Goal: Task Accomplishment & Management: Complete application form

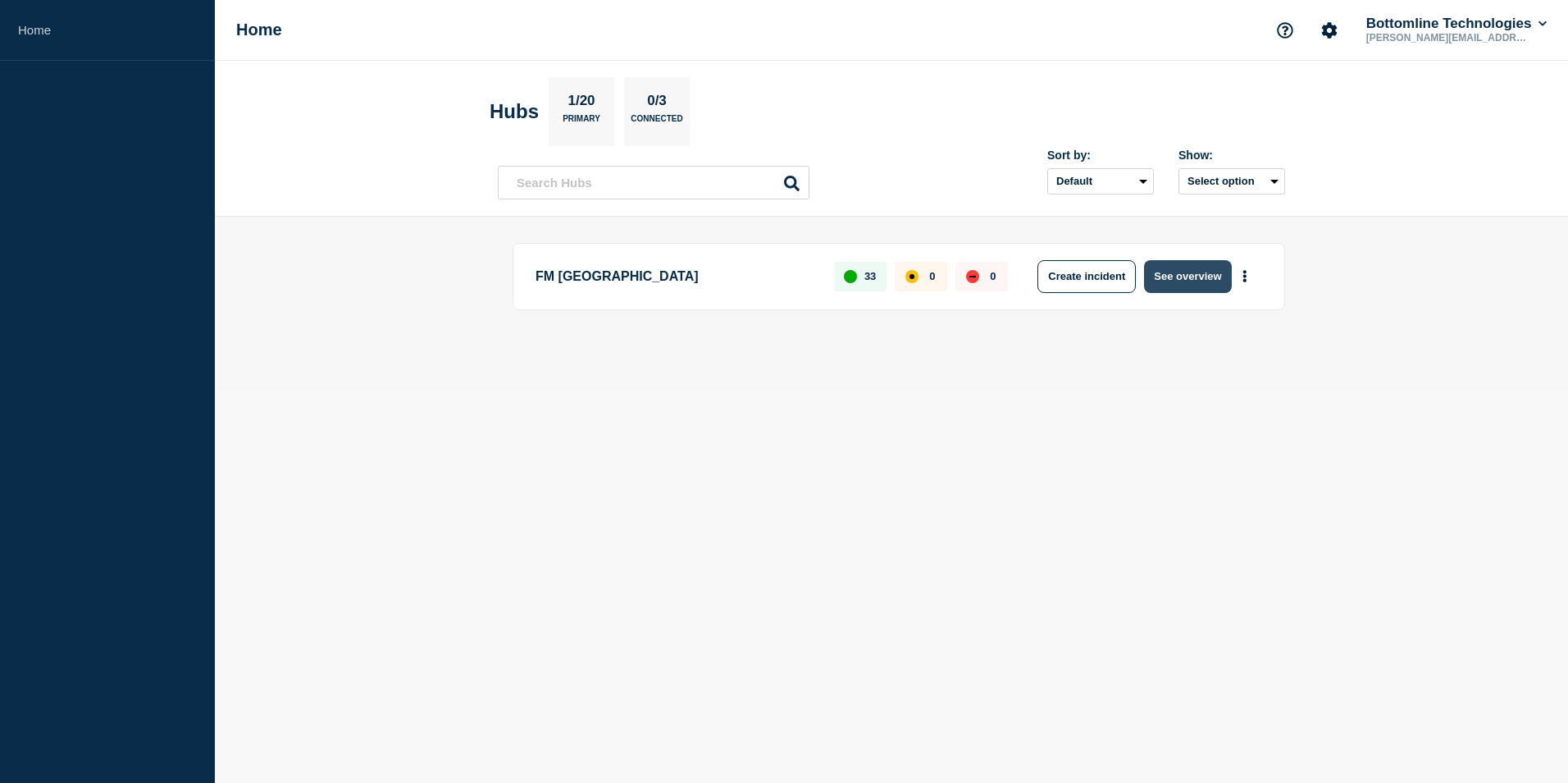
click at [1195, 276] on button "See overview" at bounding box center [1187, 276] width 87 height 32
click at [581, 184] on input "text" at bounding box center [654, 182] width 312 height 33
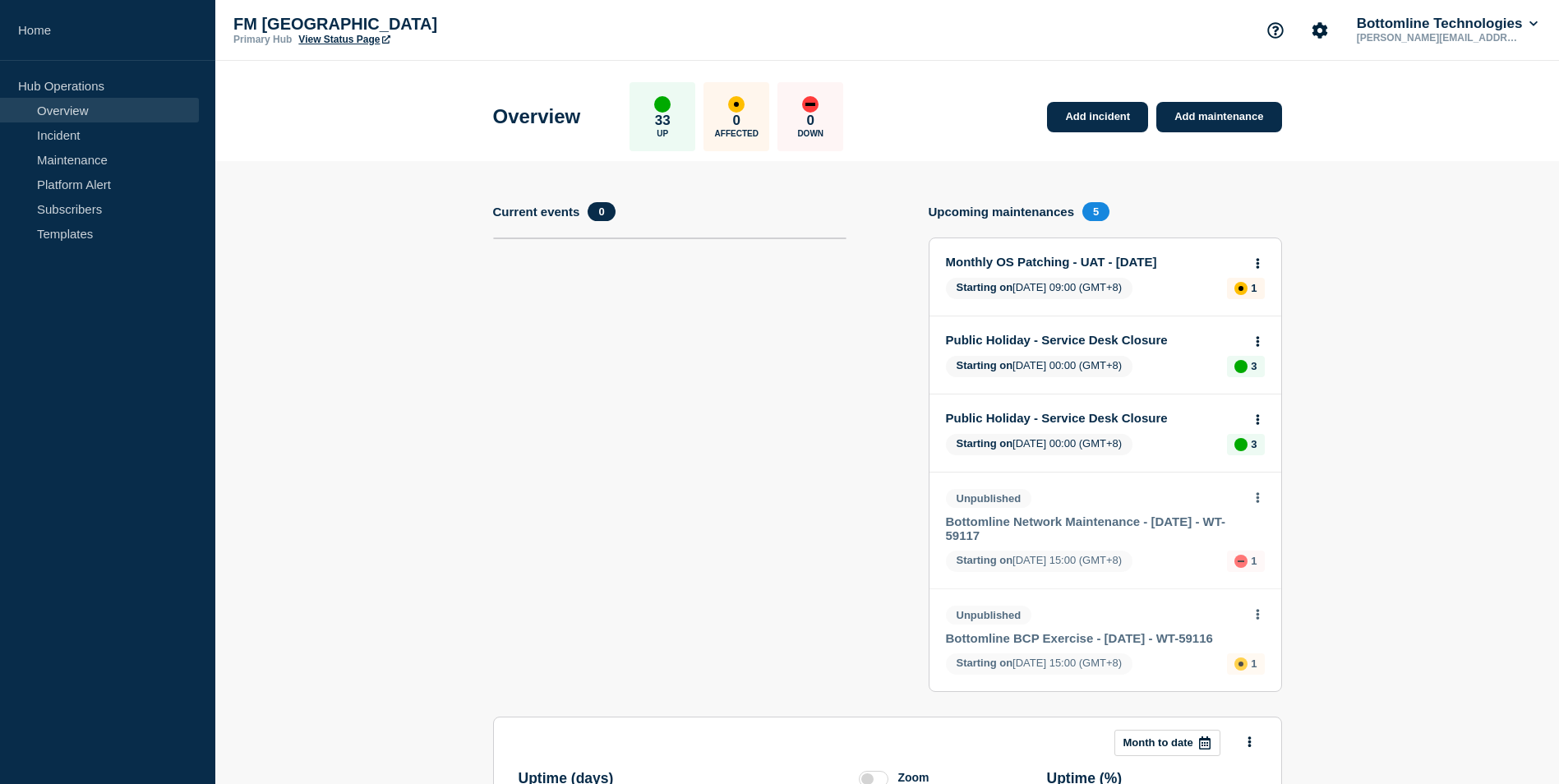
drag, startPoint x: 71, startPoint y: 166, endPoint x: 296, endPoint y: 193, distance: 226.6
click at [71, 166] on link "Maintenance" at bounding box center [99, 160] width 199 height 25
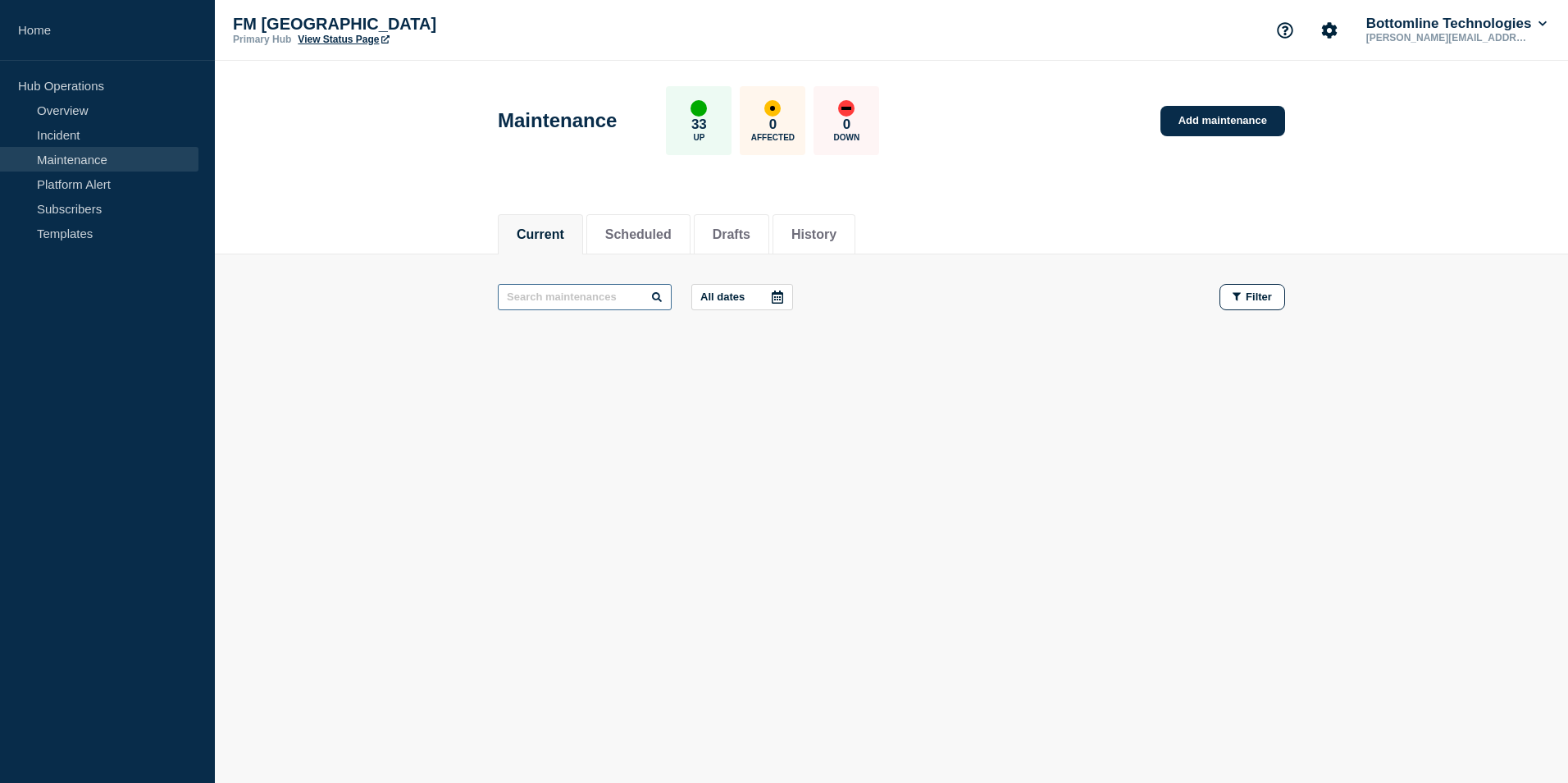
click at [577, 304] on input "text" at bounding box center [585, 297] width 174 height 27
click at [837, 240] on button "History" at bounding box center [813, 234] width 45 height 14
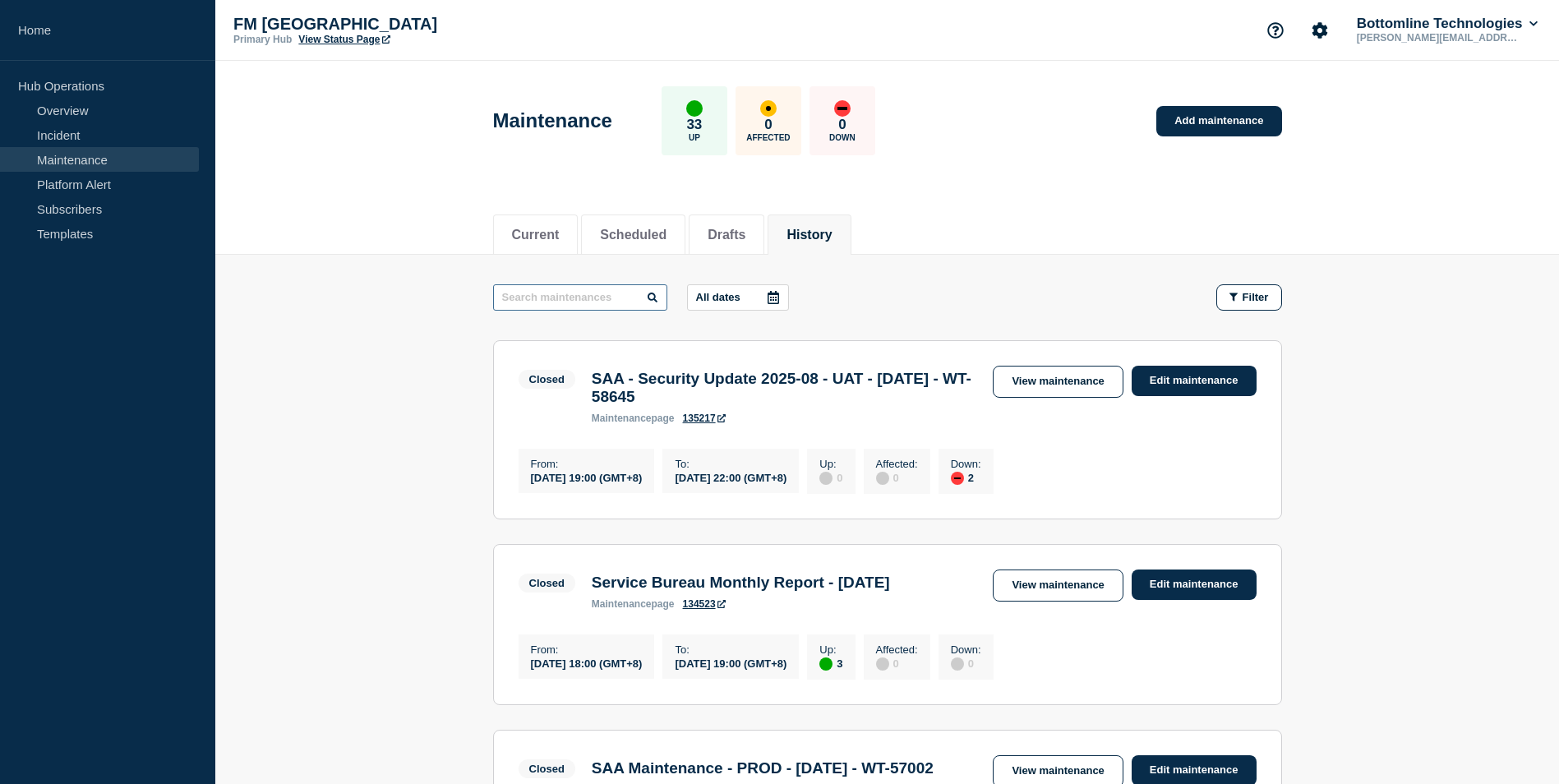
click at [568, 301] on input "text" at bounding box center [581, 297] width 174 height 27
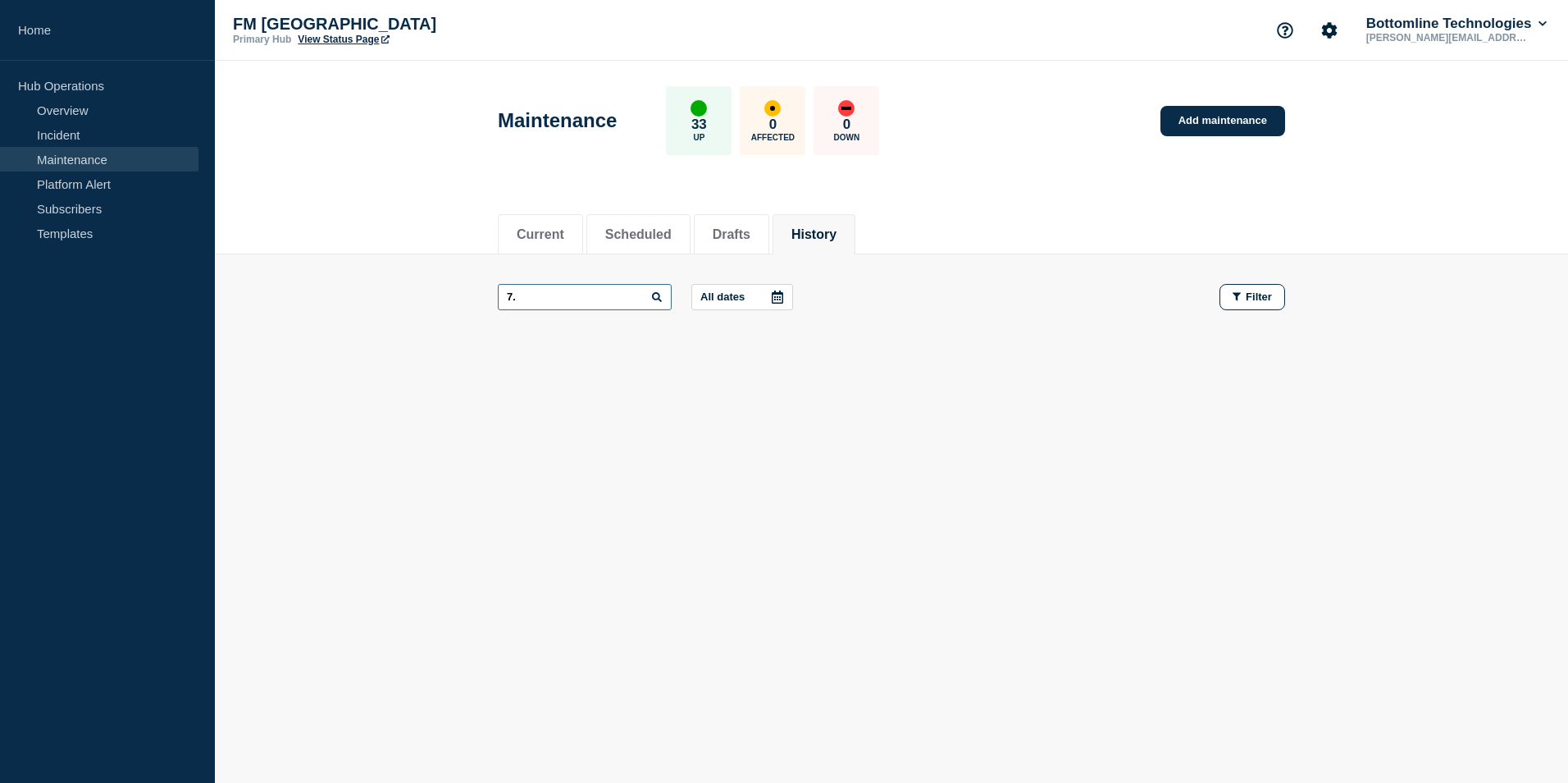
type input "7"
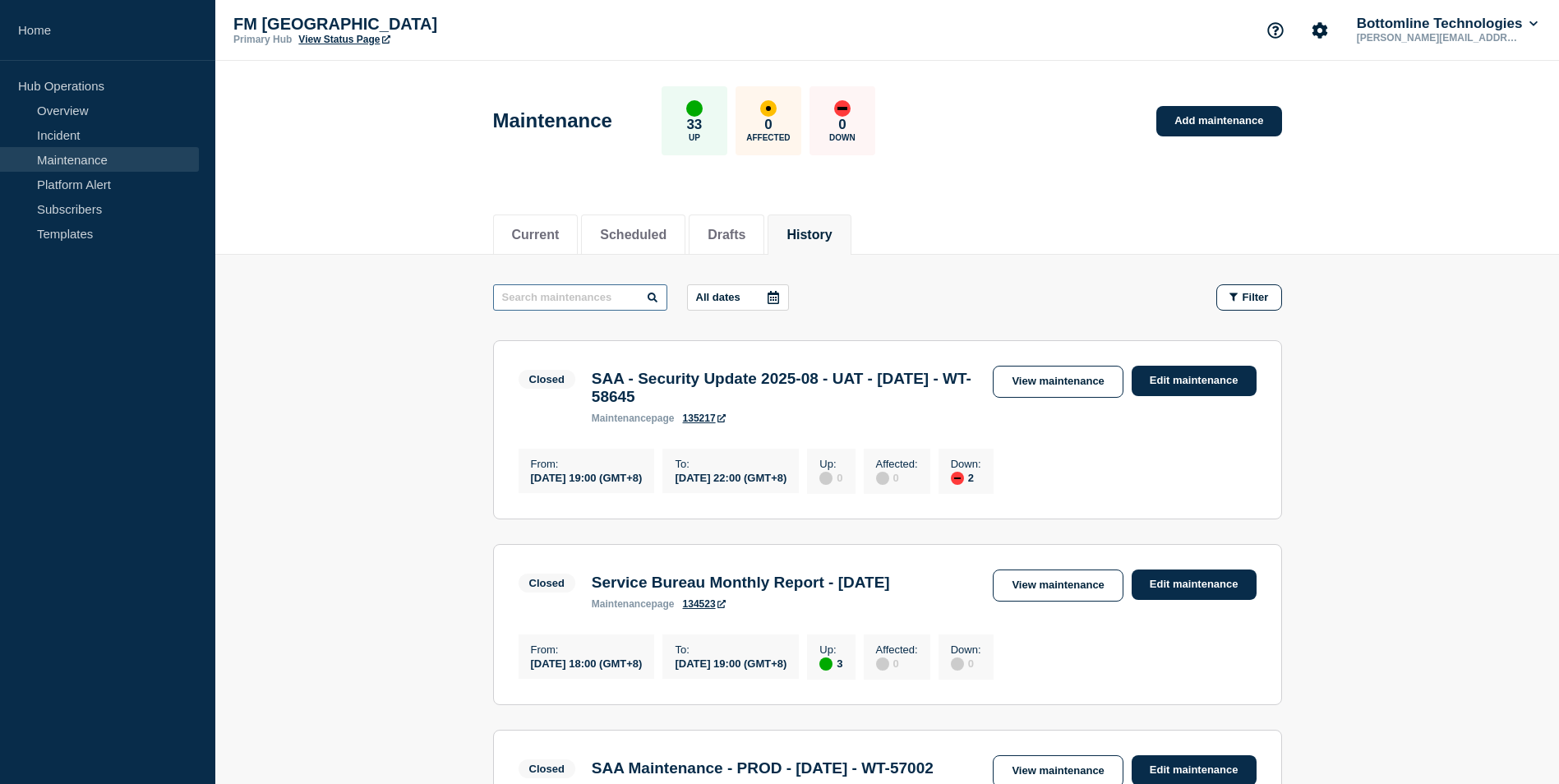
click at [568, 301] on input "text" at bounding box center [581, 297] width 174 height 27
type input "SAA"
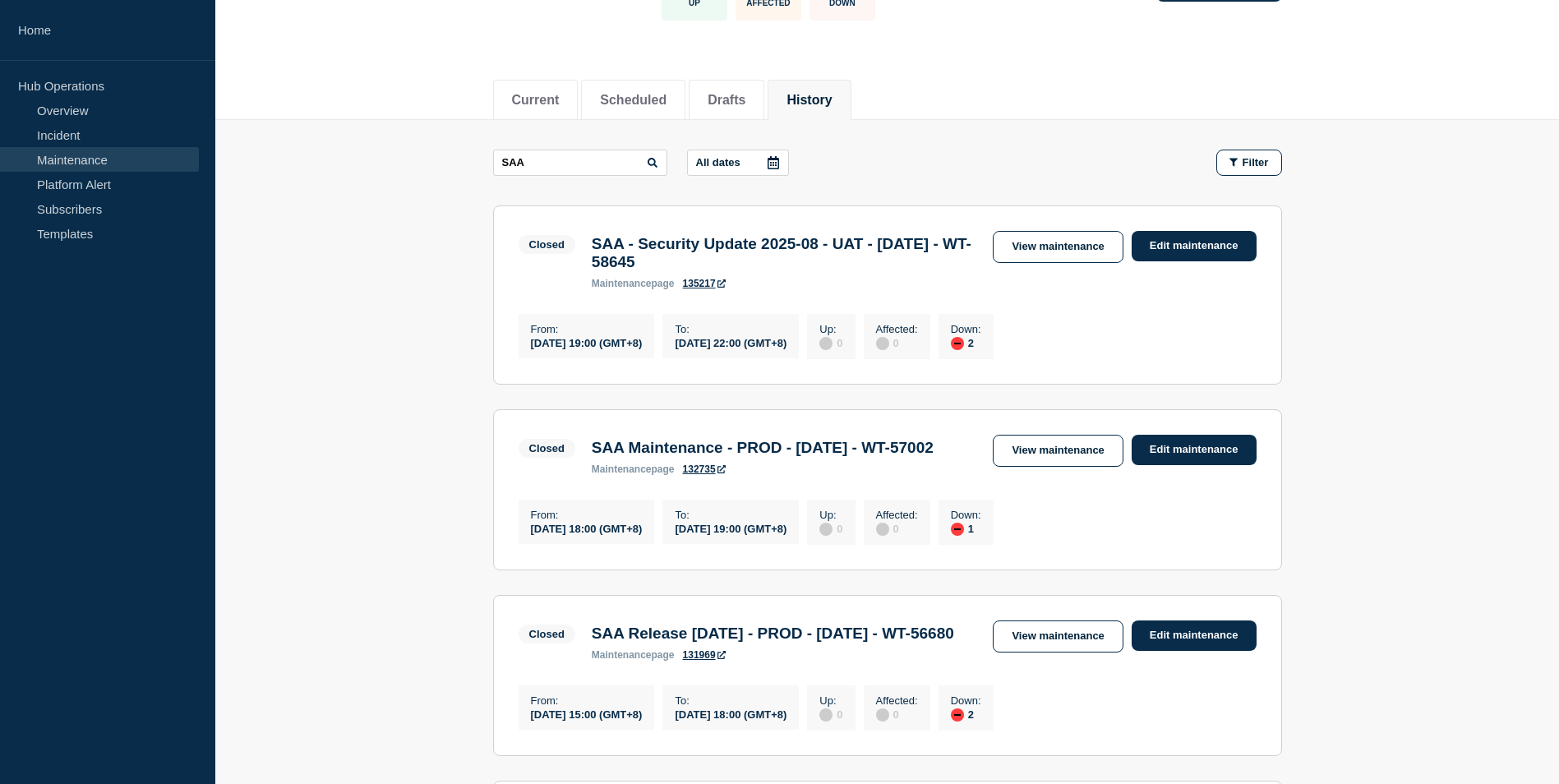
scroll to position [164, 0]
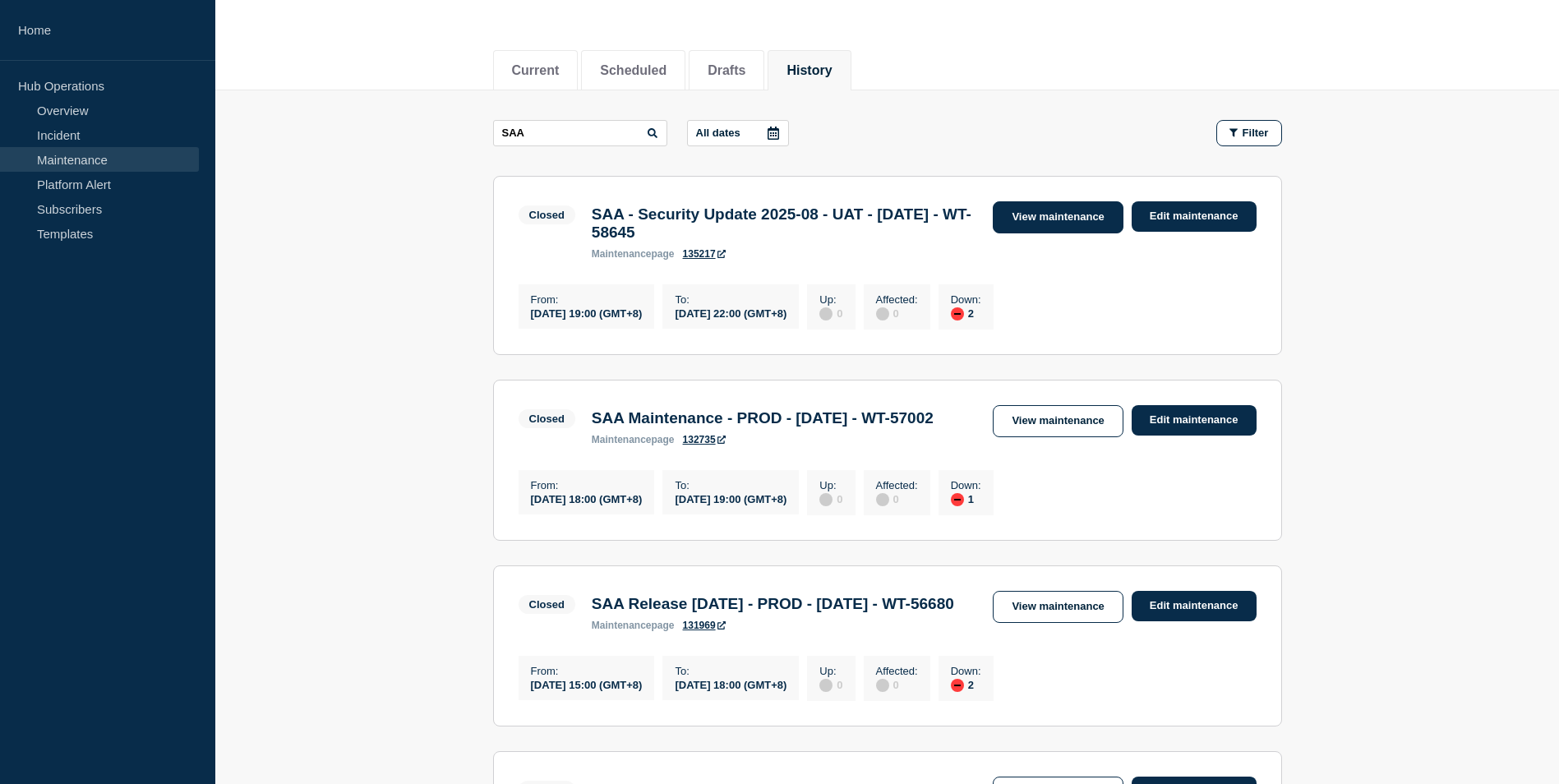
click at [1043, 222] on link "View maintenance" at bounding box center [1058, 218] width 130 height 33
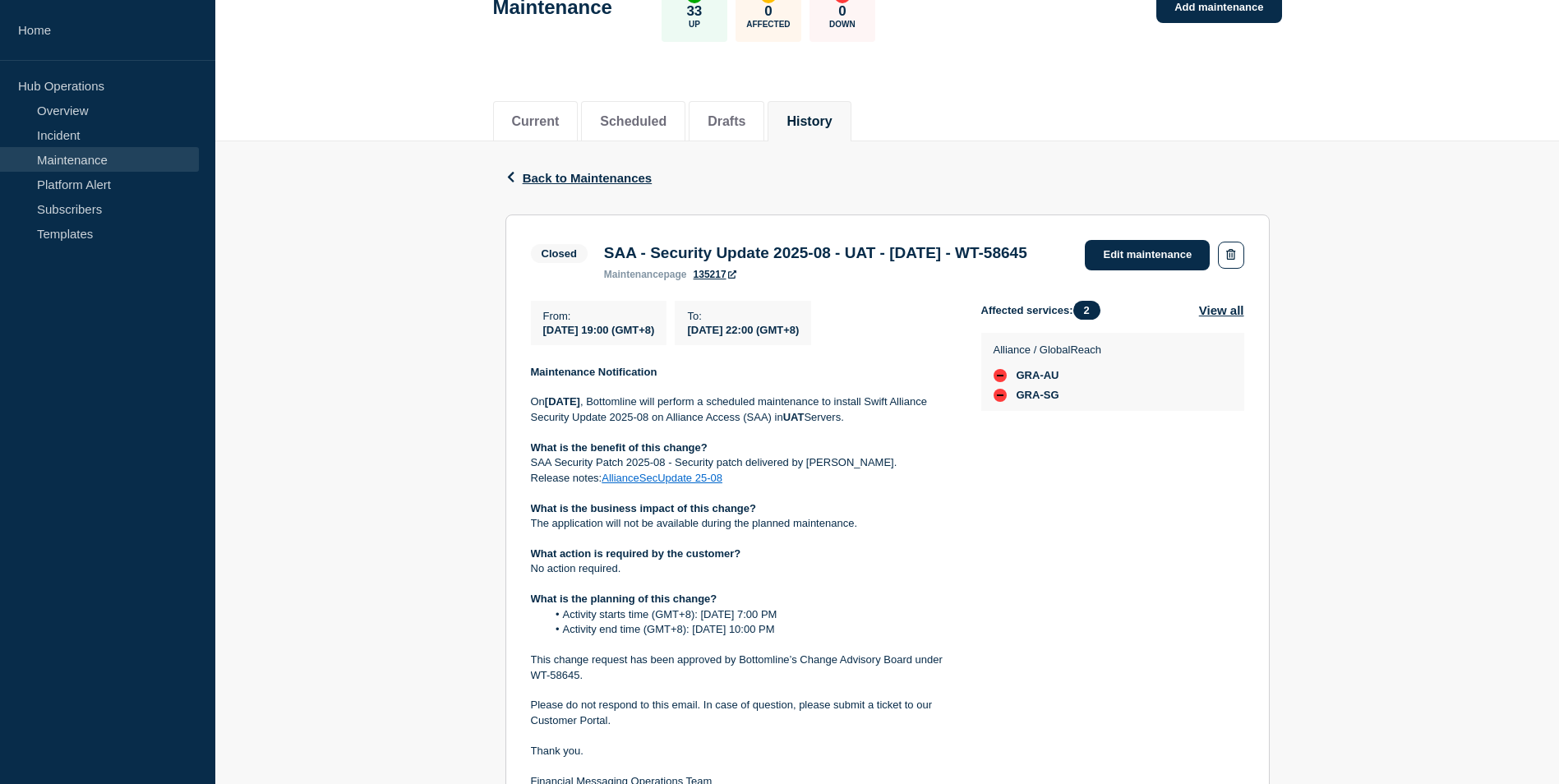
scroll to position [329, 0]
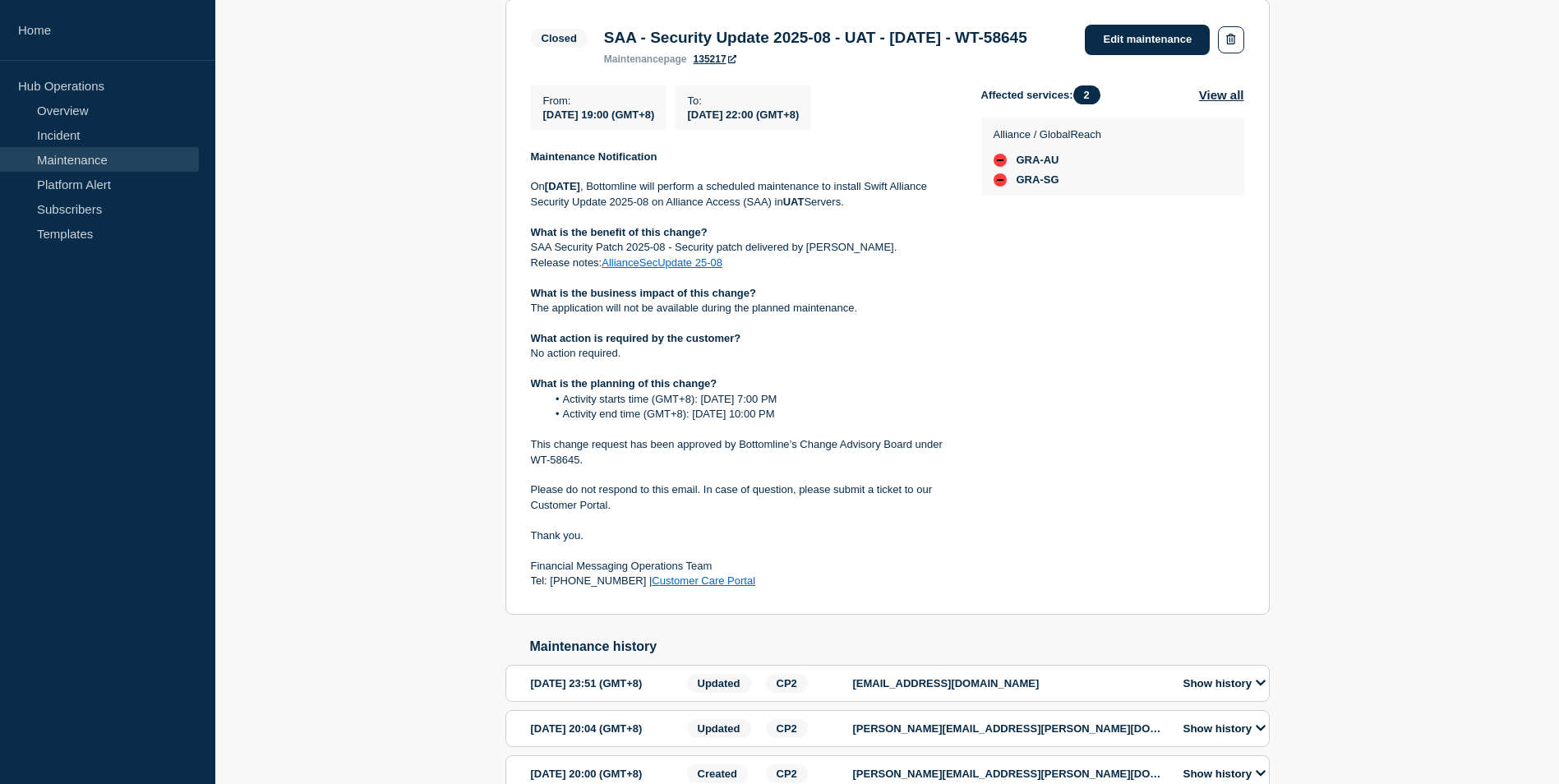
click at [1390, 378] on div "Back Back to Maintenances Closed SAA - Security Update 2025-08 - UAT - [DATE] -…" at bounding box center [887, 385] width 1344 height 918
click at [1324, 415] on div "Back Back to Maintenances Closed SAA - Security Update 2025-08 - UAT - [DATE] -…" at bounding box center [887, 385] width 1344 height 918
click at [1283, 388] on div "Back Back to Maintenances Closed SAA - Security Update 2025-08 - UAT - [DATE] -…" at bounding box center [887, 385] width 1344 height 918
click at [1312, 418] on div "Back Back to Maintenances Closed SAA - Security Update 2025-08 - UAT - [DATE] -…" at bounding box center [887, 385] width 1344 height 918
click at [1307, 475] on div "Back Back to Maintenances Closed SAA - Security Update 2025-08 - UAT - [DATE] -…" at bounding box center [887, 385] width 1344 height 918
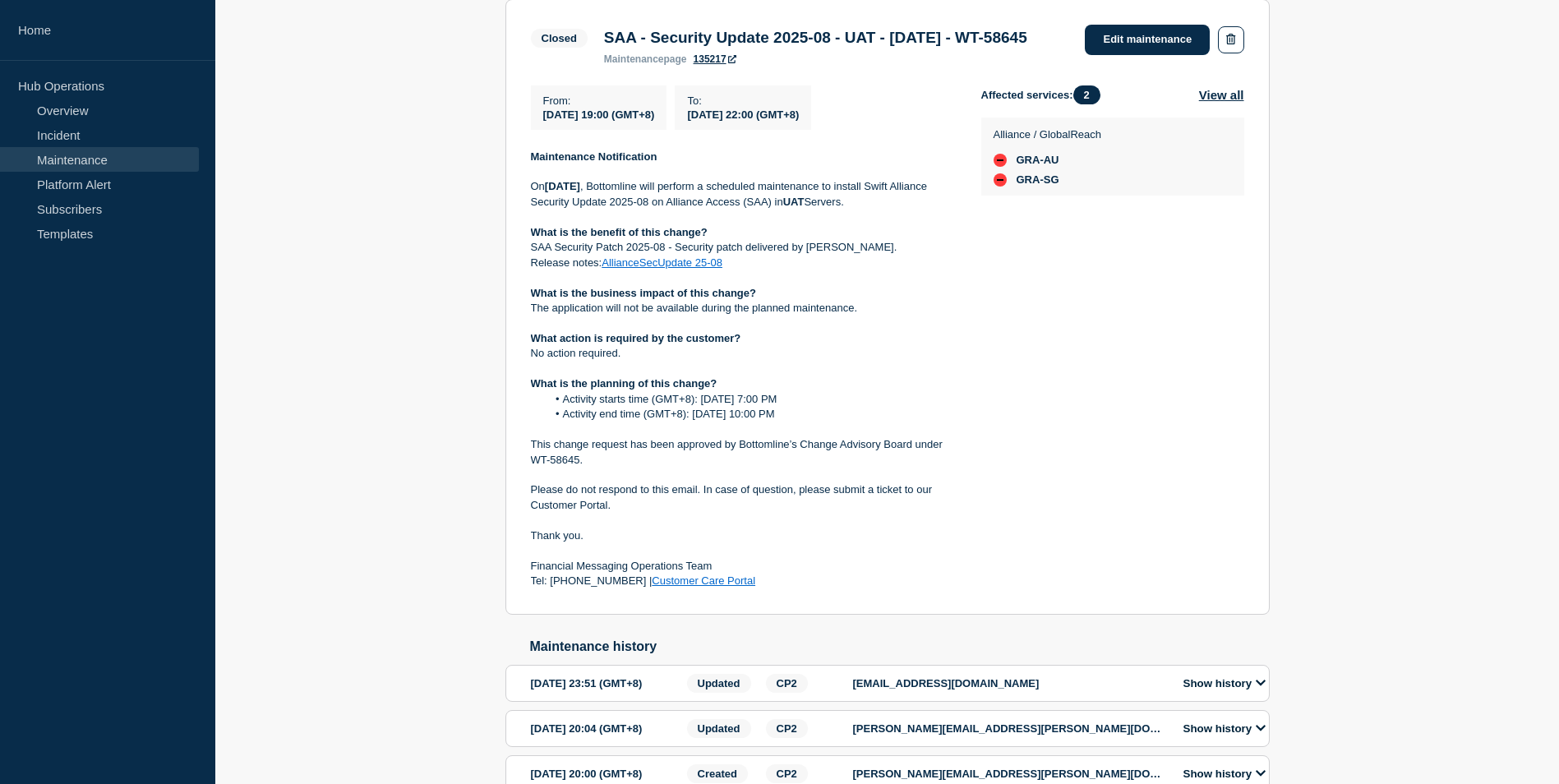
click at [1320, 457] on div "Back Back to Maintenances Closed SAA - Security Update 2025-08 - UAT - [DATE] -…" at bounding box center [887, 385] width 1344 height 918
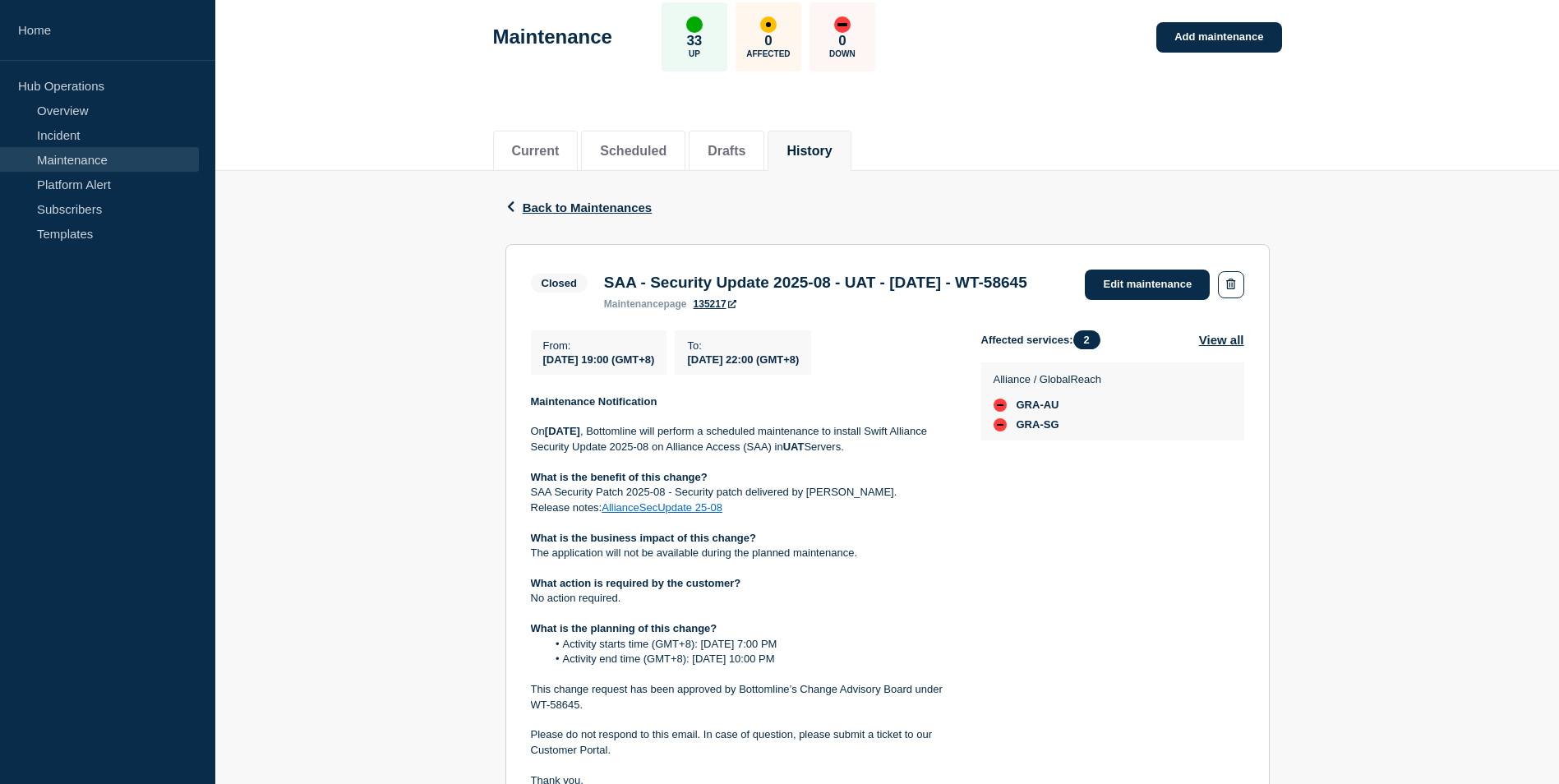
scroll to position [82, 0]
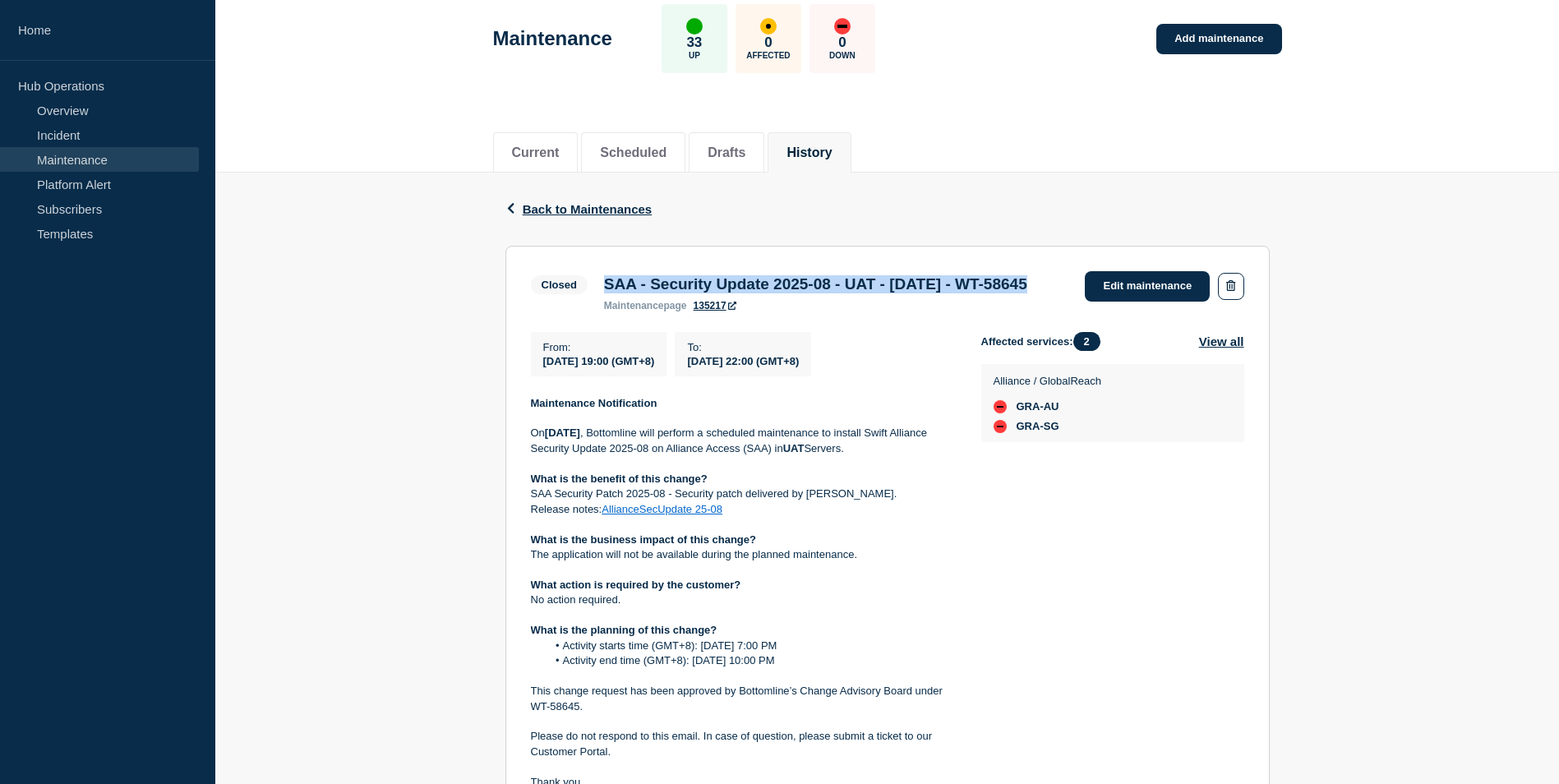
drag, startPoint x: 603, startPoint y: 284, endPoint x: 681, endPoint y: 323, distance: 87.2
click at [681, 312] on div "SAA - Security Update 2025-08 - UAT - [DATE] - WT-58645 maintenance page 135217" at bounding box center [816, 294] width 440 height 36
copy h3 "SAA - Security Update 2025-08 - UAT - [DATE] - WT-58645"
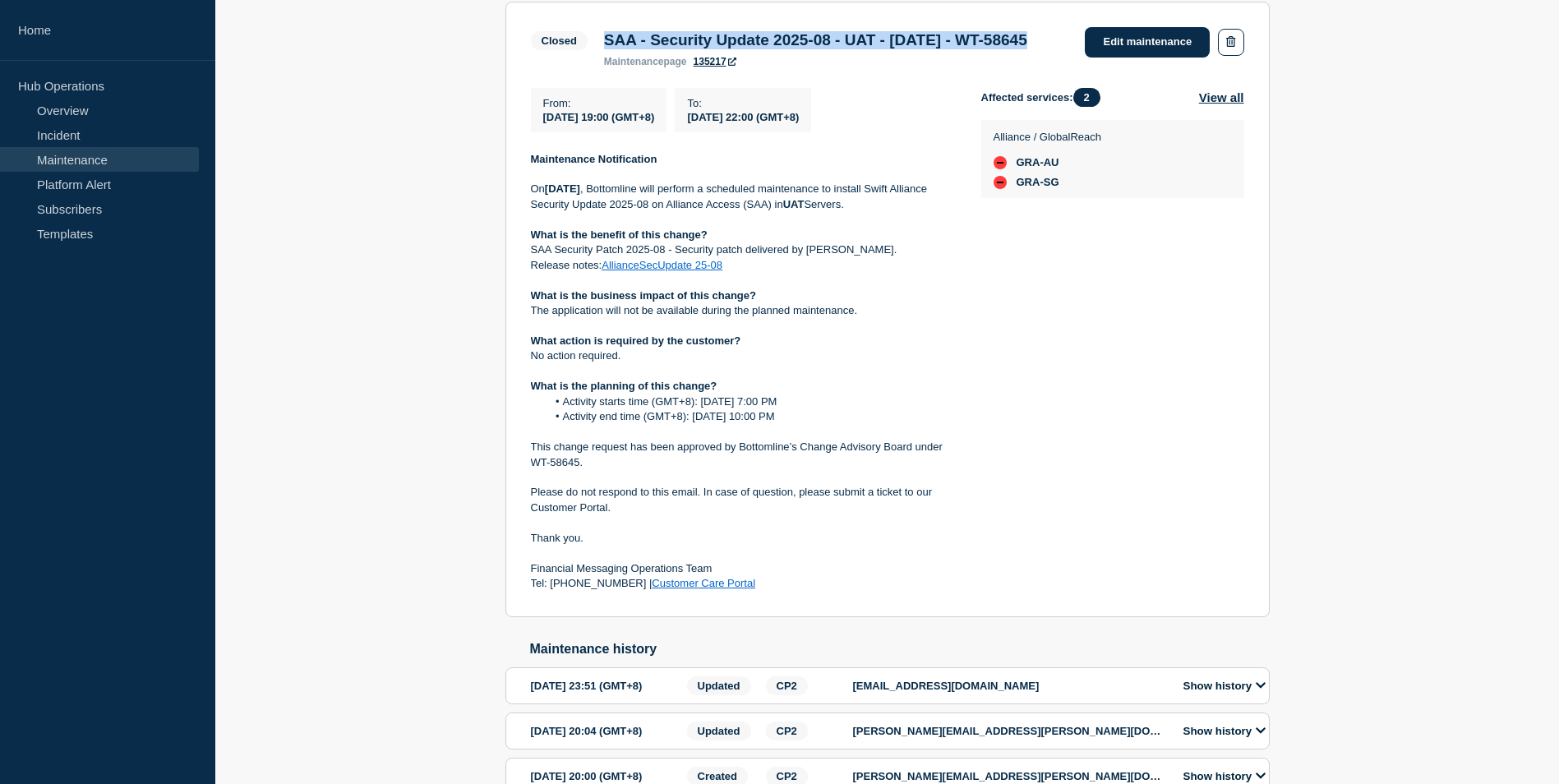
scroll to position [329, 0]
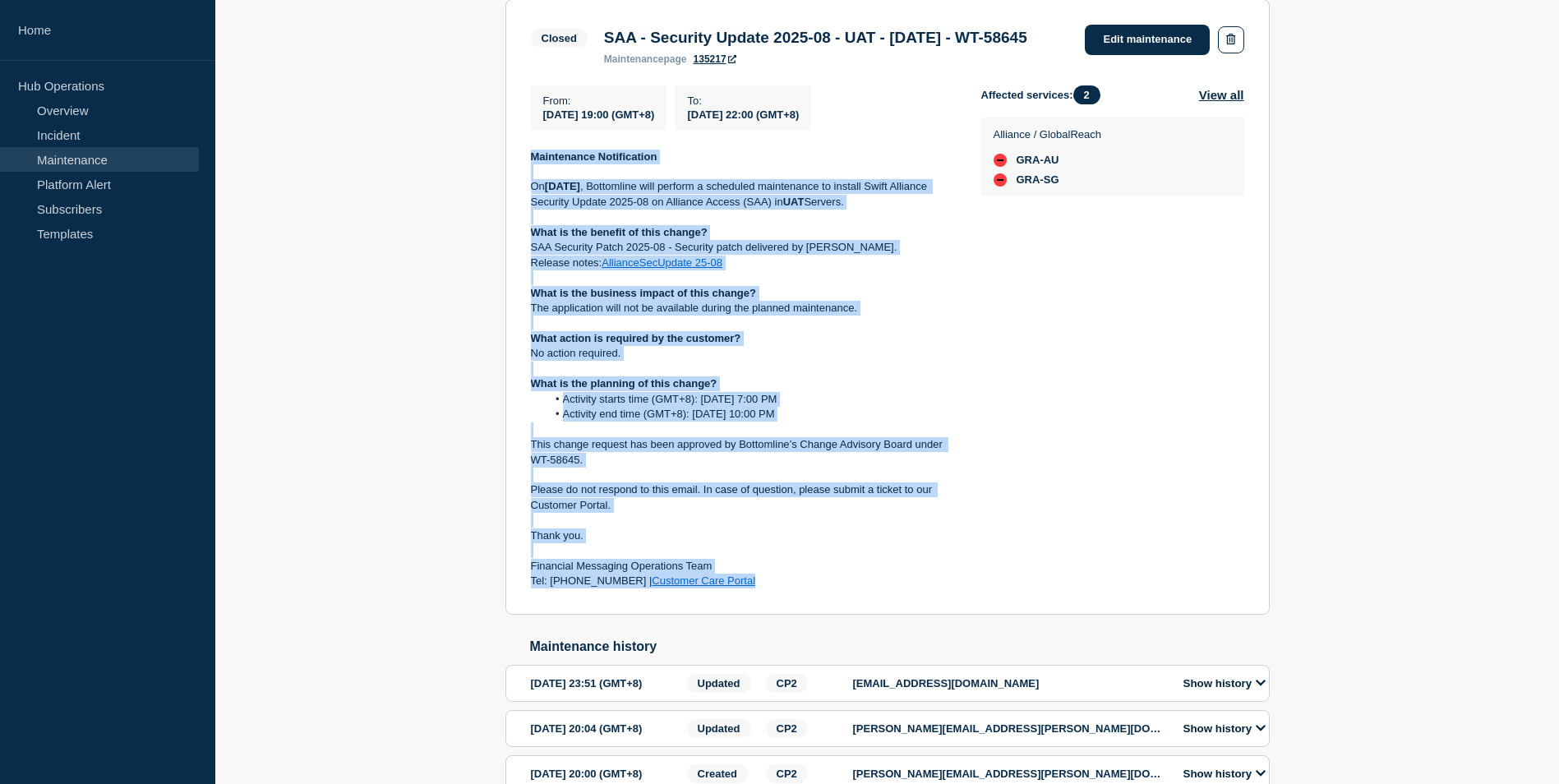
drag, startPoint x: 753, startPoint y: 626, endPoint x: 527, endPoint y: 182, distance: 498.2
click at [527, 182] on section "Closed SAA - Security Update 2025-08 - UAT - [DATE] - WT-58645 maintenance page…" at bounding box center [888, 307] width 764 height 616
copy div "Maintenance Notification [DATE][DATE] , Bottomline will perform a scheduled mai…"
click at [413, 439] on div "Back Back to Maintenances Closed SAA - Security Update 2025-08 - UAT - [DATE] -…" at bounding box center [887, 385] width 1344 height 918
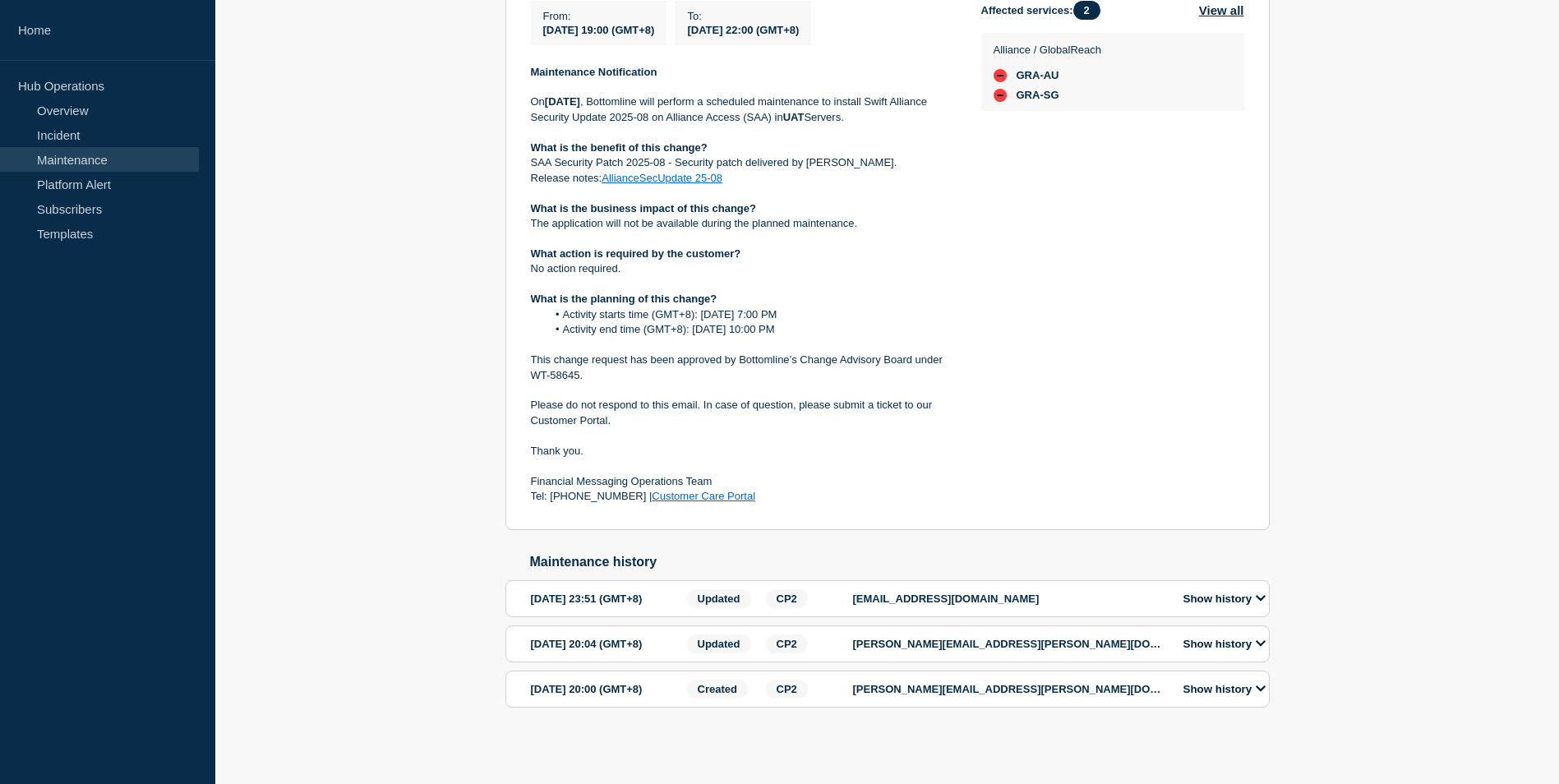
scroll to position [0, 0]
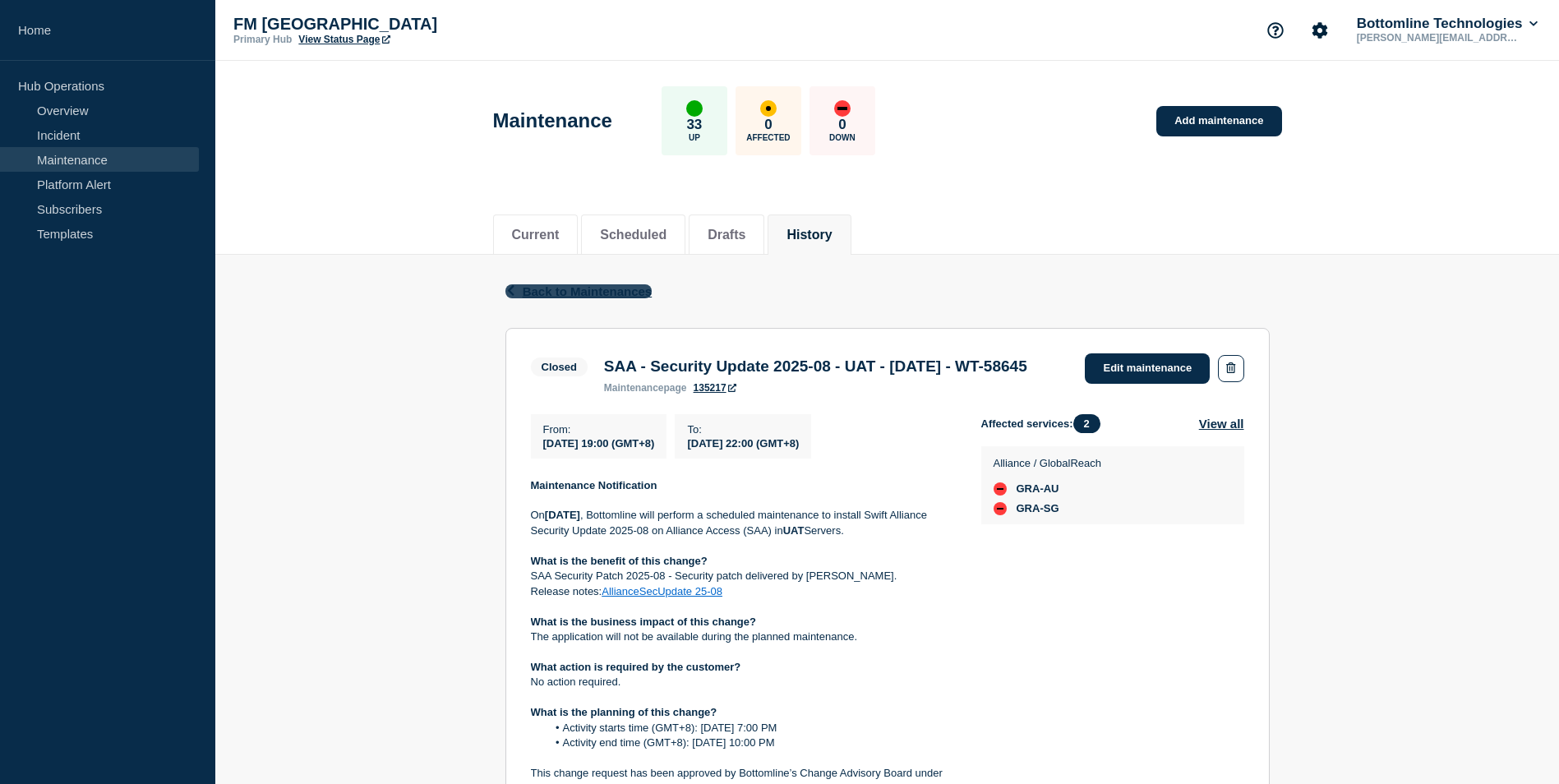
click at [512, 290] on icon "button" at bounding box center [510, 290] width 7 height 11
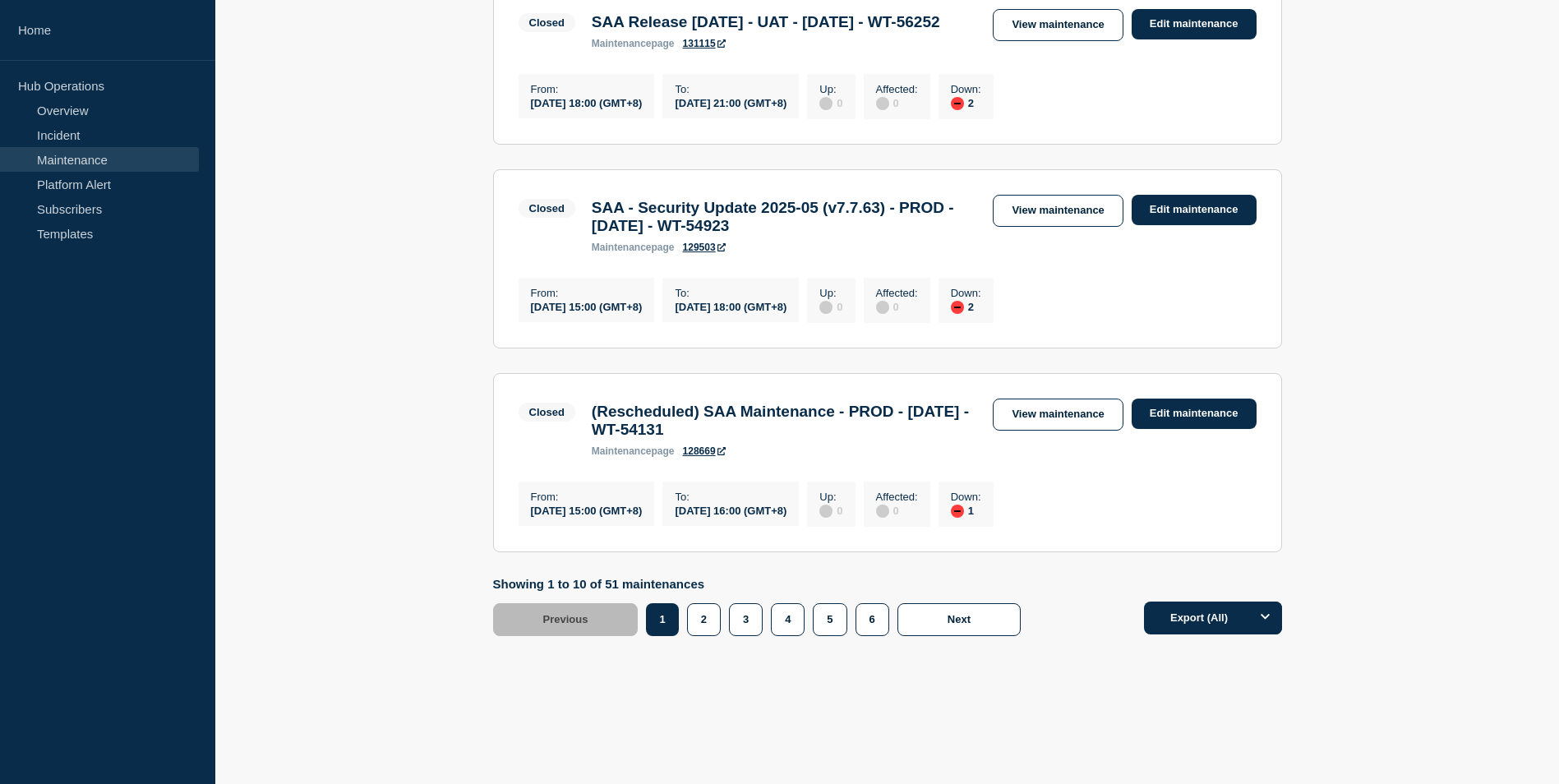
scroll to position [1808, 0]
click at [1056, 430] on link "View maintenance" at bounding box center [1058, 415] width 130 height 33
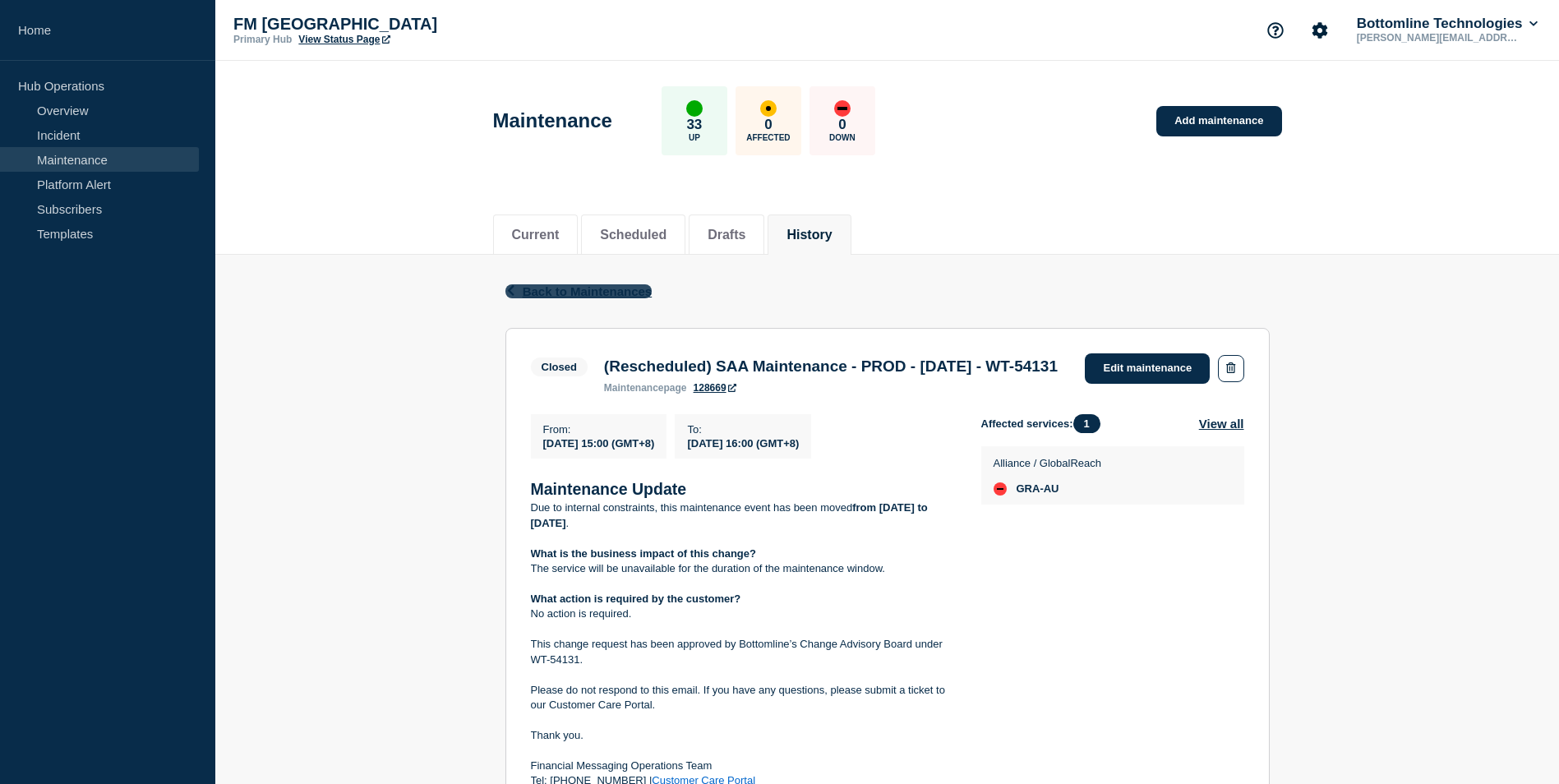
click at [515, 290] on icon "button" at bounding box center [511, 290] width 12 height 11
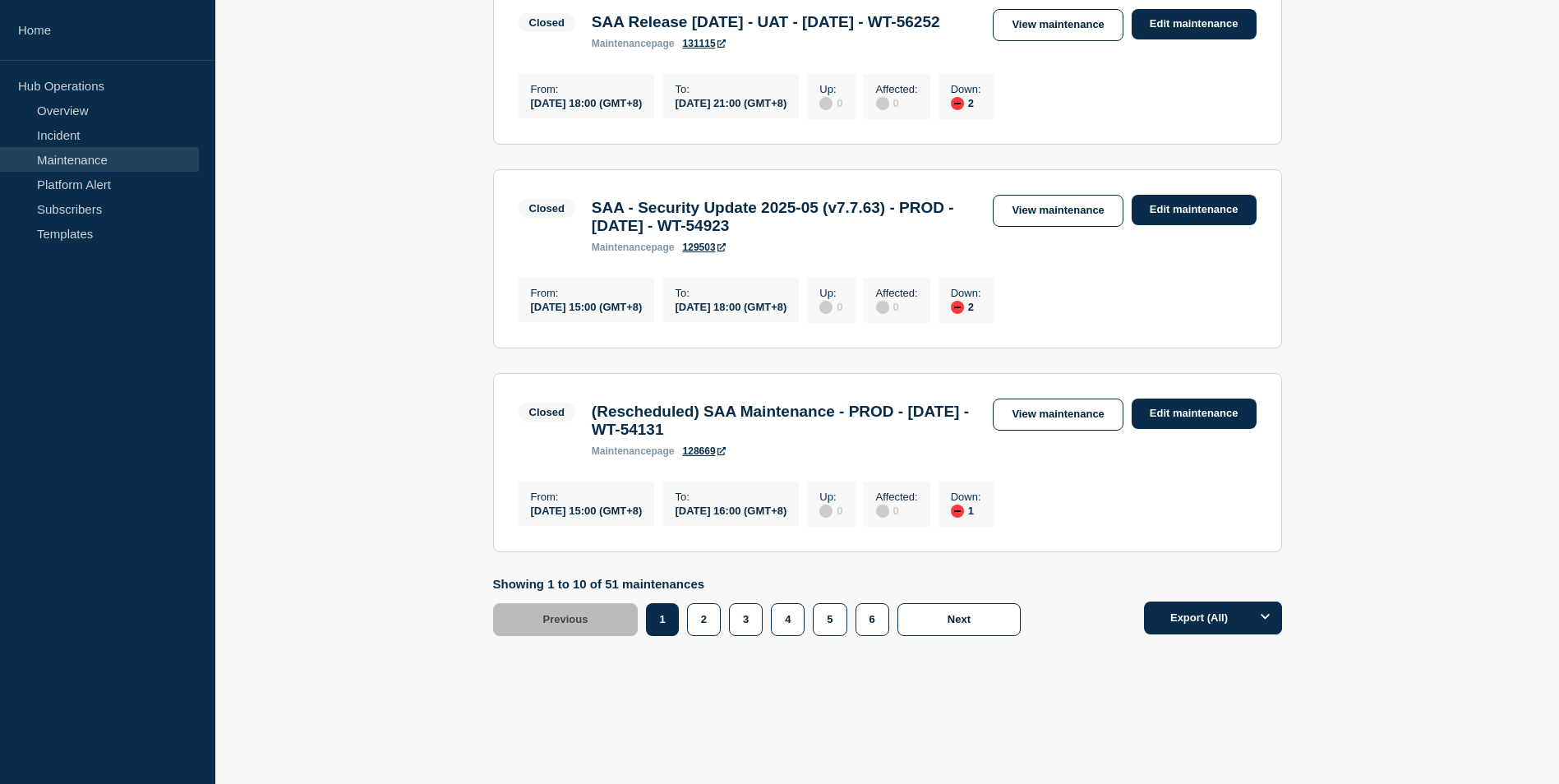
scroll to position [1900, 0]
click at [699, 618] on button "2" at bounding box center [704, 620] width 33 height 33
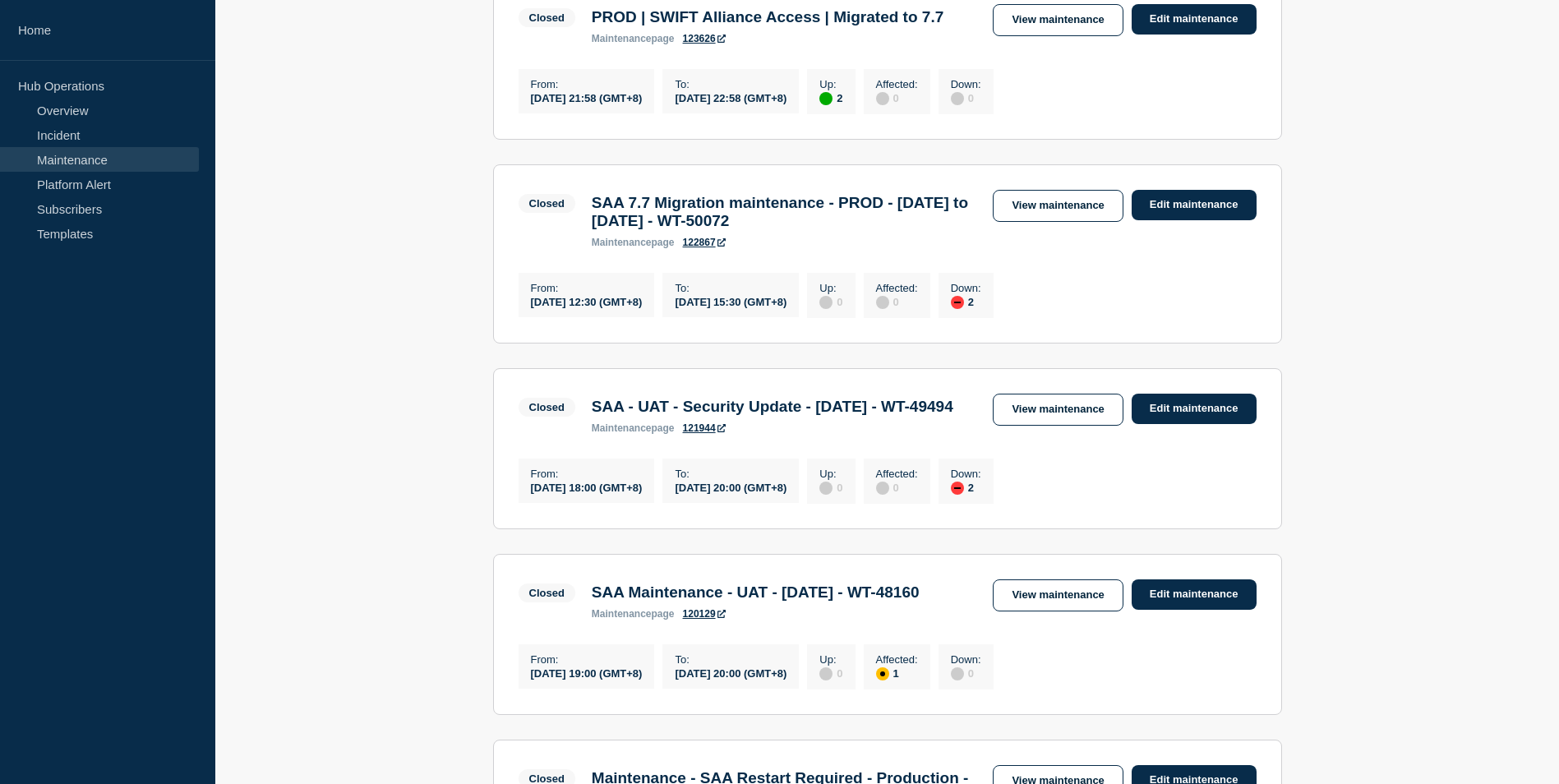
scroll to position [1325, 0]
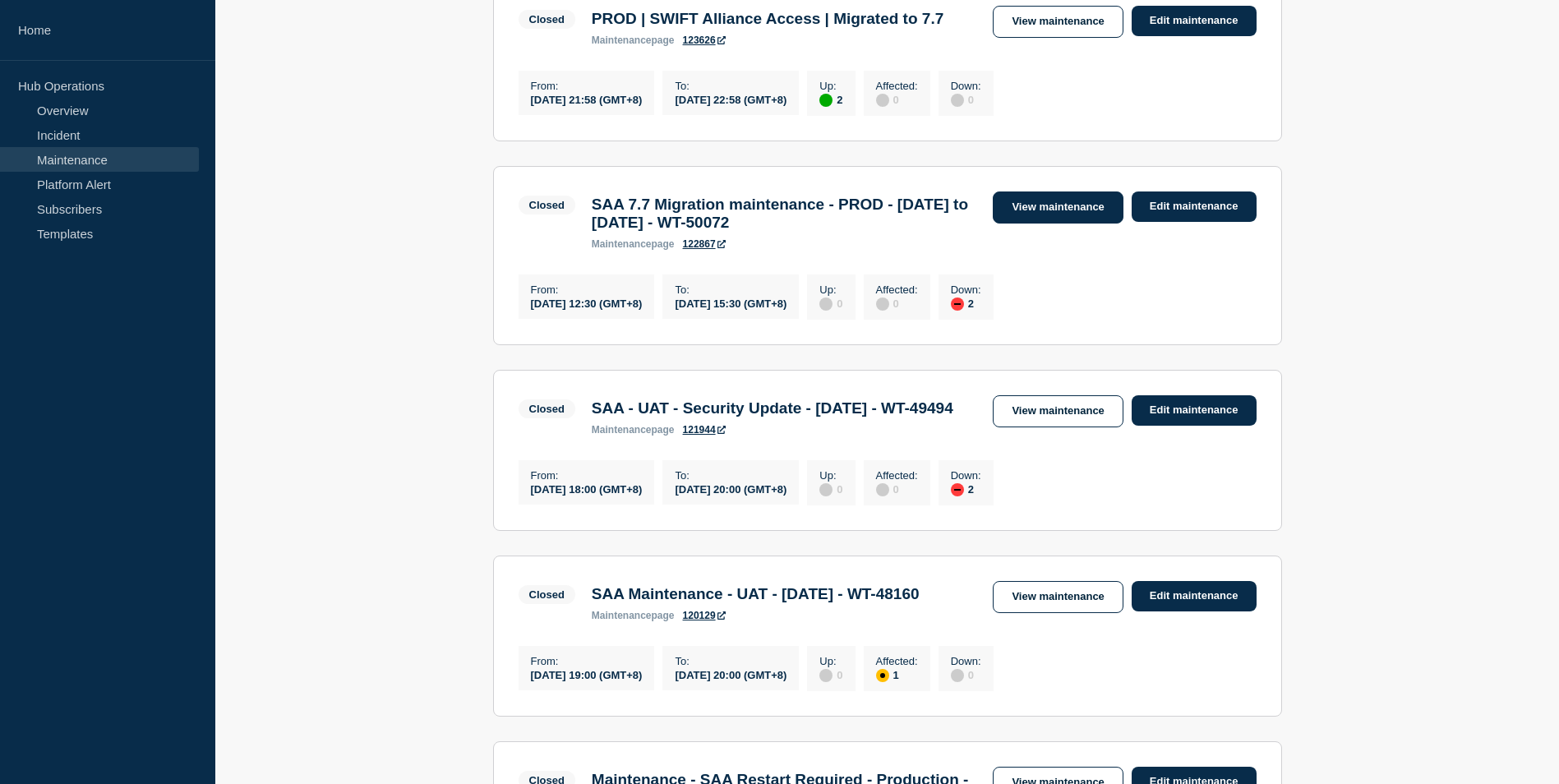
click at [1047, 224] on link "View maintenance" at bounding box center [1058, 207] width 130 height 33
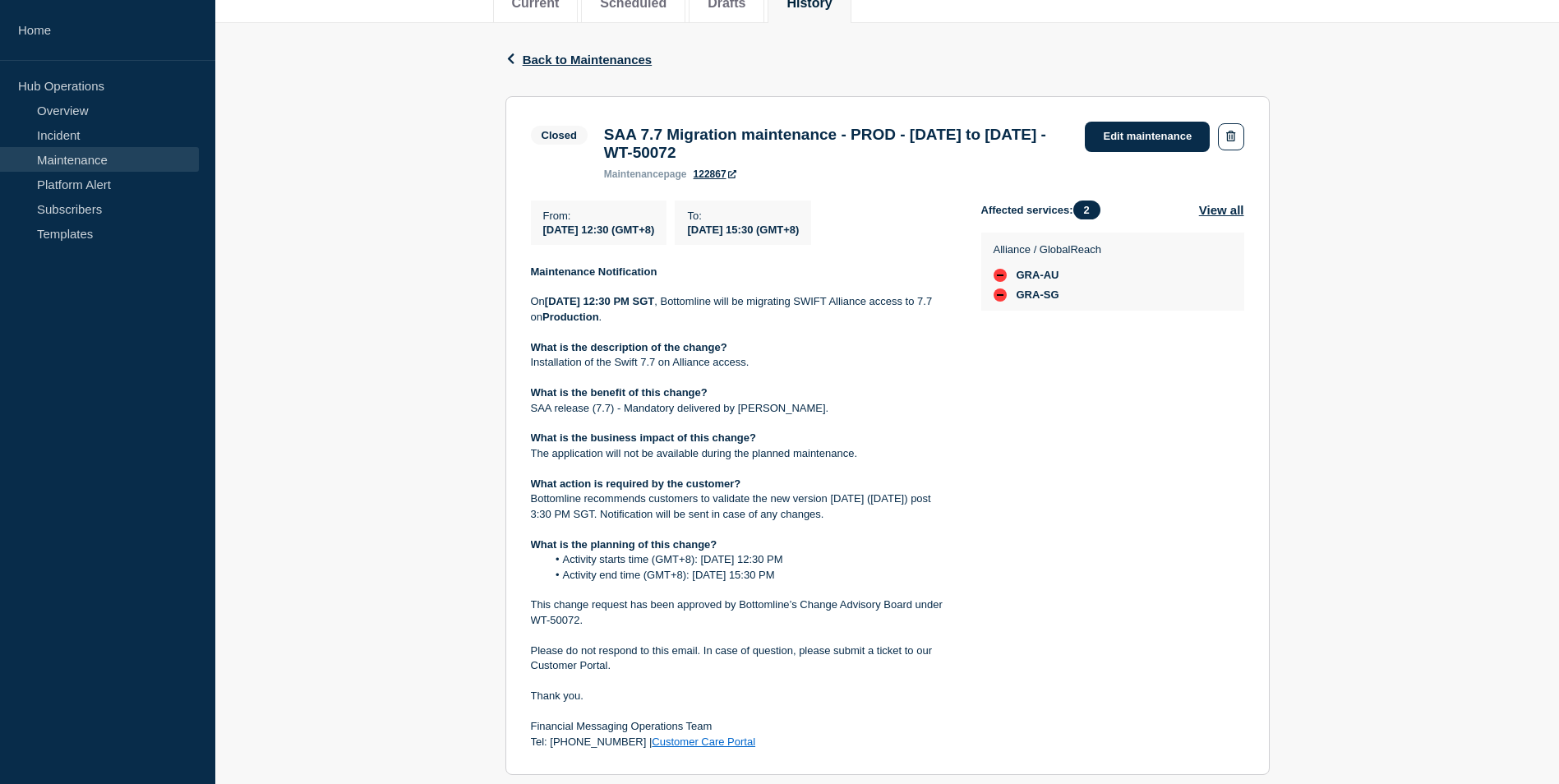
scroll to position [247, 0]
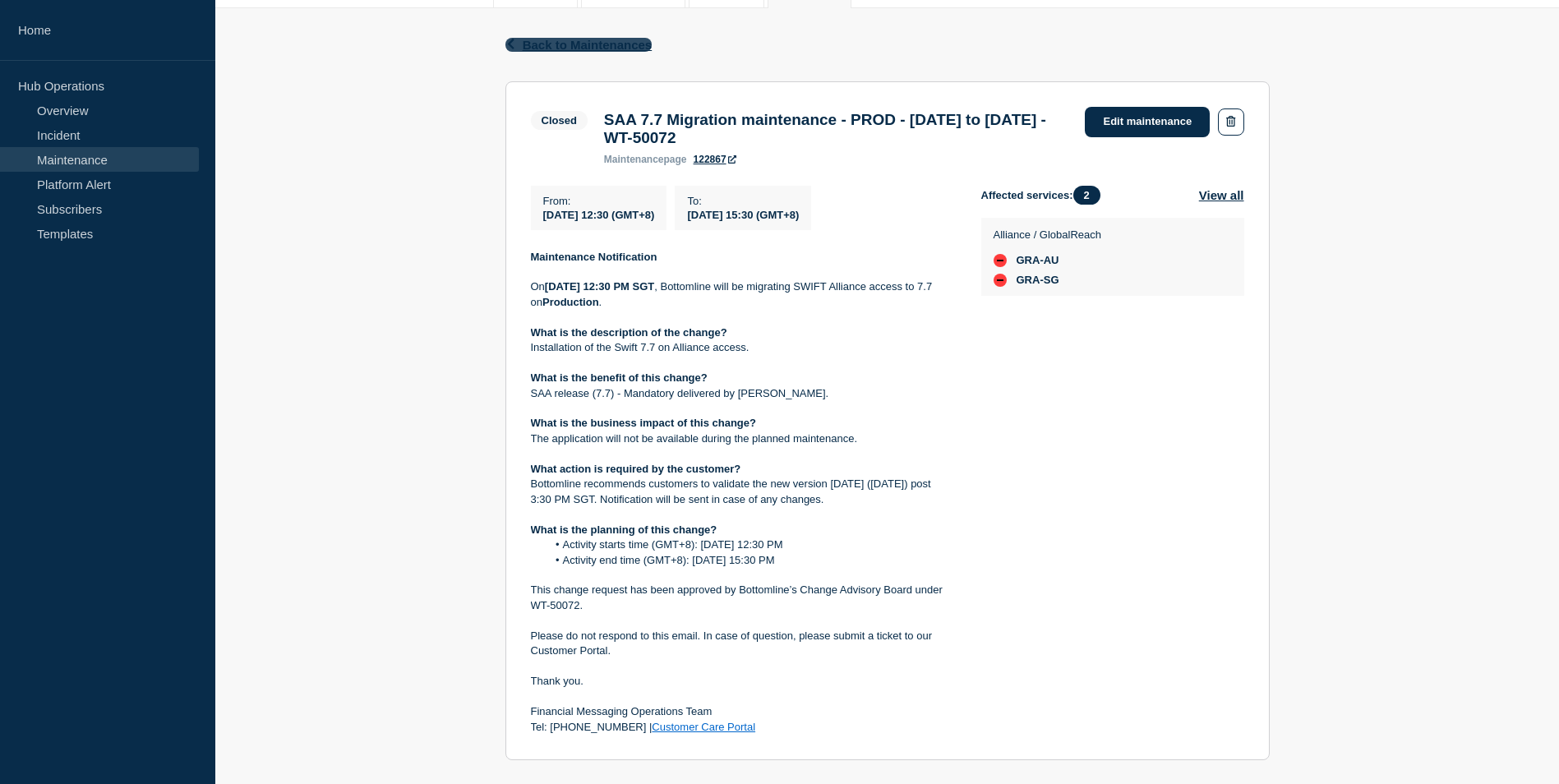
click at [509, 44] on icon "button" at bounding box center [510, 43] width 7 height 11
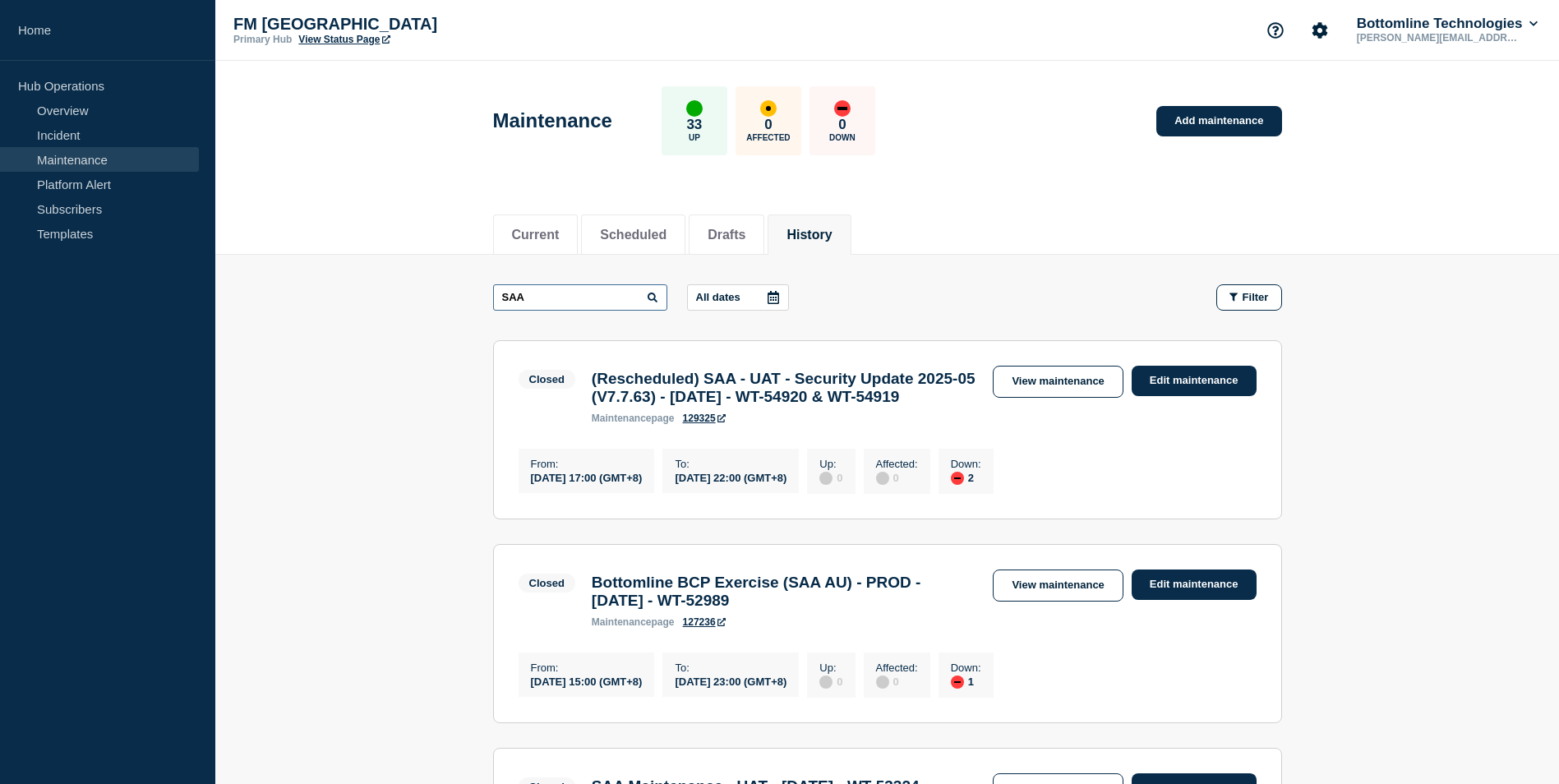
click at [528, 290] on input "SAA" at bounding box center [581, 297] width 174 height 27
type input "SAG"
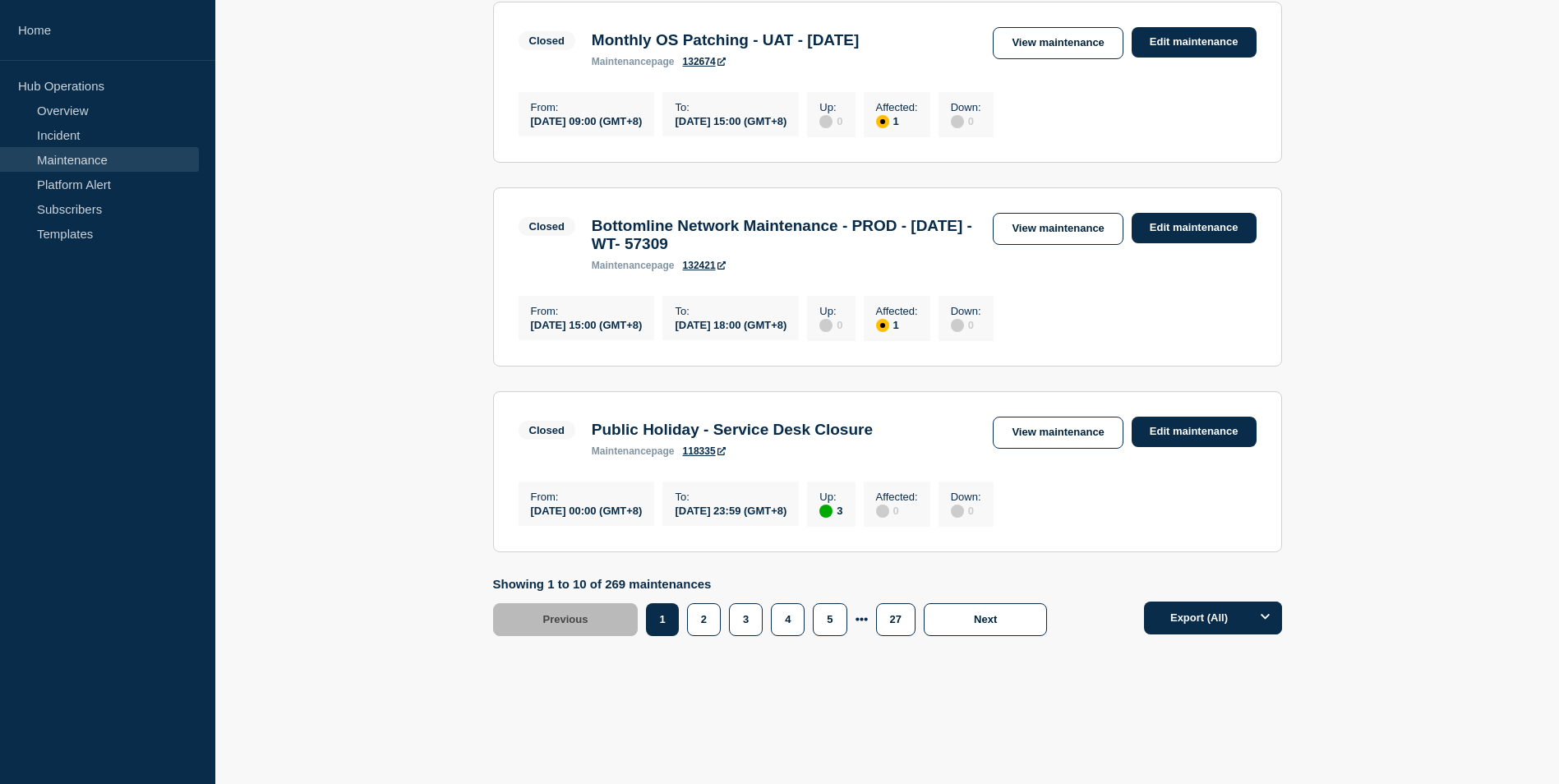
scroll to position [1834, 0]
click at [705, 628] on button "2" at bounding box center [704, 620] width 33 height 33
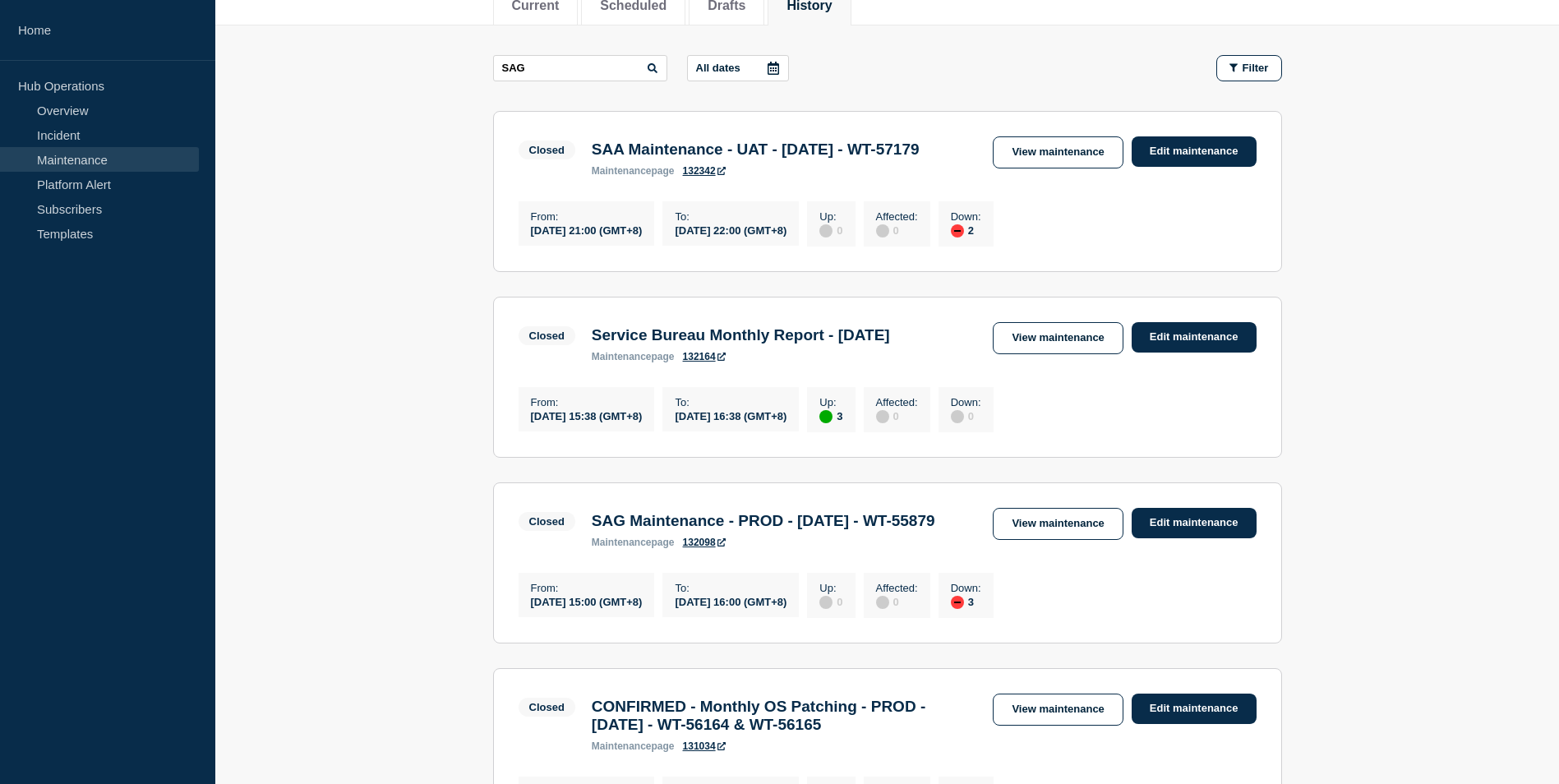
scroll to position [190, 0]
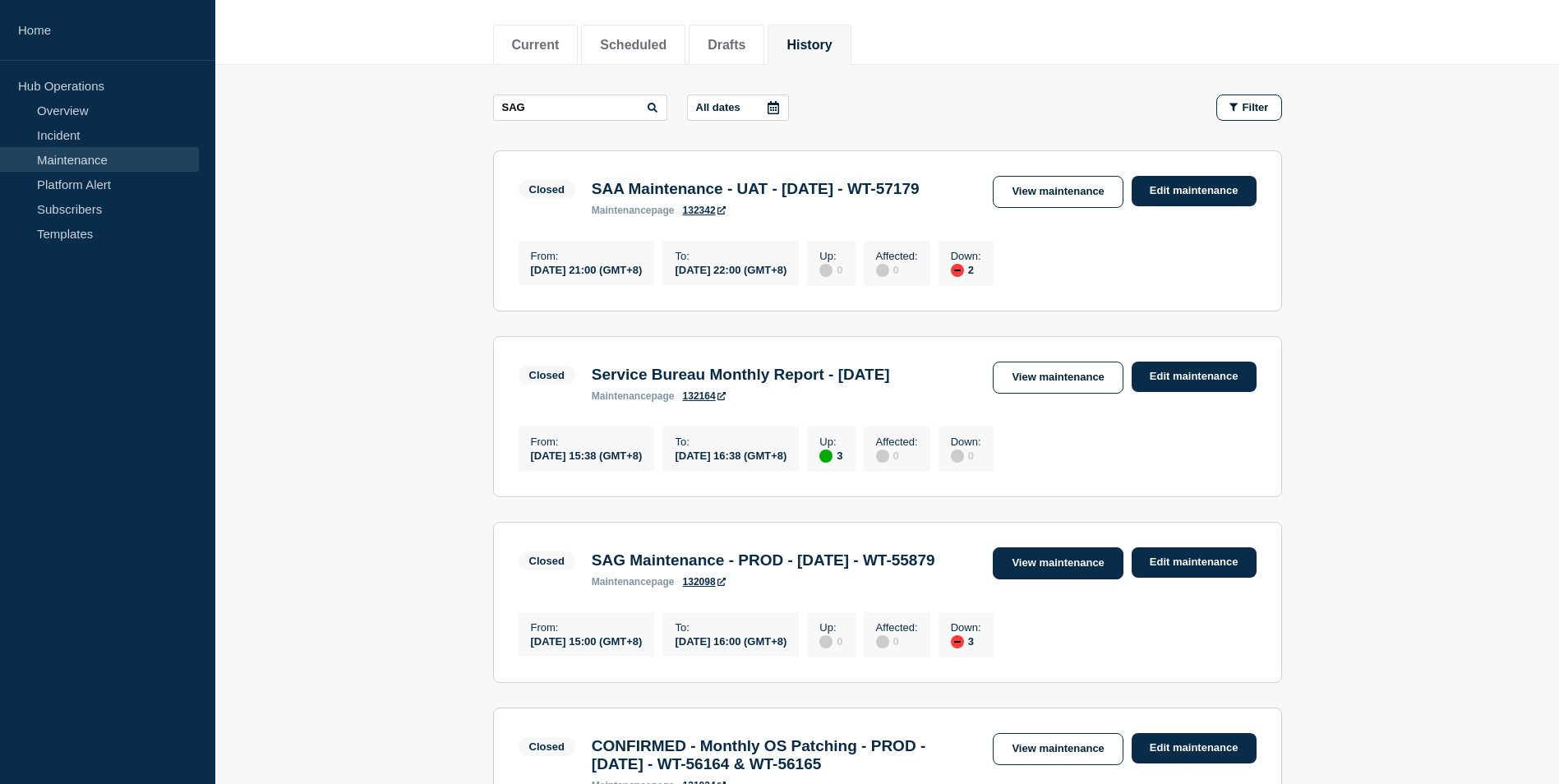
click at [1058, 579] on link "View maintenance" at bounding box center [1058, 563] width 130 height 33
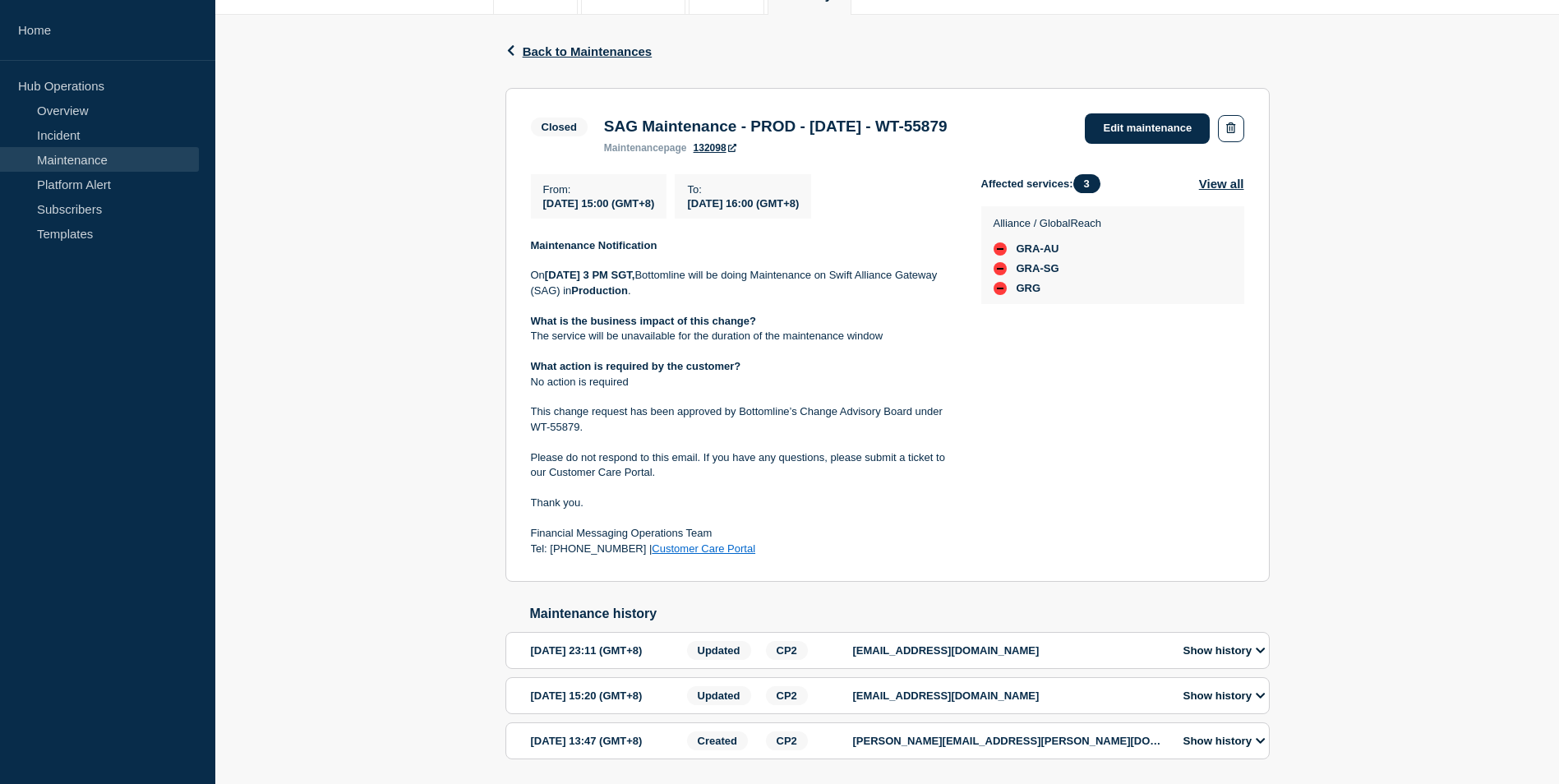
scroll to position [247, 0]
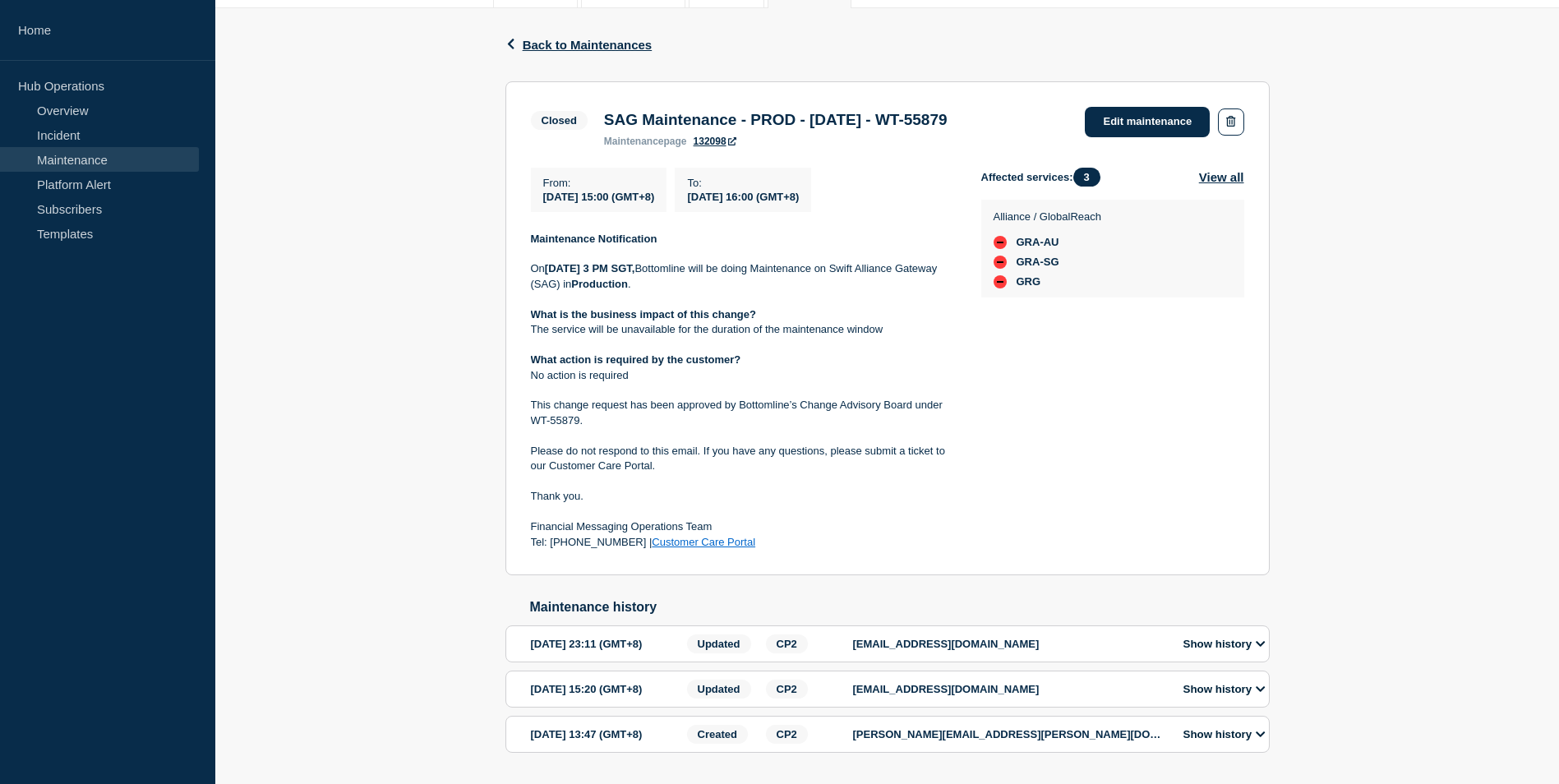
click at [634, 292] on p "[DATE][DATE] 3 PM SGT, Bottomline will be doing Maintenance on Swift Alliance G…" at bounding box center [743, 276] width 425 height 31
drag, startPoint x: 642, startPoint y: 291, endPoint x: 594, endPoint y: 291, distance: 48.0
click at [594, 291] on p "[DATE][DATE] 3 PM SGT, Bottomline will be doing Maintenance on Swift Alliance G…" at bounding box center [743, 276] width 425 height 31
copy p "Gateway"
click at [513, 44] on icon "button" at bounding box center [511, 43] width 12 height 11
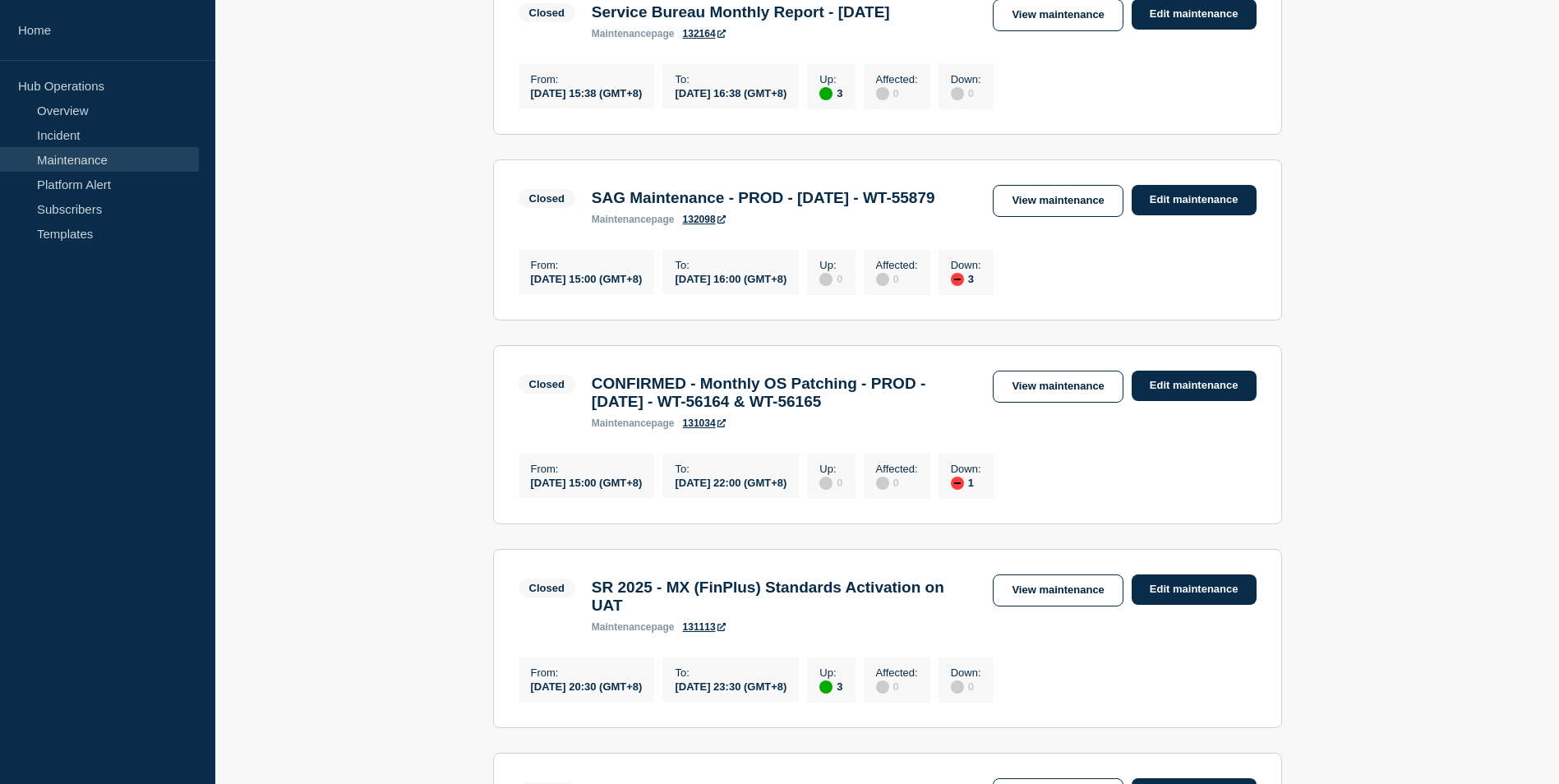
scroll to position [576, 0]
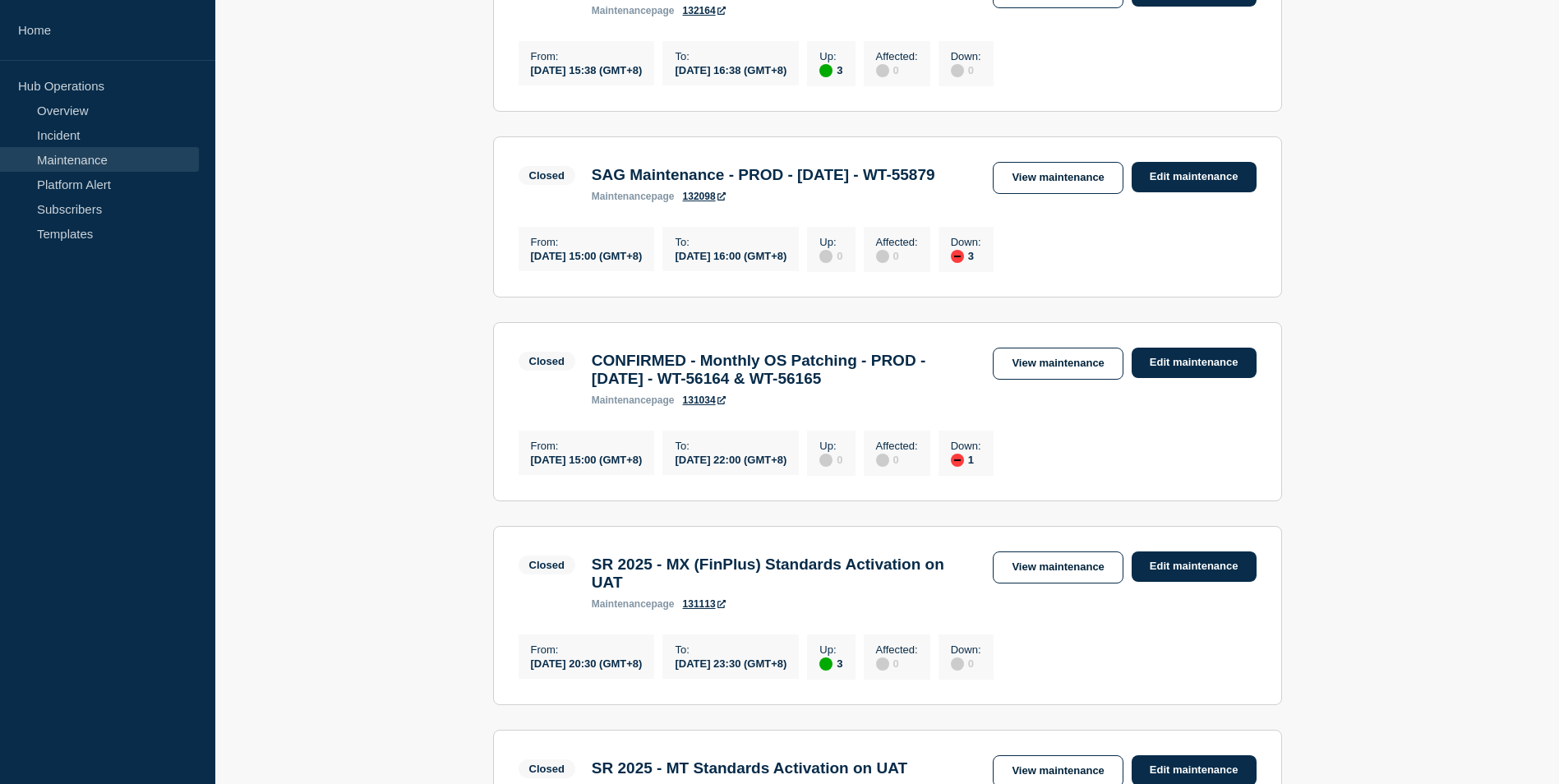
click at [775, 185] on h3 "SAG Maintenance - PROD - [DATE] - WT-55879" at bounding box center [763, 175] width 343 height 18
copy h3 "PROD"
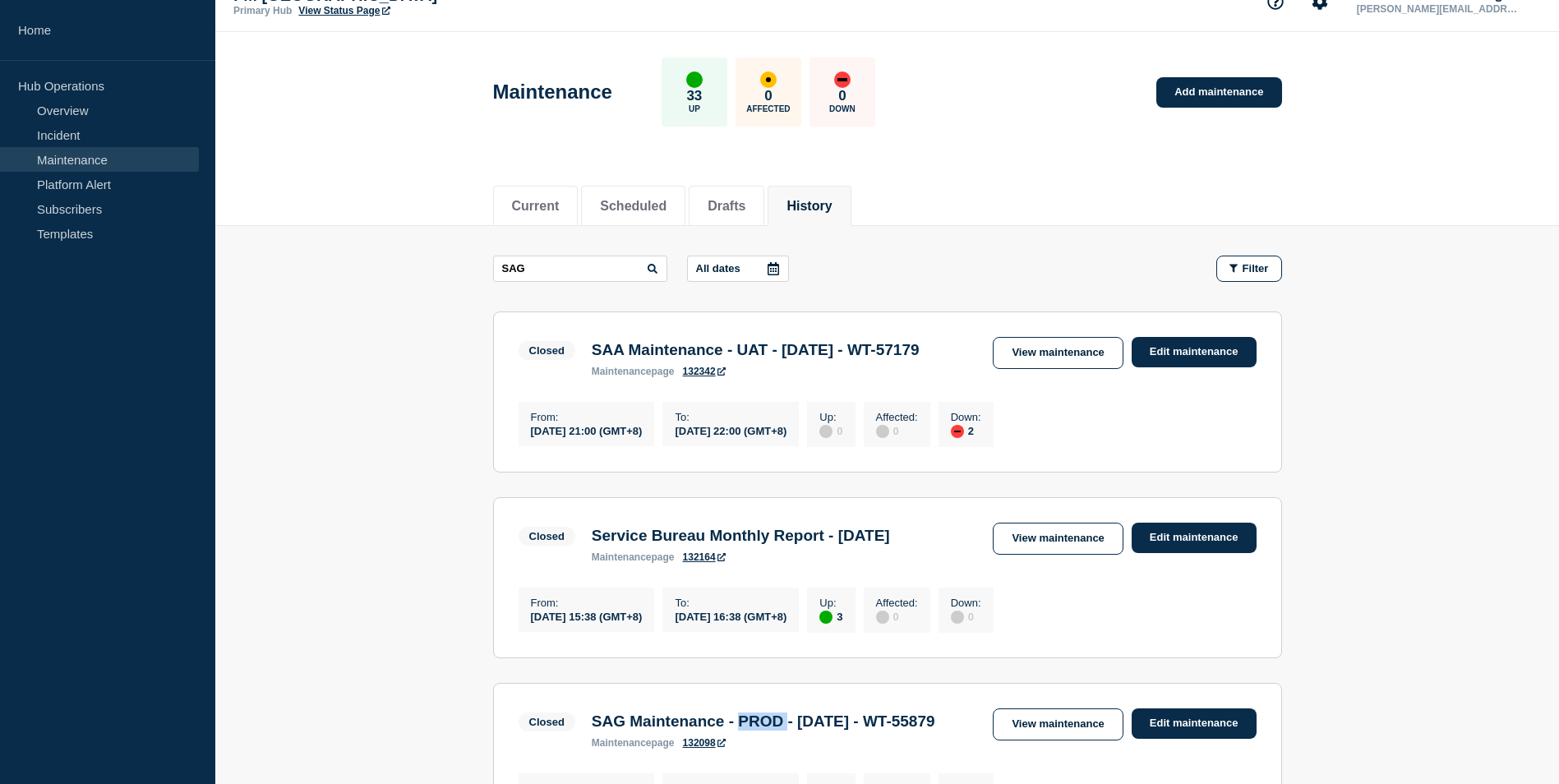
scroll to position [0, 0]
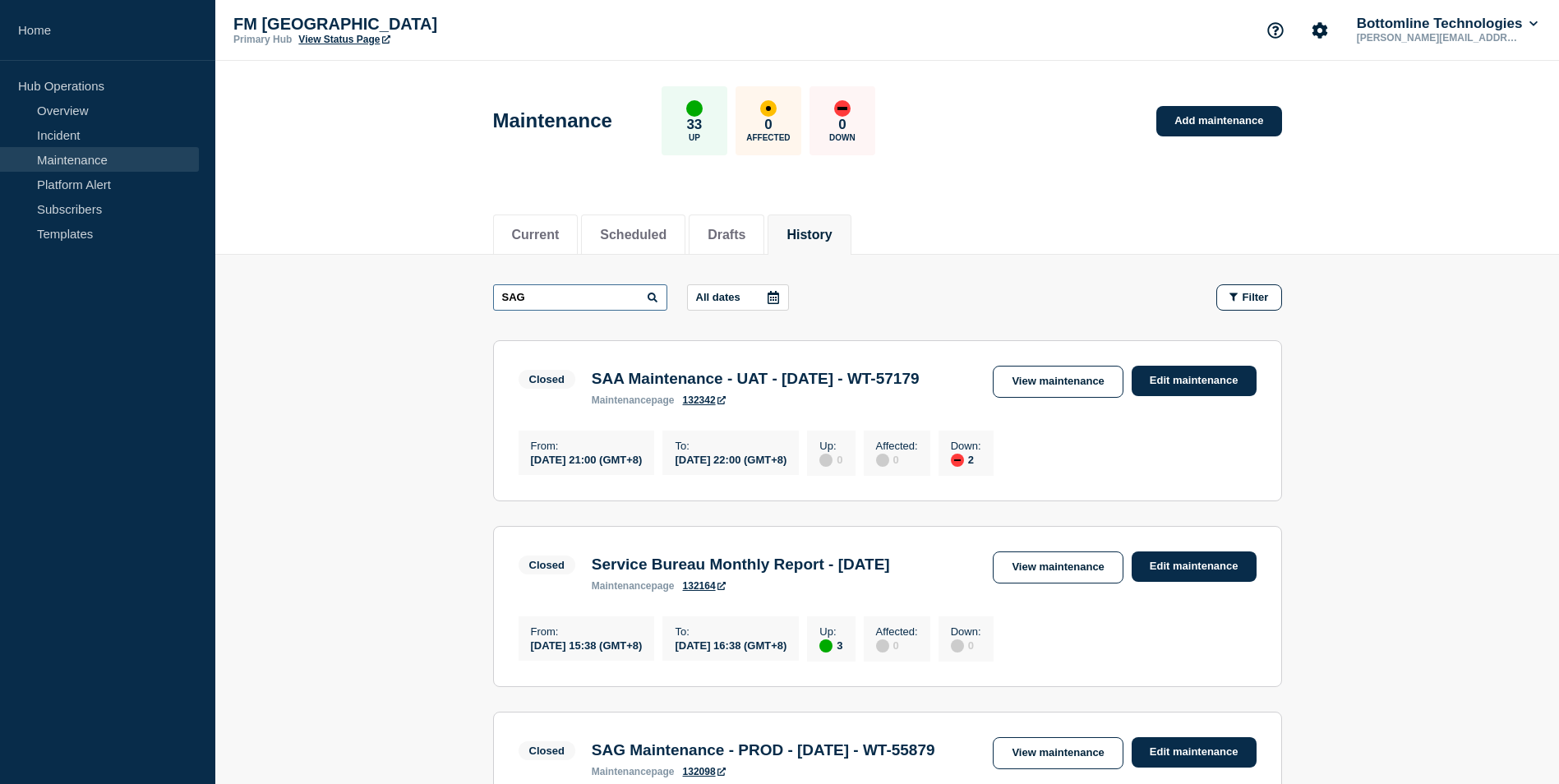
click at [546, 297] on input "SAG" at bounding box center [581, 297] width 174 height 27
type input "SAA"
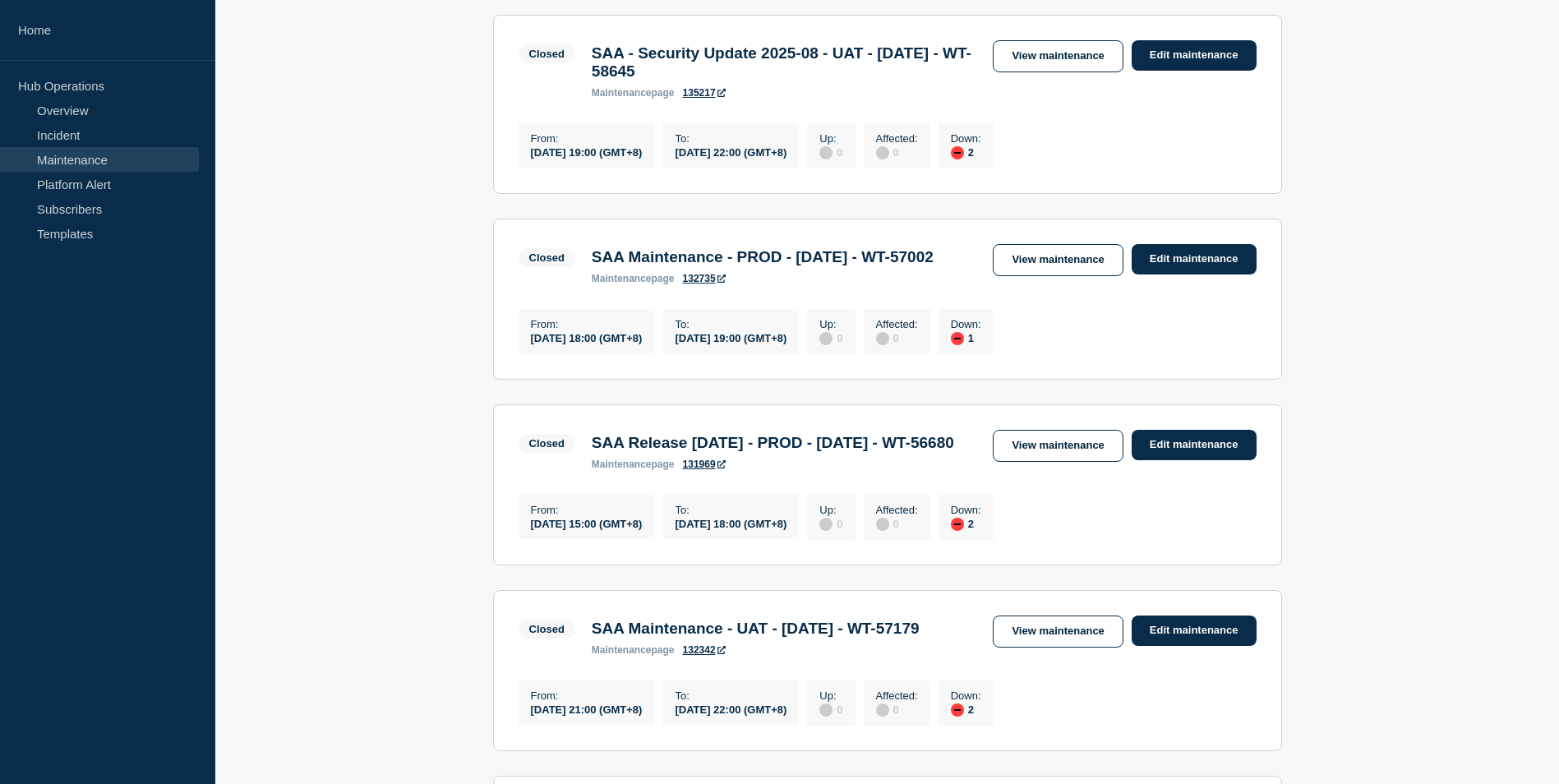
scroll to position [329, 0]
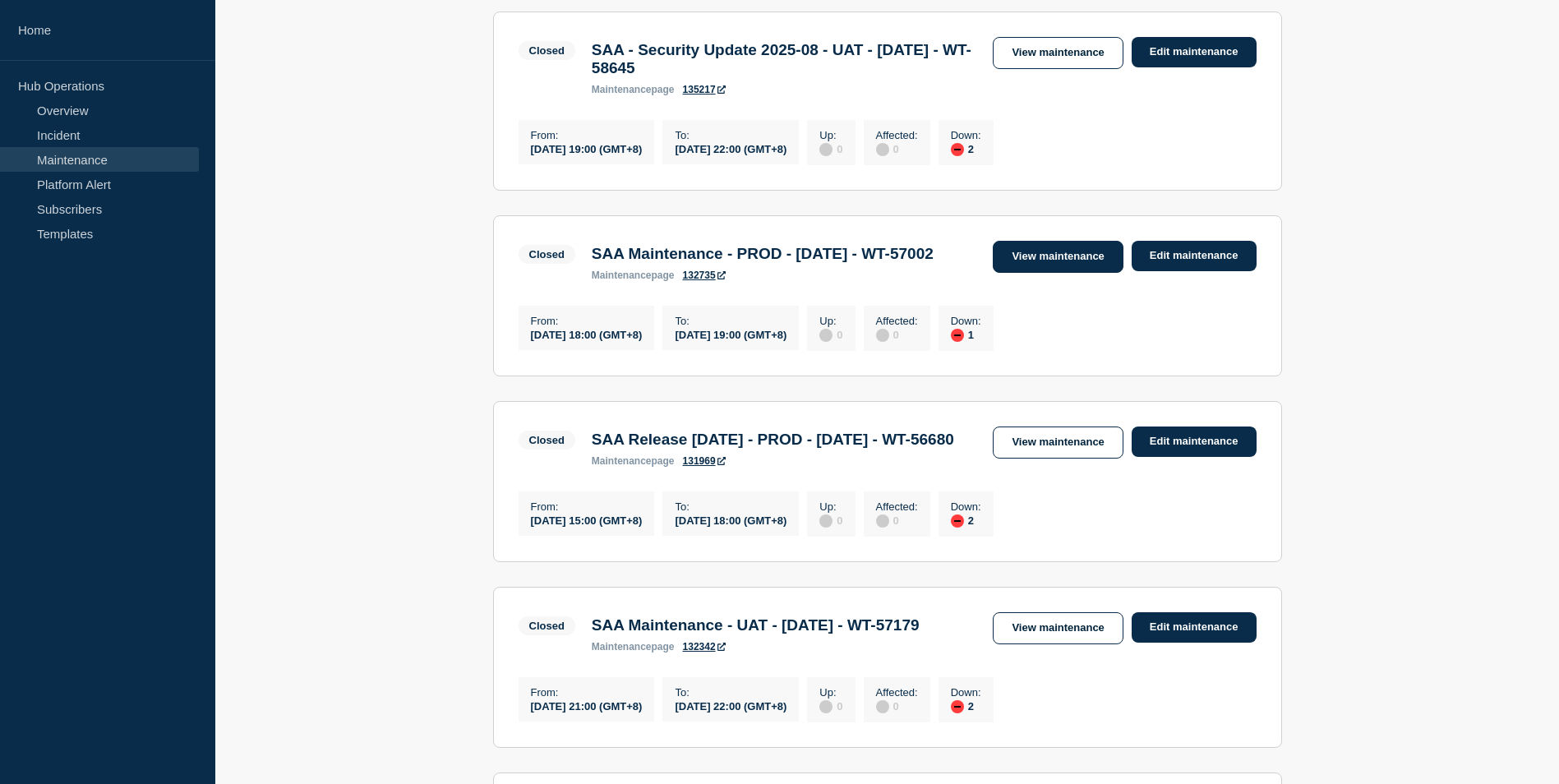
click at [1021, 270] on link "View maintenance" at bounding box center [1058, 257] width 130 height 33
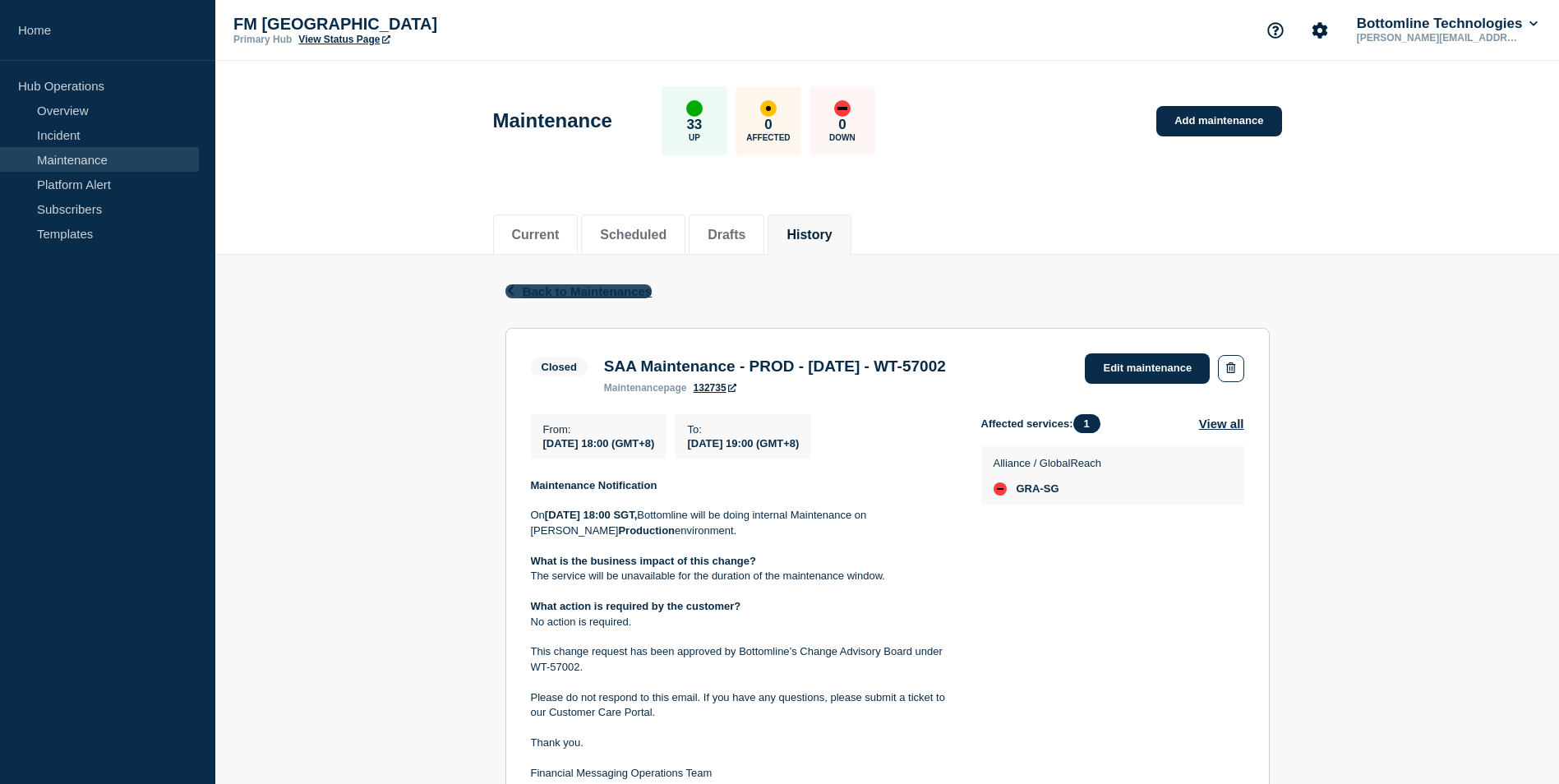
click at [508, 289] on icon "button" at bounding box center [511, 290] width 12 height 11
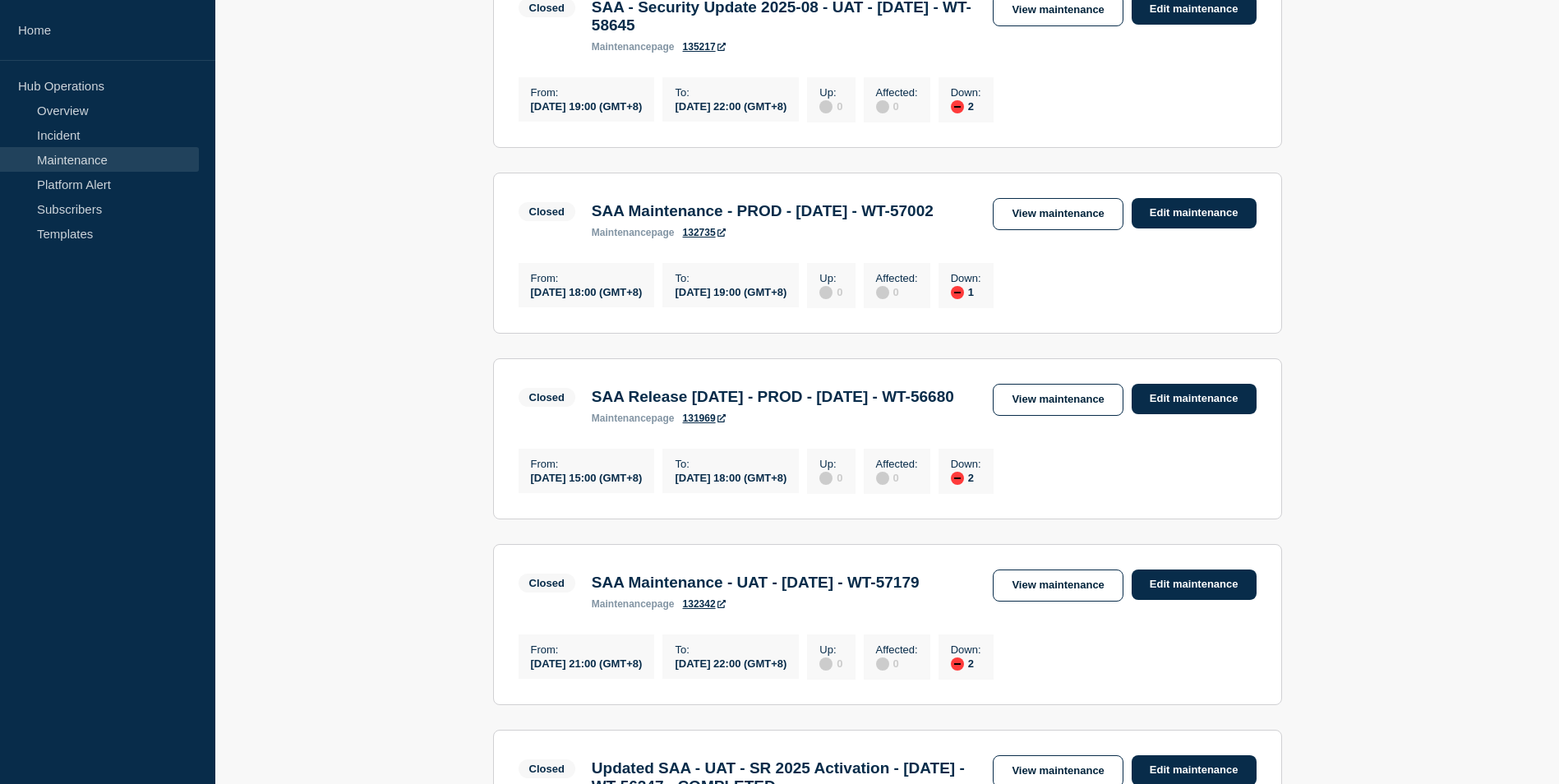
scroll to position [411, 0]
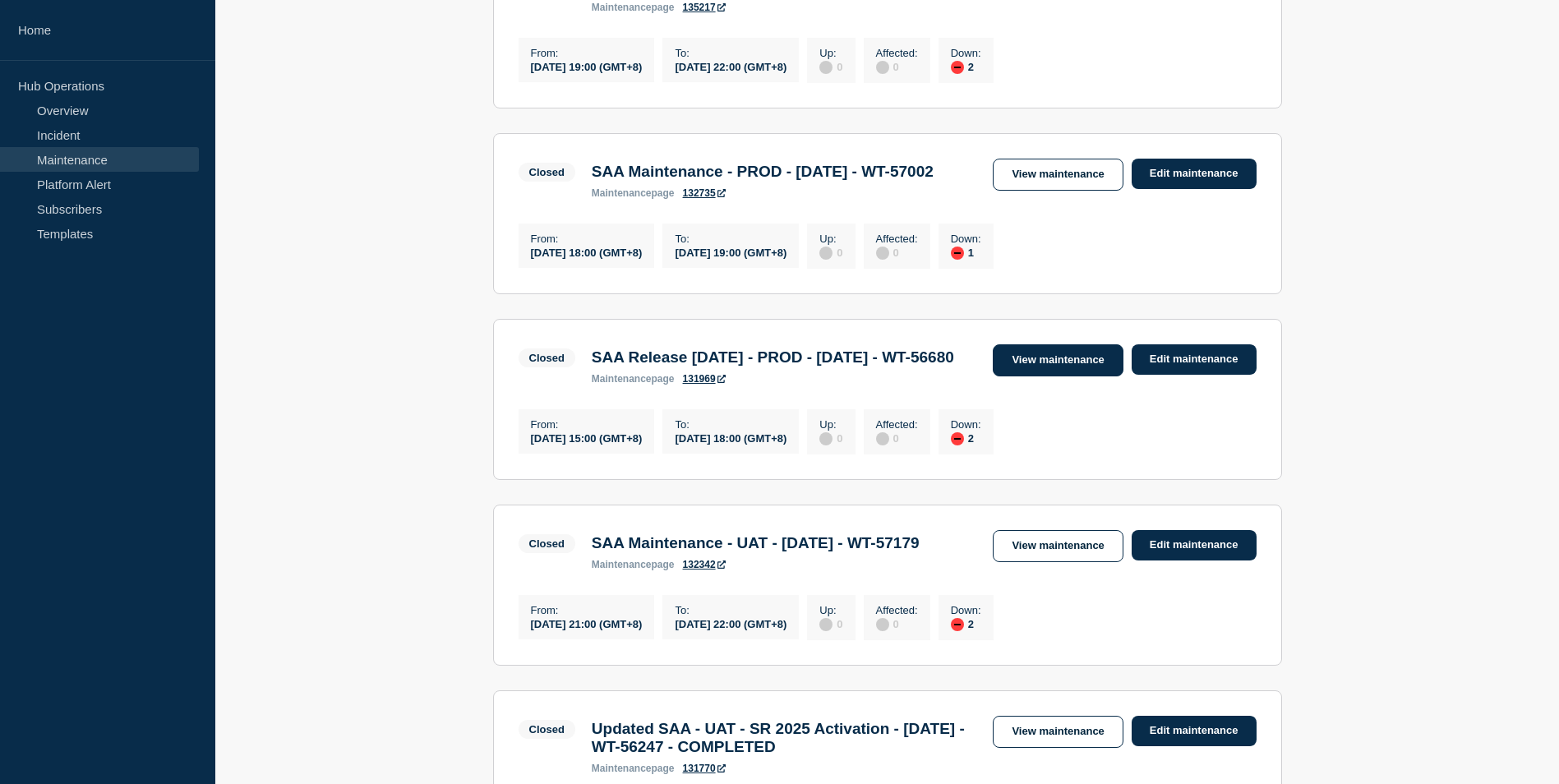
click at [1046, 377] on link "View maintenance" at bounding box center [1058, 360] width 130 height 33
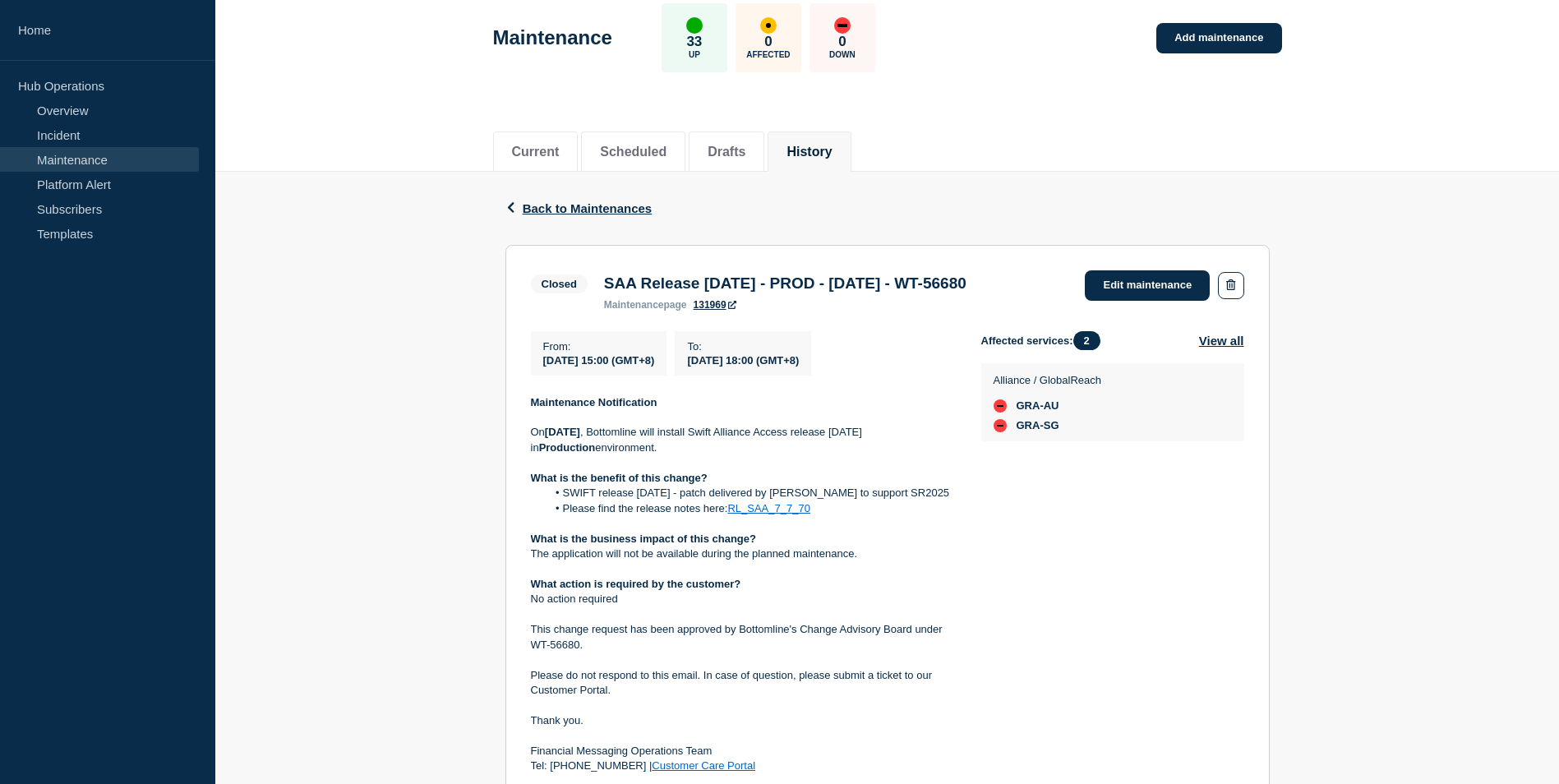
scroll to position [82, 0]
click at [808, 287] on h3 "SAA Release [DATE] - PROD - [DATE] - WT-56680" at bounding box center [785, 284] width 362 height 18
copy h3 "PROD"
click at [1114, 286] on link "Edit maintenance" at bounding box center [1148, 287] width 125 height 31
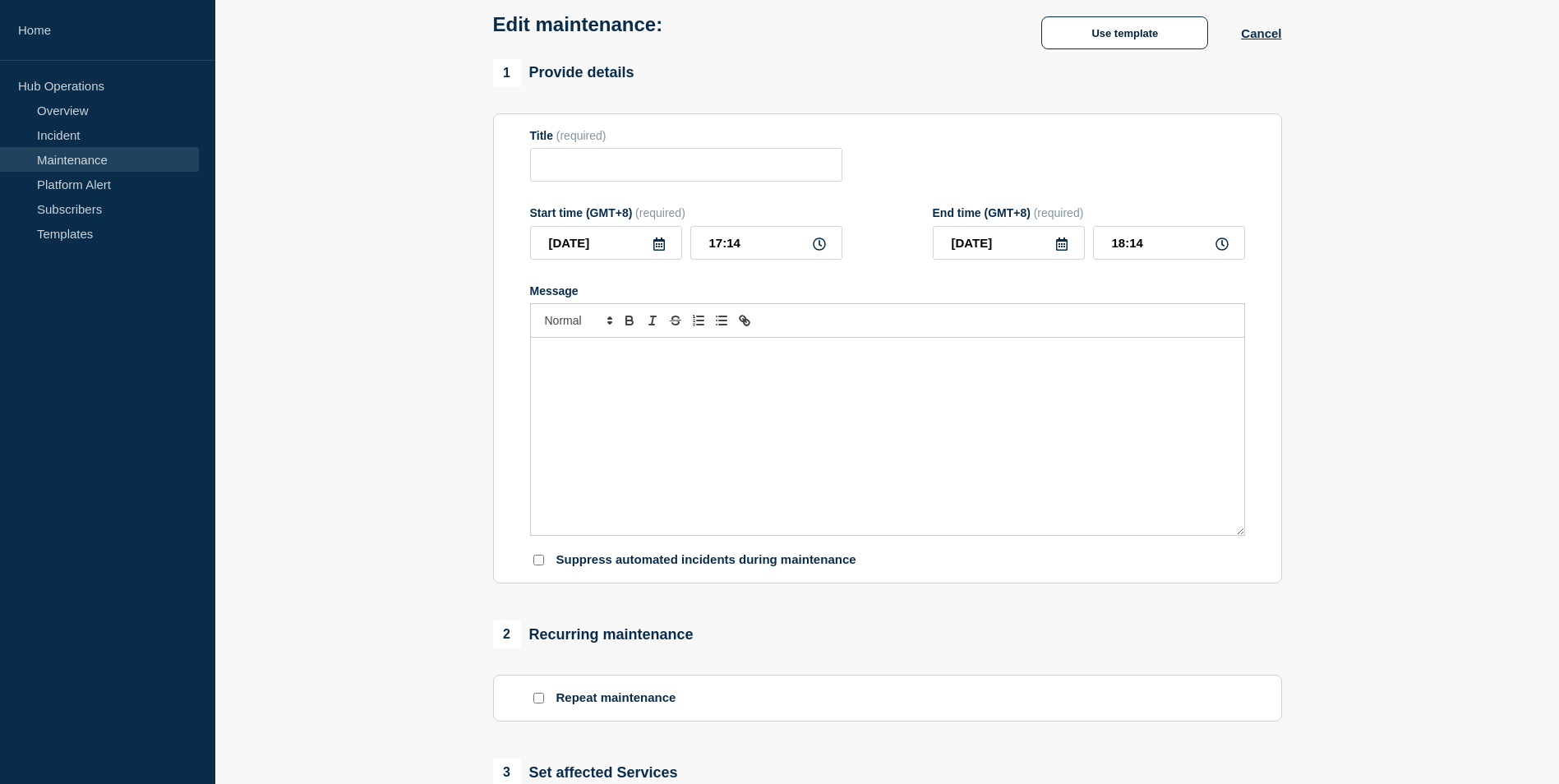
type input "SAA Release [DATE] - PROD - [DATE] - WT-56680"
type input "[DATE]"
type input "15:00"
type input "[DATE]"
type input "18:00"
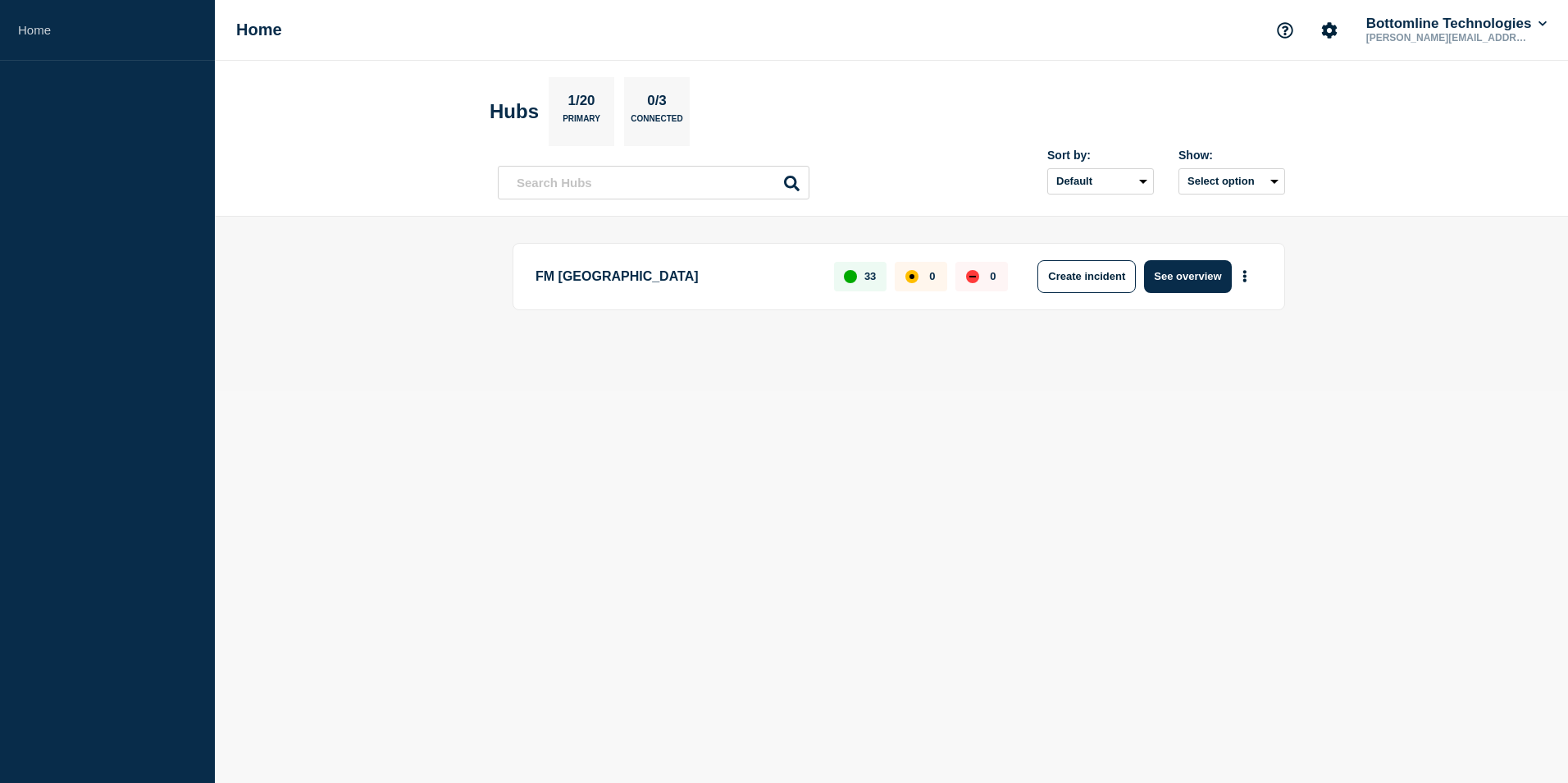
click at [873, 79] on section "Hubs 1/20 Primary 0/3 Connected" at bounding box center [891, 112] width 804 height 69
click at [1193, 280] on button "See overview" at bounding box center [1187, 276] width 87 height 32
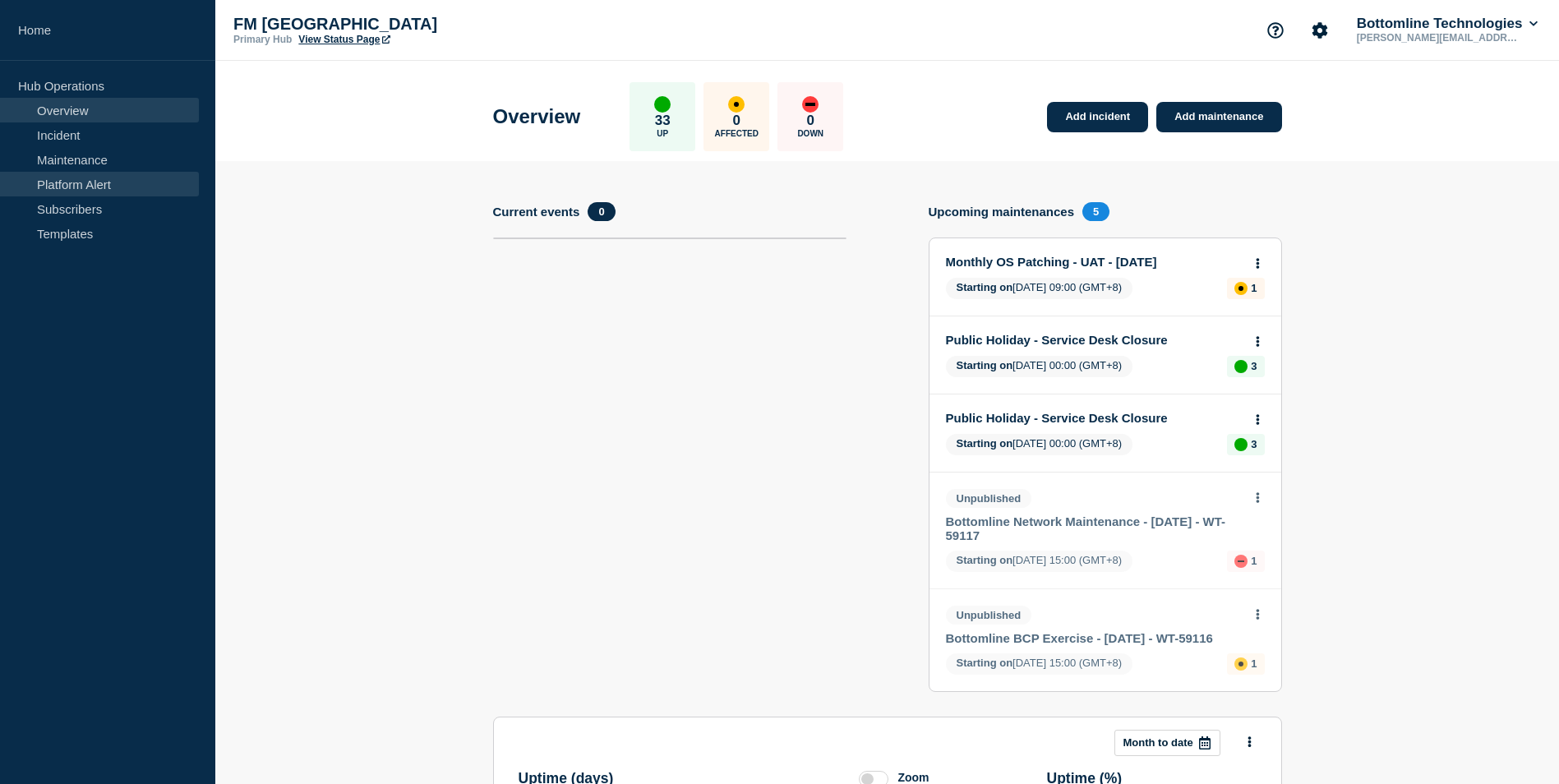
drag, startPoint x: 62, startPoint y: 160, endPoint x: 114, endPoint y: 177, distance: 54.7
click at [62, 160] on link "Maintenance" at bounding box center [99, 160] width 199 height 25
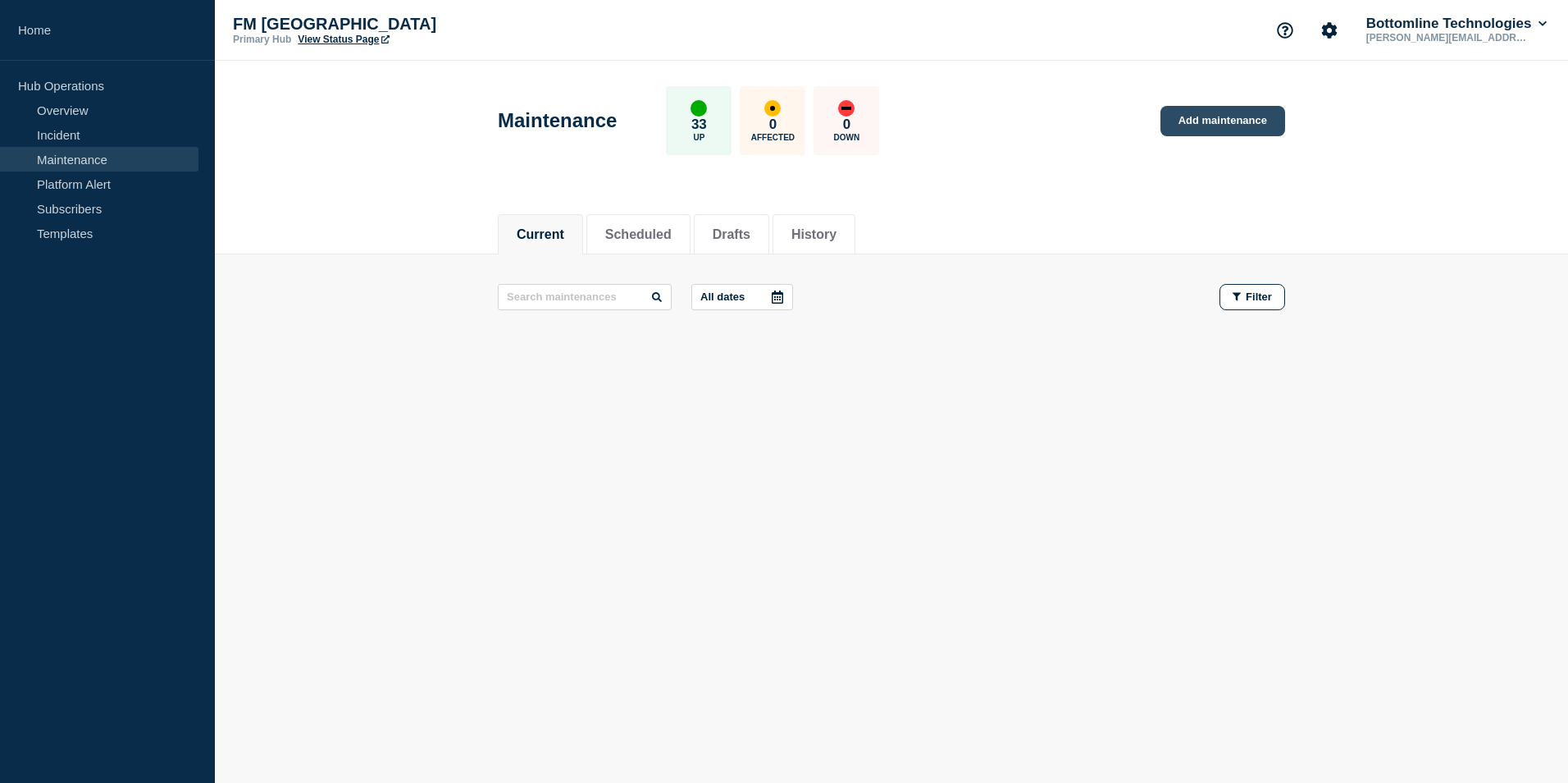
click at [1221, 123] on link "Add maintenance" at bounding box center [1223, 121] width 125 height 31
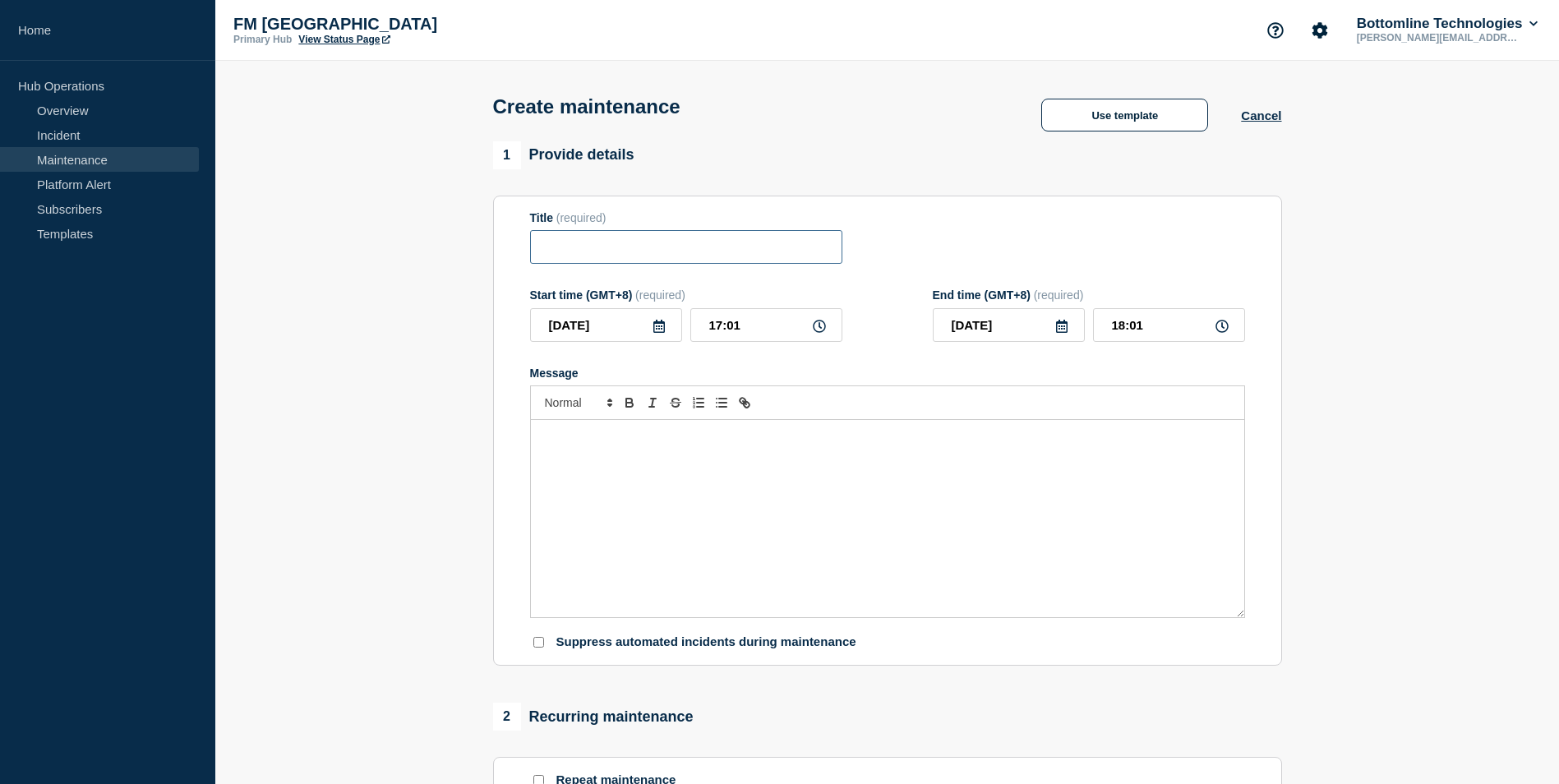
click at [617, 256] on input "Title" at bounding box center [686, 247] width 313 height 33
paste input "SAA - Security Update 2025-08 - UAT - [DATE] - WT-58645"
click at [744, 250] on input "SAA - Security Update 2025-08 - UAT - [DATE] - WT-58645" at bounding box center [686, 247] width 313 height 33
click at [576, 250] on input "SAA - Security Update 2025-08 - UAT - [DATE] - WT-58645" at bounding box center [686, 247] width 313 height 33
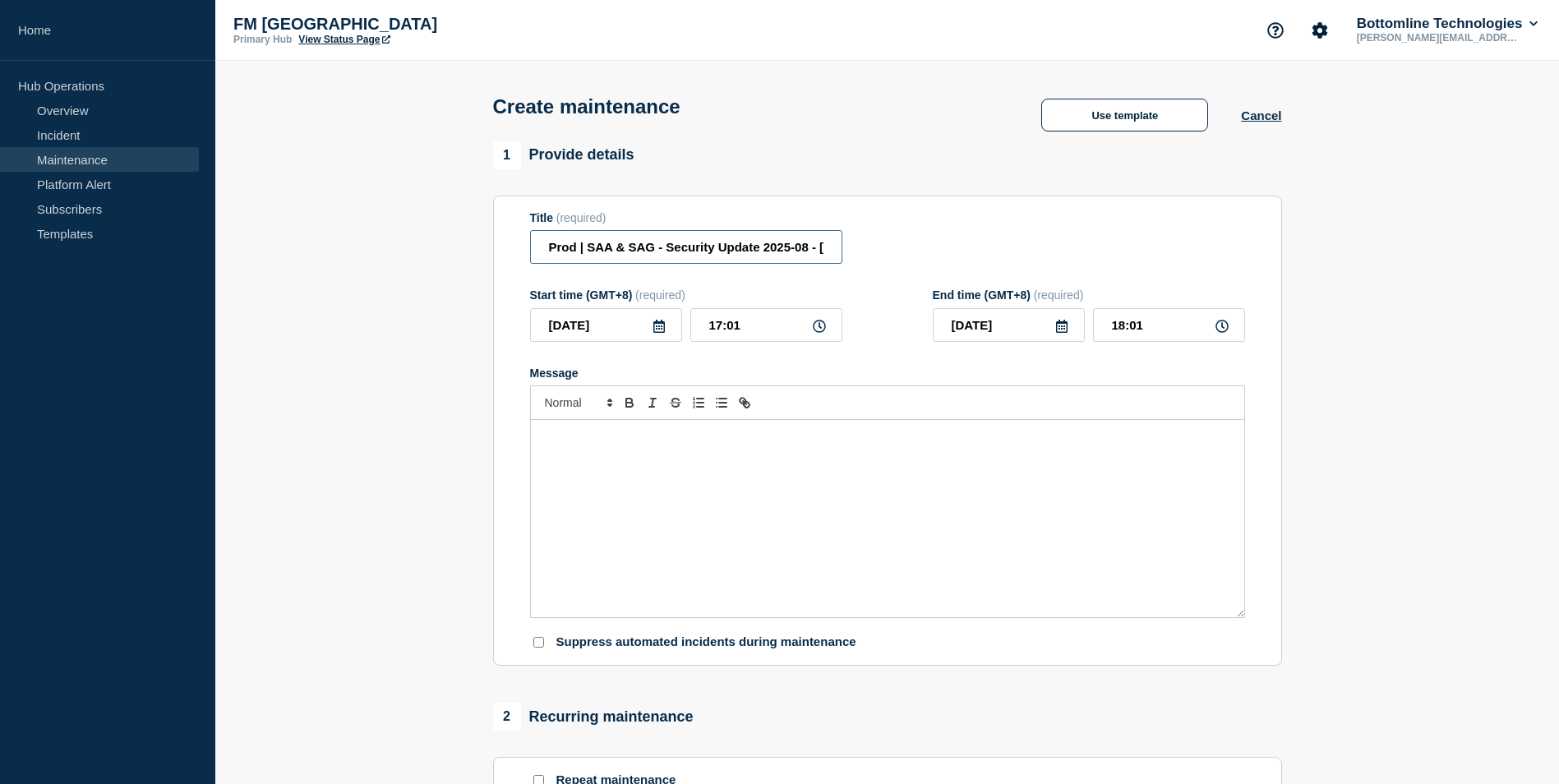
click at [793, 256] on input "Prod | SAA & SAG - Security Update 2025-08 - 08/SEP/2025 - WT-58645" at bounding box center [686, 247] width 313 height 33
click at [692, 247] on input "Prod | SAA & SAG - Security Update 2025-08 - 08/SEP/2025 - WT-58645" at bounding box center [686, 247] width 313 height 33
click at [695, 249] on input "Prod | SAA & SAG - Security Update 2025-08 - 08/SEP/2025 - WT-58645" at bounding box center [686, 247] width 313 height 33
drag, startPoint x: 781, startPoint y: 249, endPoint x: 862, endPoint y: 255, distance: 81.2
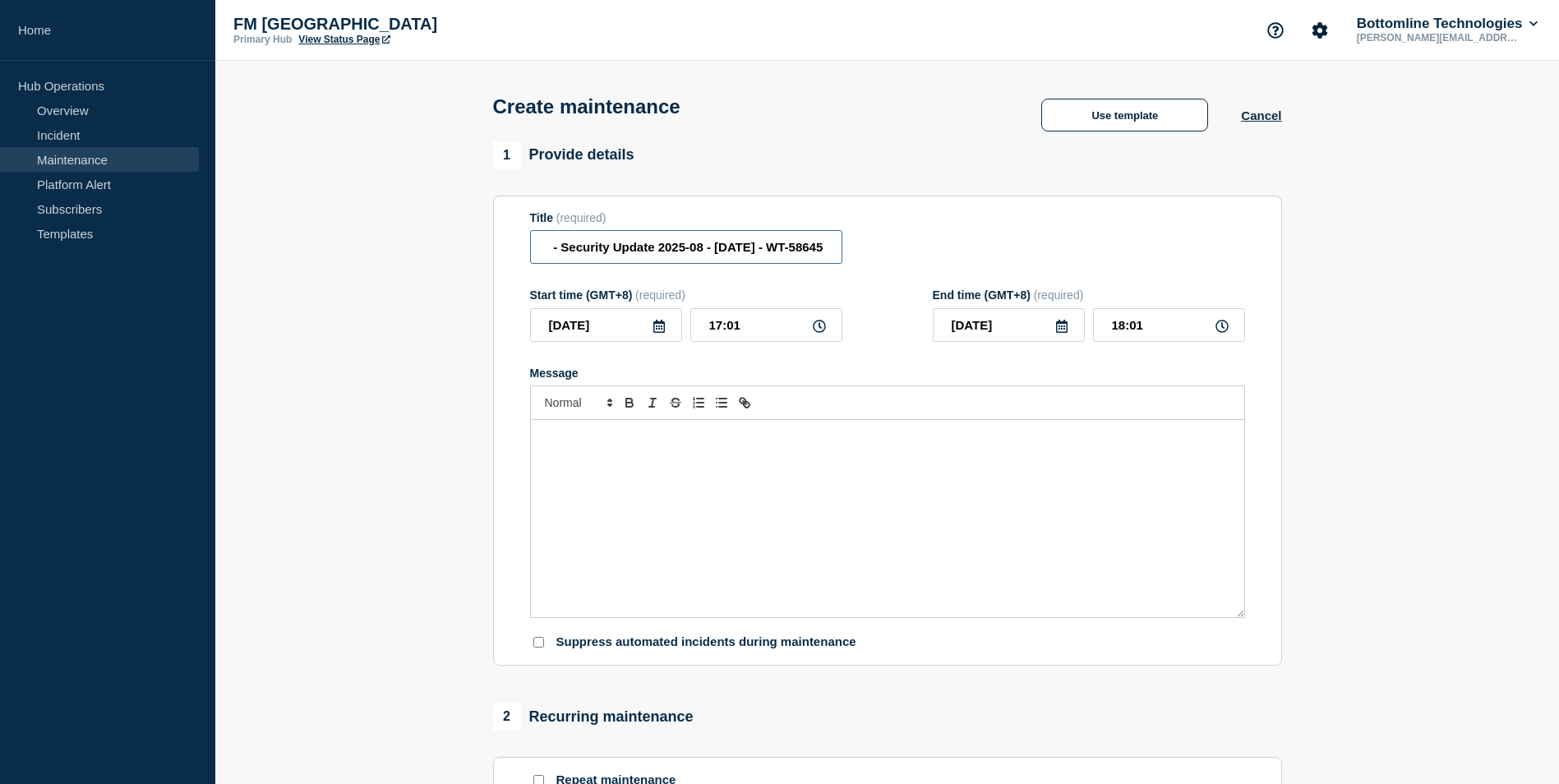
click at [862, 255] on div "Title (required) Prod | SAA & SAG - Security Update 2025-08 - 27/SEP/2025 - WT-…" at bounding box center [888, 238] width 715 height 54
paste input "9202"
drag, startPoint x: 804, startPoint y: 244, endPoint x: 817, endPoint y: 259, distance: 19.8
click at [804, 244] on input "Prod | SAA & SAG - Security Update 2025-08 - 27/SEP/2025 - WT-59202 &" at bounding box center [686, 247] width 313 height 33
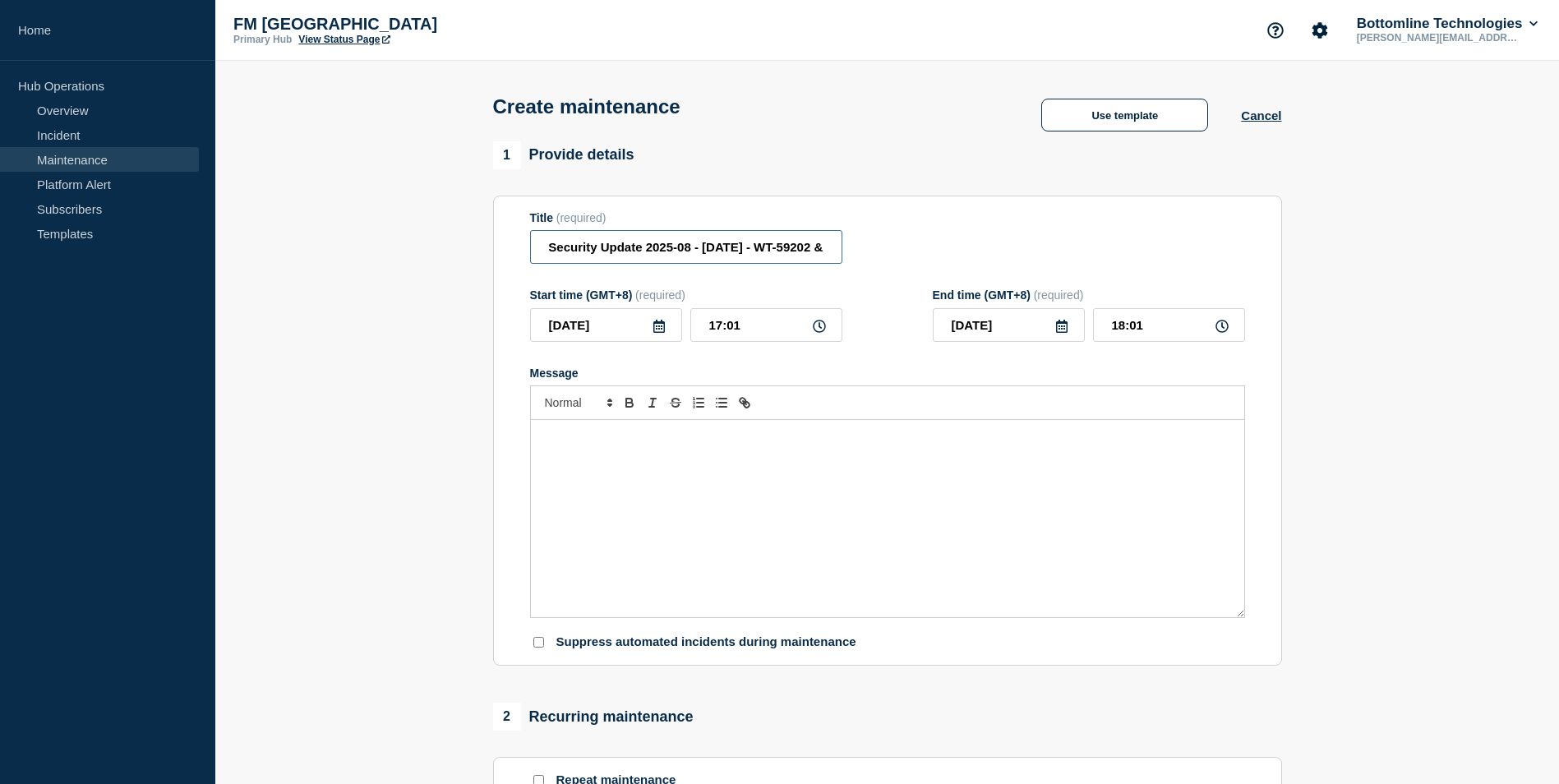
scroll to position [0, 153]
paste input "WT-59205"
type input "Prod | SAA & SAG - Security Update 2025-08 - 27/SEP/2025 - WT-59202 & WT-59205"
click at [659, 331] on icon at bounding box center [659, 326] width 11 height 13
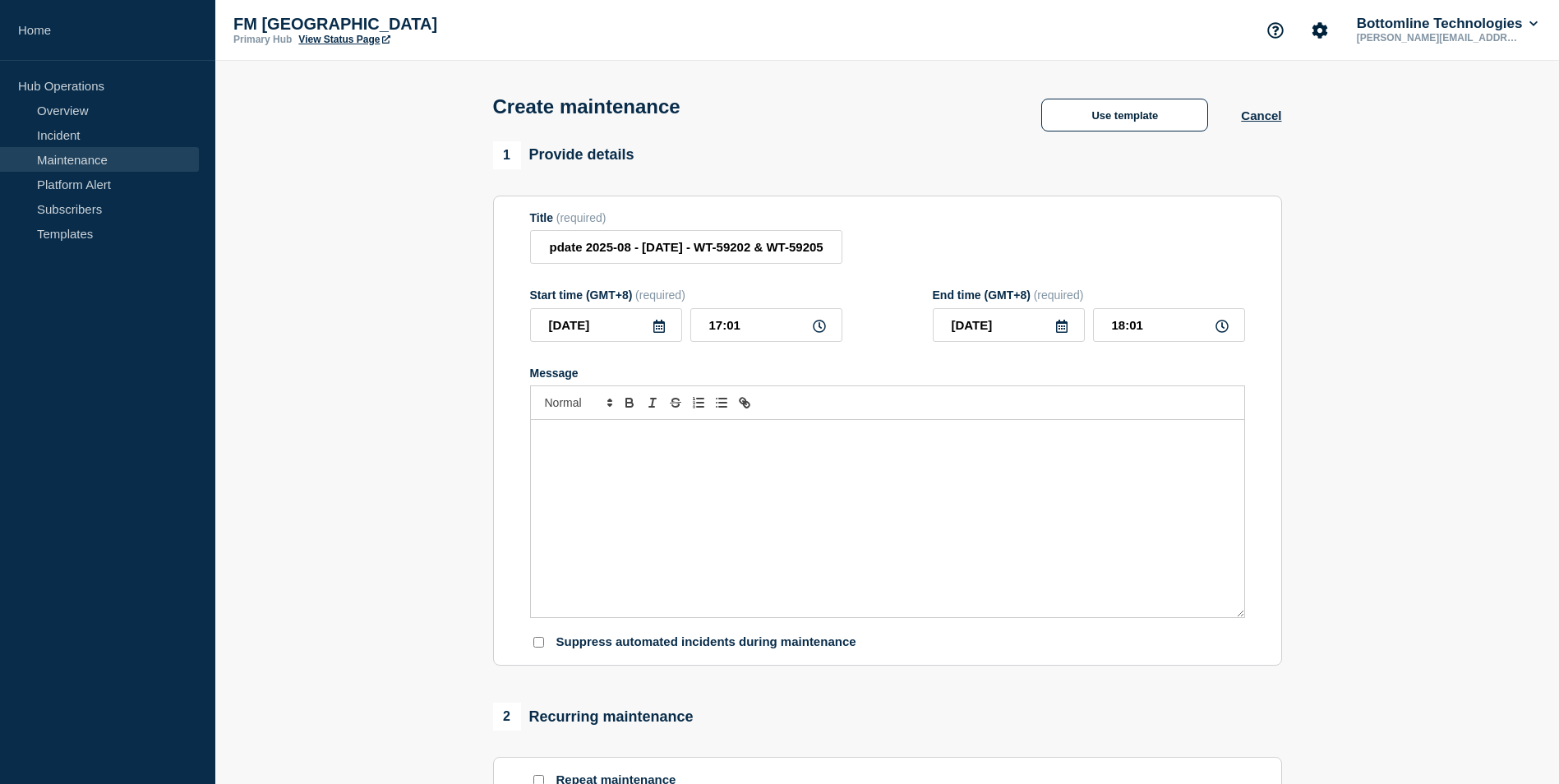
scroll to position [0, 0]
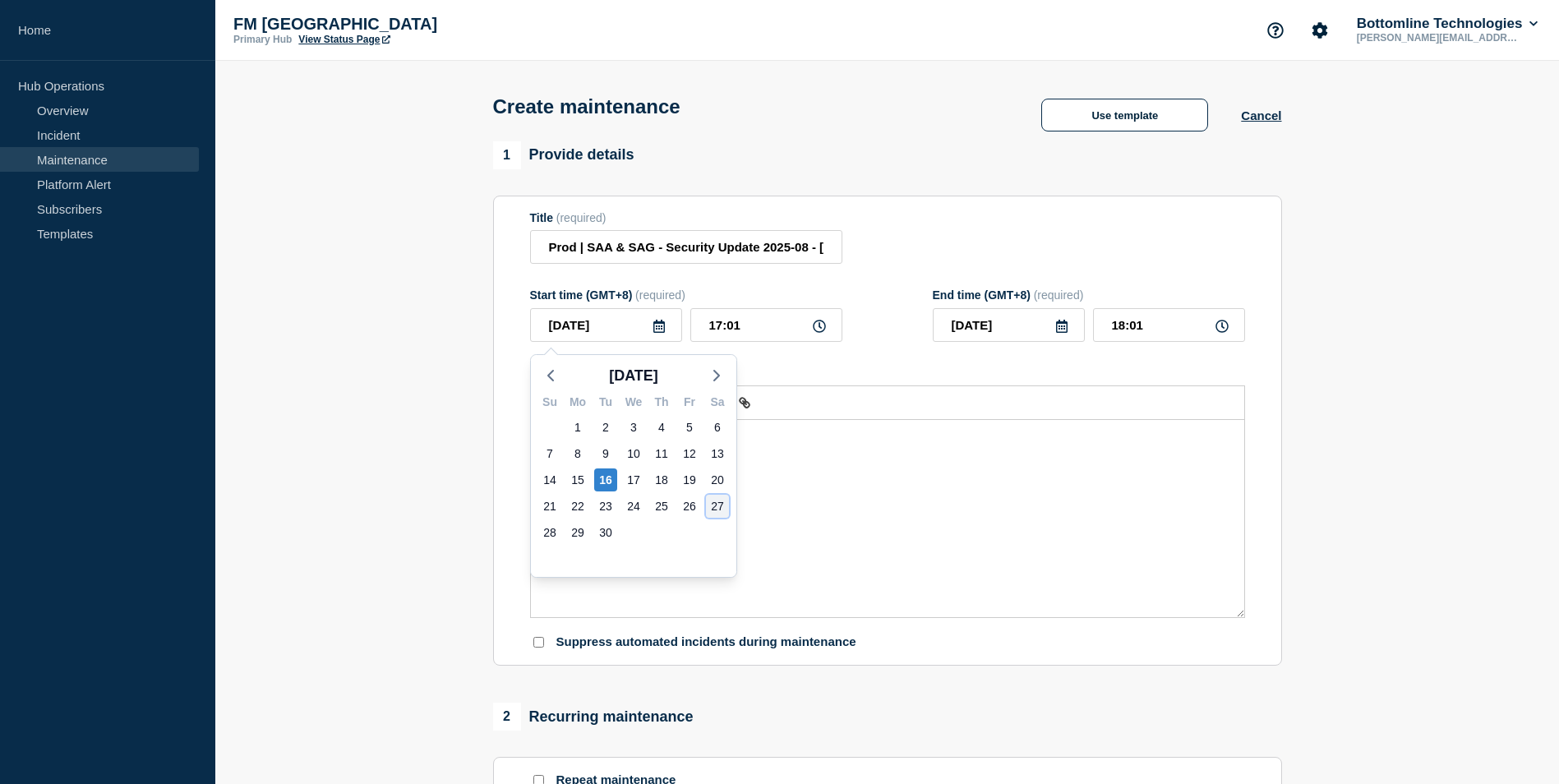
click at [716, 509] on div "27" at bounding box center [717, 506] width 23 height 23
type input "2025-09-27"
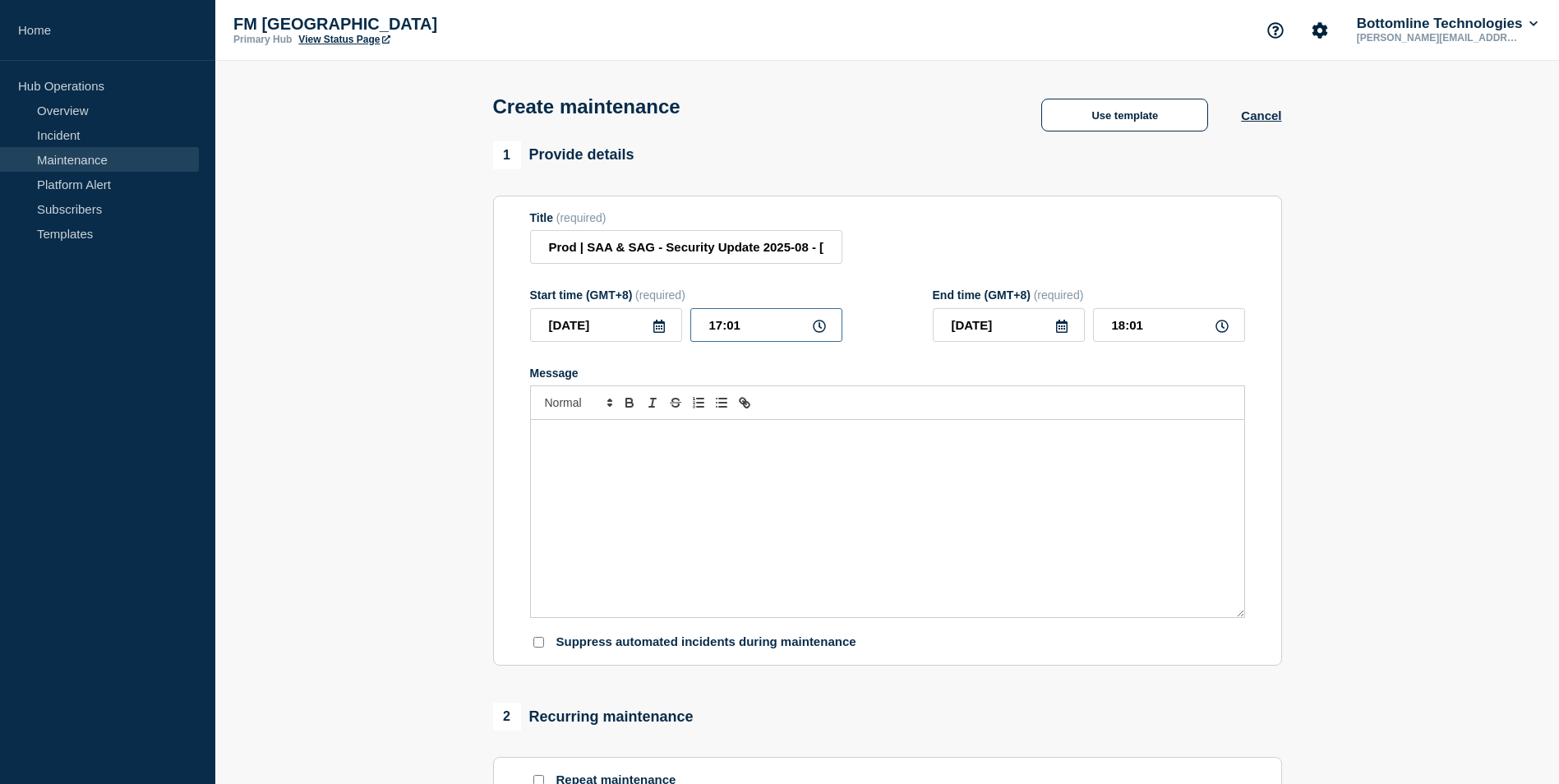
drag, startPoint x: 721, startPoint y: 329, endPoint x: 708, endPoint y: 329, distance: 13.0
click at [708, 329] on input "17:01" at bounding box center [766, 324] width 152 height 33
type input "15:01"
type input "16:01"
click at [612, 491] on div "Message" at bounding box center [888, 518] width 714 height 197
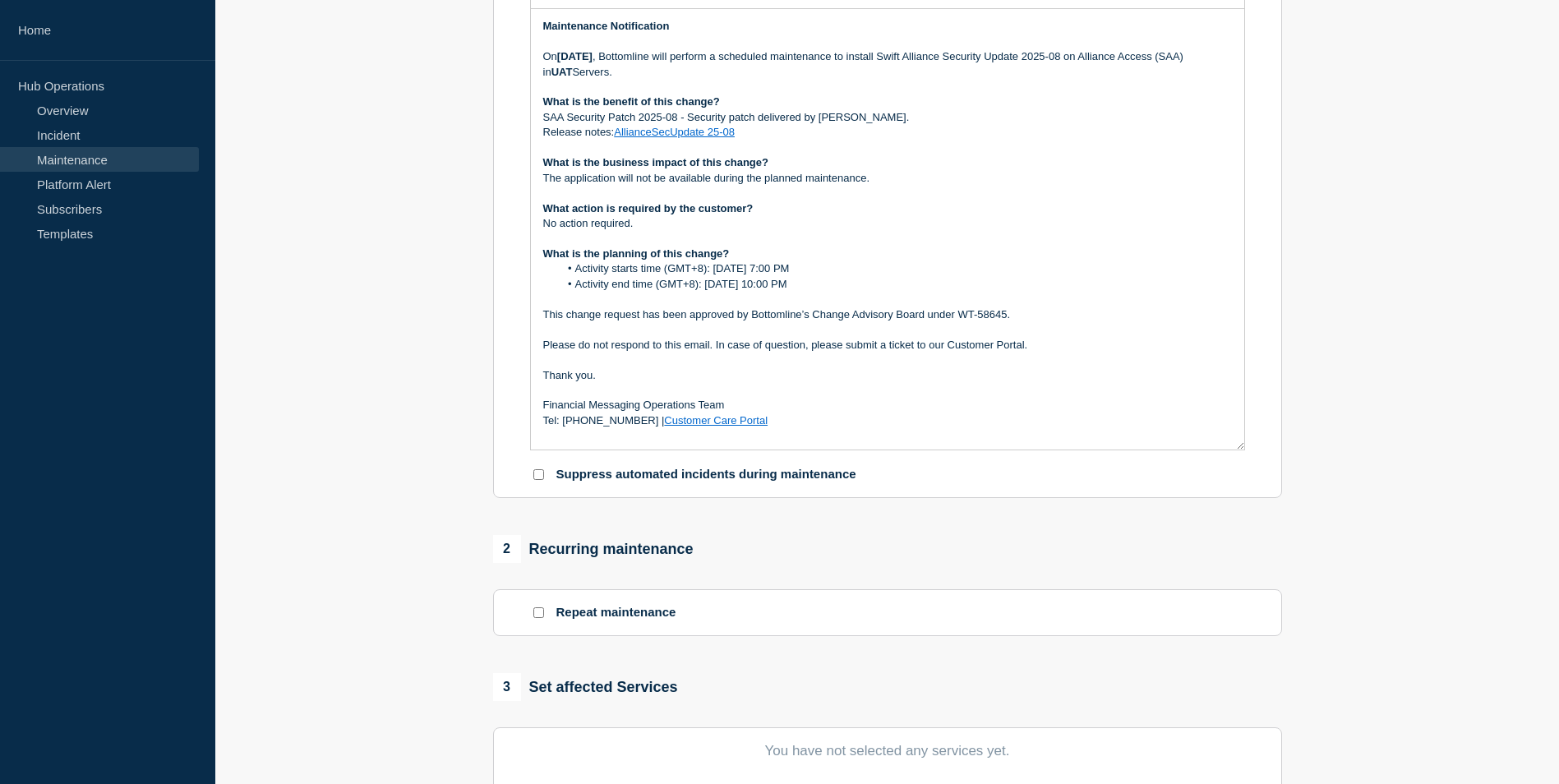
drag, startPoint x: 1239, startPoint y: 208, endPoint x: 1258, endPoint y: 452, distance: 244.7
click at [1258, 452] on section "Title (required) Prod | SAA & SAG - Security Update 2025-08 - 27/SEP/2025 - WT-…" at bounding box center [888, 142] width 789 height 714
click at [1372, 434] on section "1 Provide details Title (required) Prod | SAA & SAG - Security Update 2025-08 -…" at bounding box center [887, 422] width 1344 height 1383
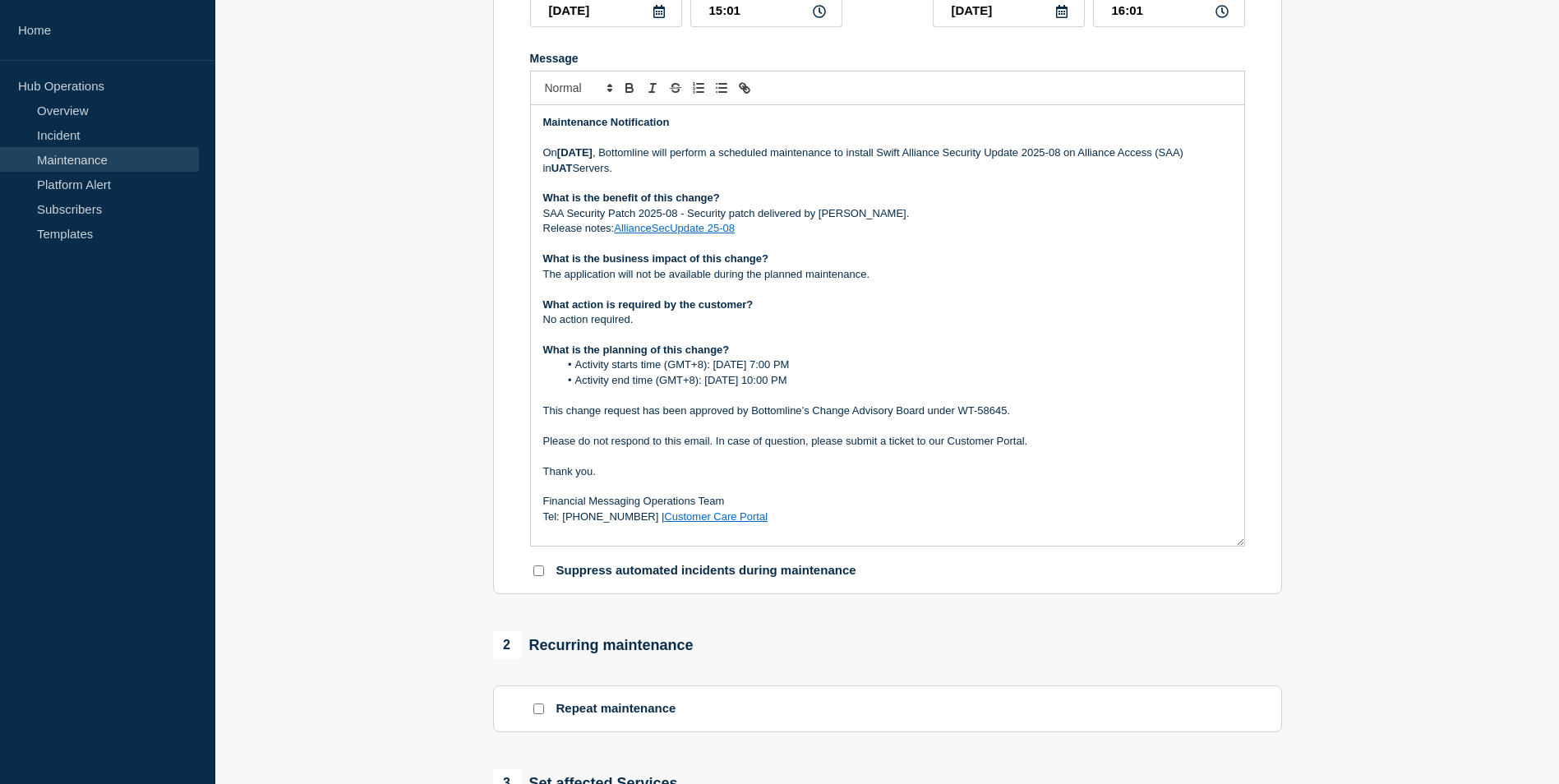
scroll to position [164, 0]
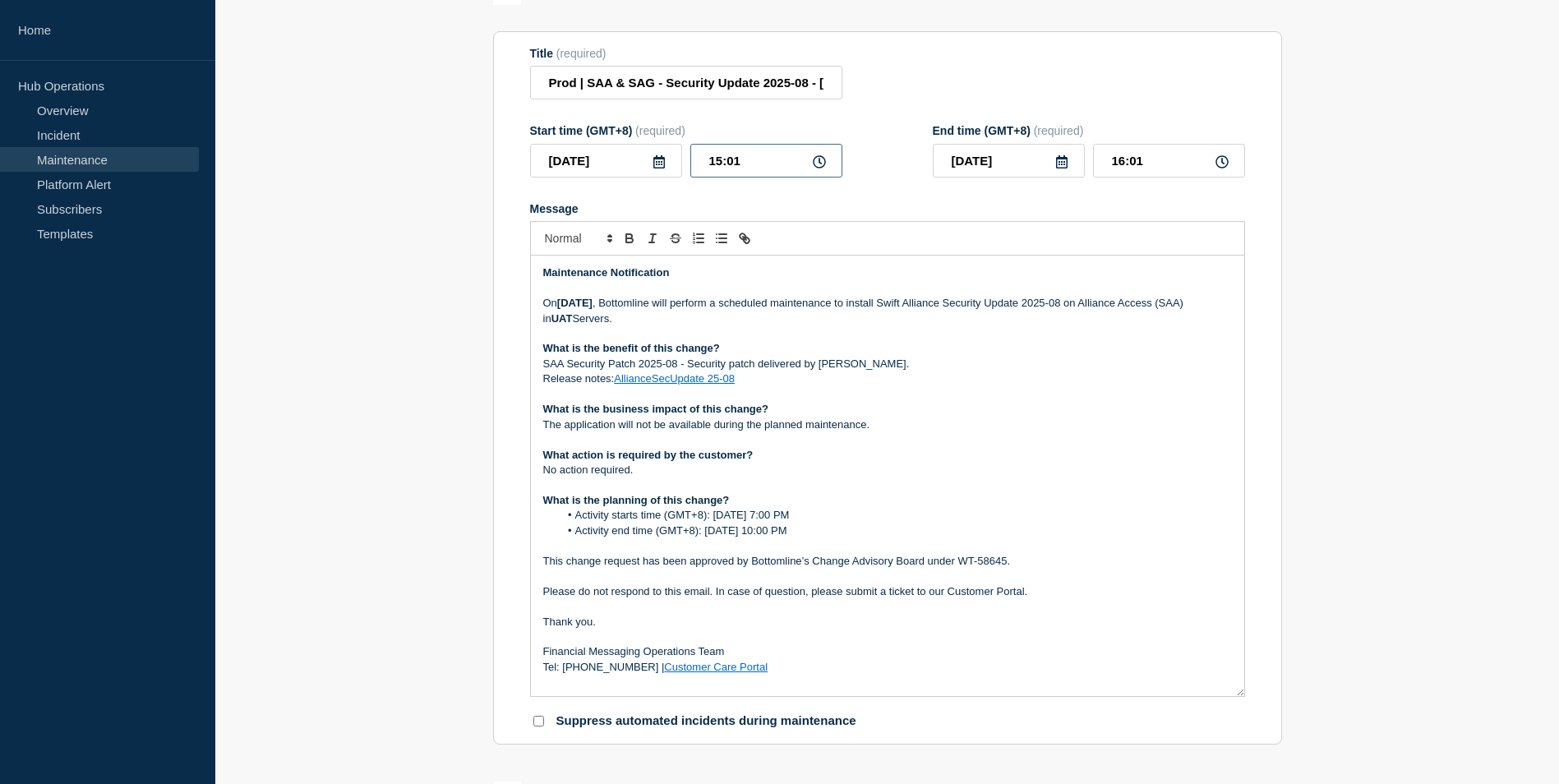
click at [758, 156] on input "15:01" at bounding box center [766, 160] width 152 height 33
type input "15:00"
type input "16:00"
click at [564, 365] on p "SAA Security Patch 2025-08 - Security patch delivered by [PERSON_NAME]." at bounding box center [888, 363] width 689 height 14
click at [656, 85] on input "Prod | SAA & SAG - Security Update 2025-08 - 27/SEP/2025 - WT-59202 & WT-59205" at bounding box center [686, 82] width 313 height 33
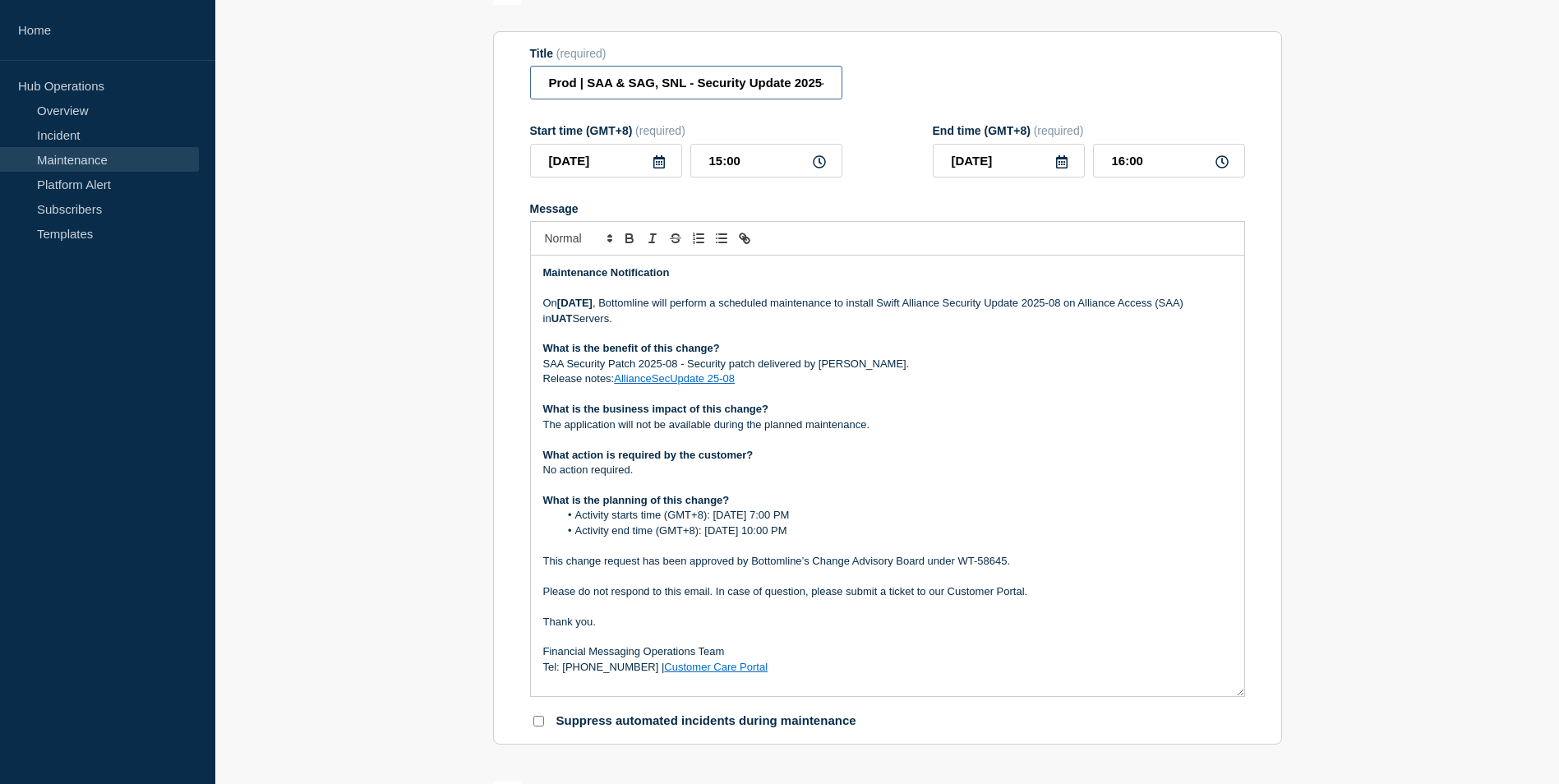
type input "Prod | SAA & SAG, SNL - Security Update 2025-08 - 27/SEP/2025 - WT-59202 & WT-5…"
click at [414, 370] on section "1 Provide details Title (required) Prod | SAA & SAG, SNL - Security Update 2025…" at bounding box center [887, 668] width 1344 height 1383
drag, startPoint x: 1124, startPoint y: 162, endPoint x: 1103, endPoint y: 163, distance: 21.0
click at [1103, 163] on input "16:00" at bounding box center [1169, 160] width 152 height 33
type input "21:00"
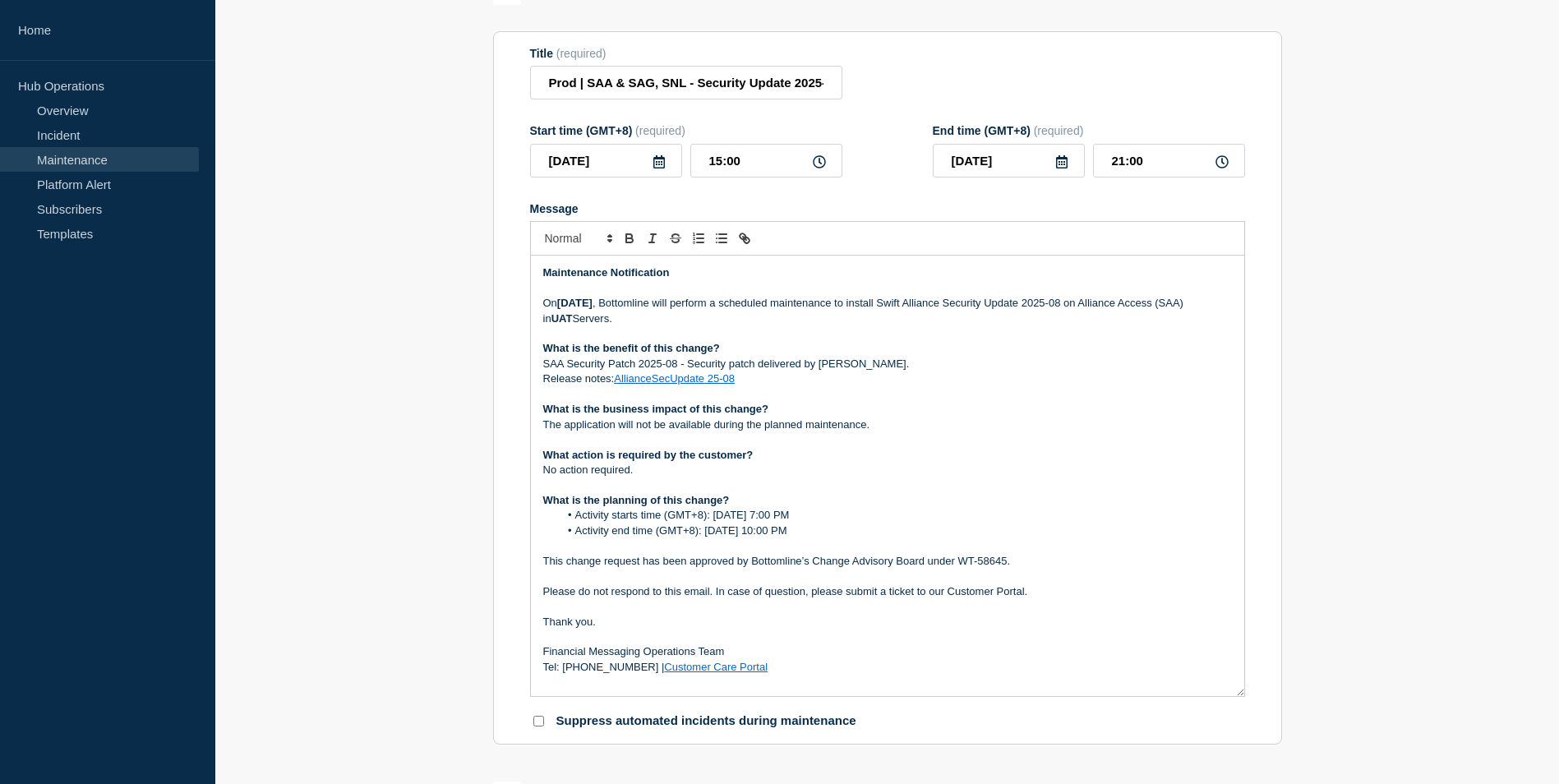
click at [1372, 308] on section "1 Provide details Title (required) Prod | SAA & SAG, SNL - Security Update 2025…" at bounding box center [887, 668] width 1344 height 1383
click at [562, 306] on strong "[DATE]" at bounding box center [575, 302] width 35 height 12
click at [1166, 454] on p "What action is required by the customer?" at bounding box center [888, 454] width 689 height 14
click at [646, 320] on p "On Saturday 27th of September 2025 , Bottomline will perform a scheduled mainte…" at bounding box center [888, 311] width 689 height 31
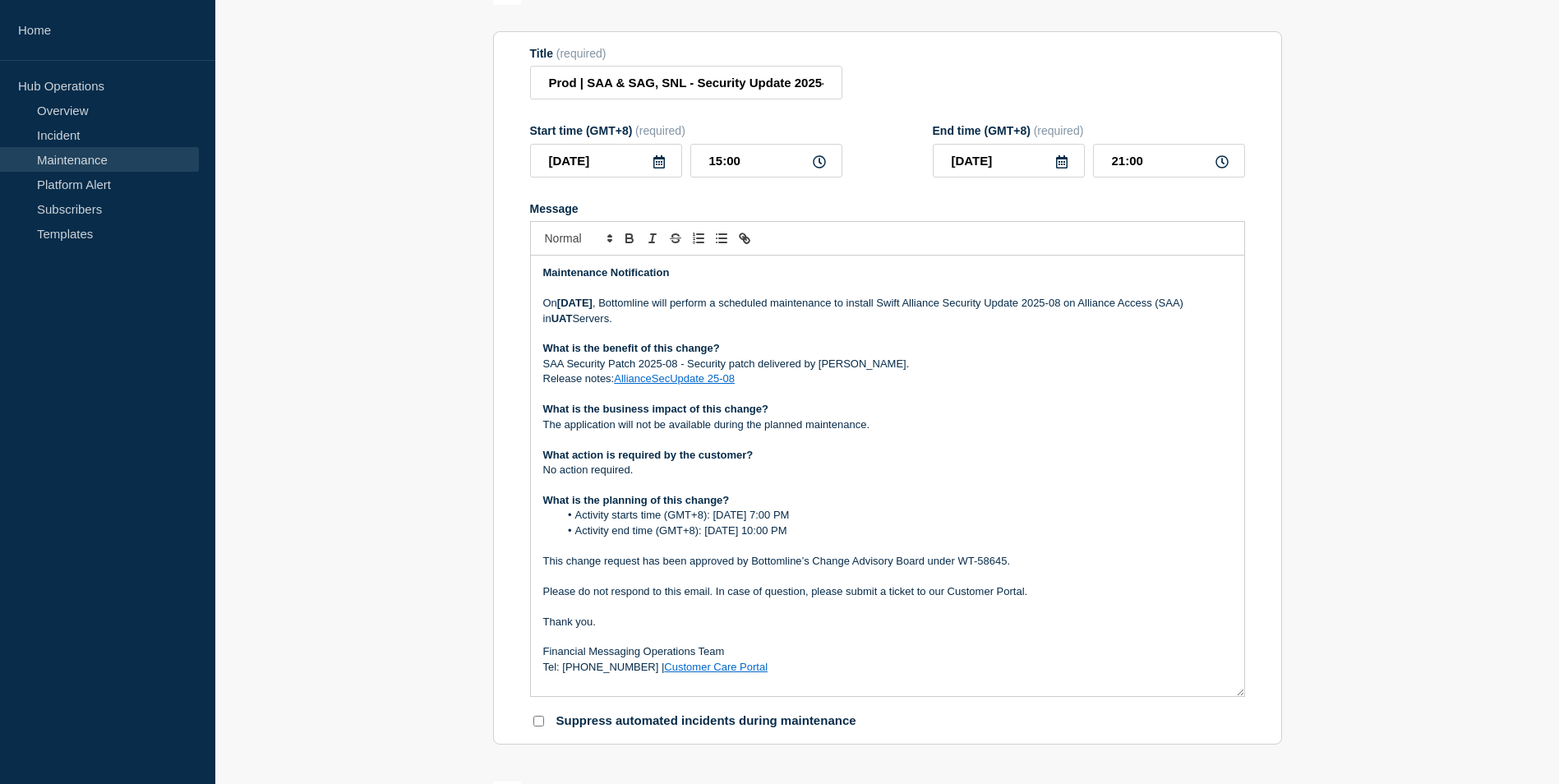
click at [573, 319] on strong "UAT" at bounding box center [562, 318] width 21 height 12
click at [620, 320] on p "On Saturday 27th of September 2025 , Bottomline will perform a scheduled mainte…" at bounding box center [888, 311] width 689 height 31
click at [938, 354] on p "What is the benefit of this change?" at bounding box center [888, 348] width 689 height 14
click at [565, 370] on p "SAA Security Patch 2025-08 - Security patch delivered by [PERSON_NAME]." at bounding box center [888, 363] width 689 height 14
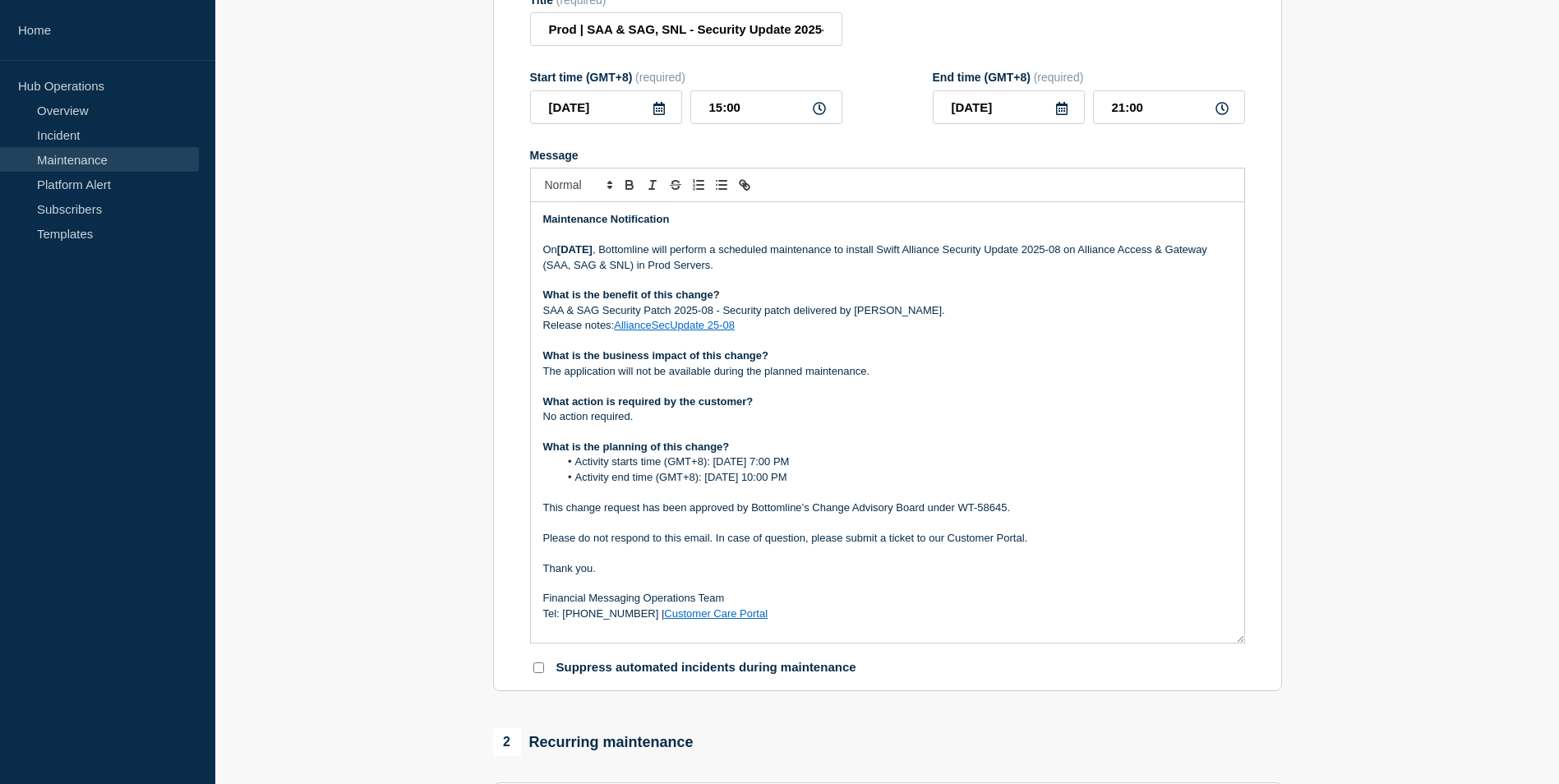
scroll to position [247, 0]
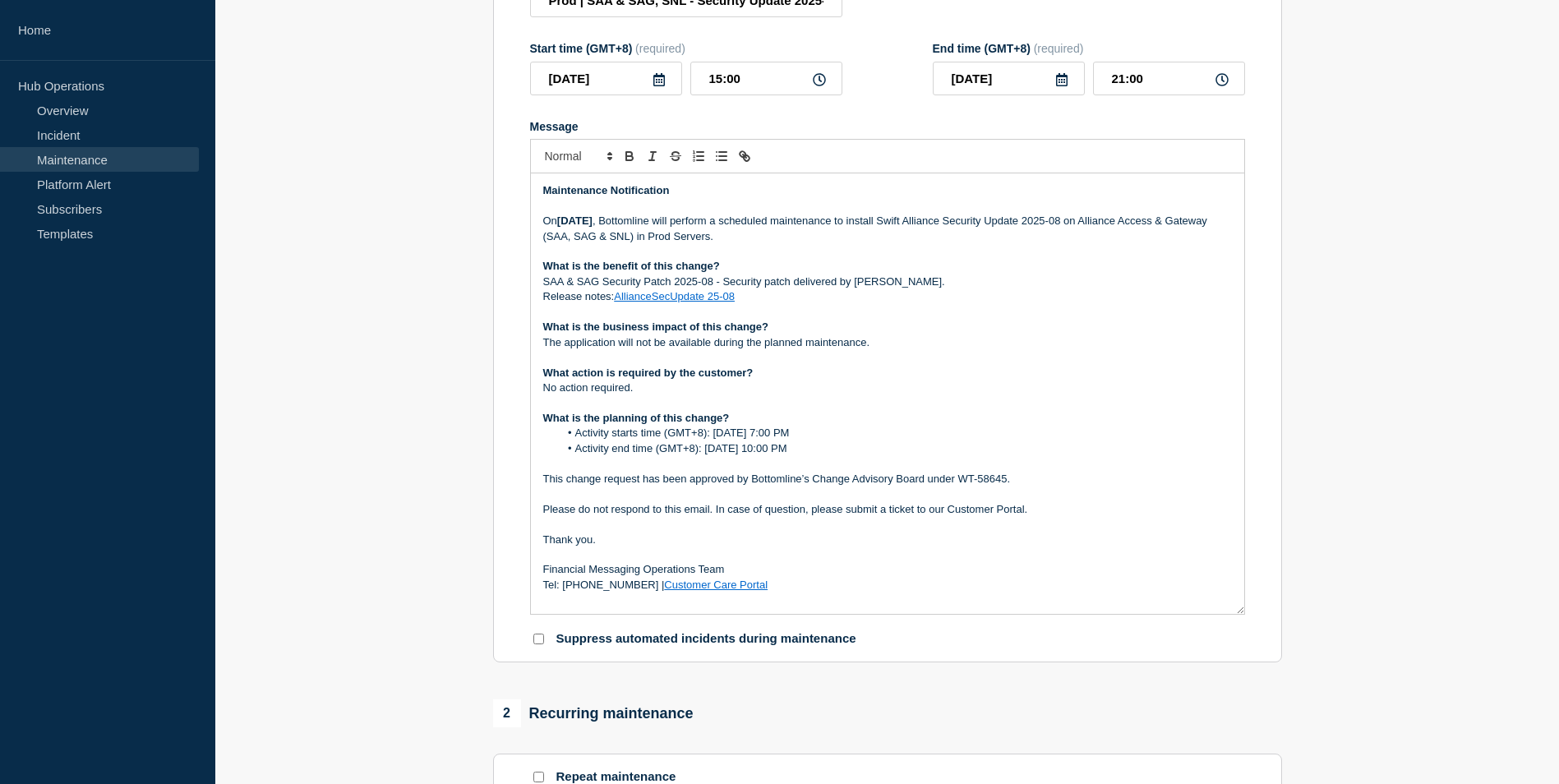
click at [765, 436] on li "Activity starts time (GMT+8): [DATE] 7:00 PM" at bounding box center [895, 432] width 673 height 14
click at [758, 447] on li "Activity end time (GMT+8): [DATE] 10:00 PM" at bounding box center [895, 448] width 673 height 14
click at [844, 431] on li "Activity starts time (GMT+8): Saturday 27th Sep 2025 – 7:00 PM" at bounding box center [895, 432] width 673 height 14
click at [964, 468] on p "Message" at bounding box center [888, 463] width 689 height 14
click at [799, 14] on input "Prod | SAA & SAG, SNL - Security Update 2025-08 - 27/SEP/2025 - WT-59202 & WT-5…" at bounding box center [686, 0] width 313 height 33
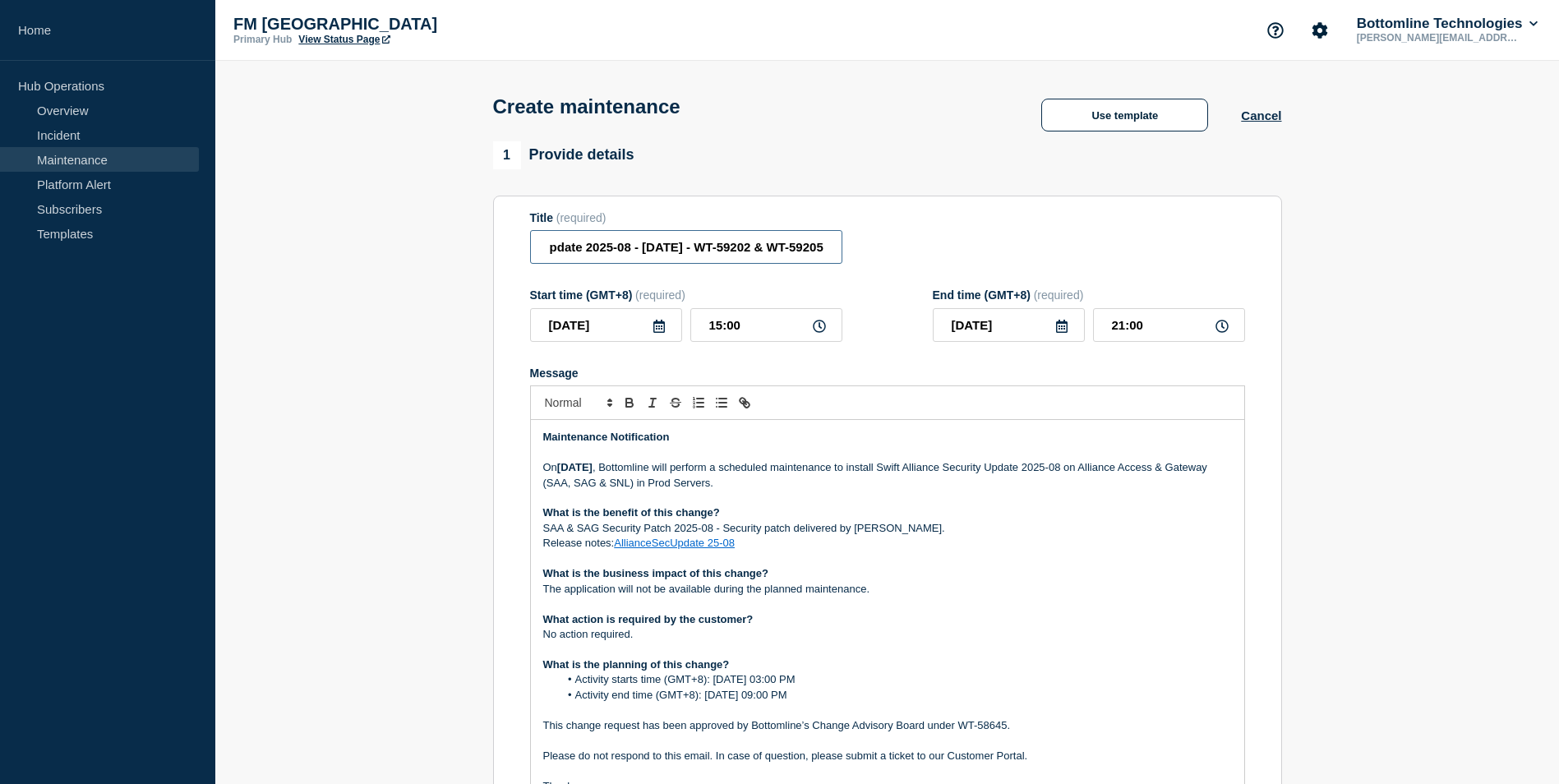
scroll to position [0, 241]
drag, startPoint x: 693, startPoint y: 249, endPoint x: 868, endPoint y: 250, distance: 175.0
click at [868, 250] on div "Title (required) Prod | SAA & SAG, SNL - Security Update 2025-08 - 27/SEP/2025 …" at bounding box center [888, 238] width 715 height 54
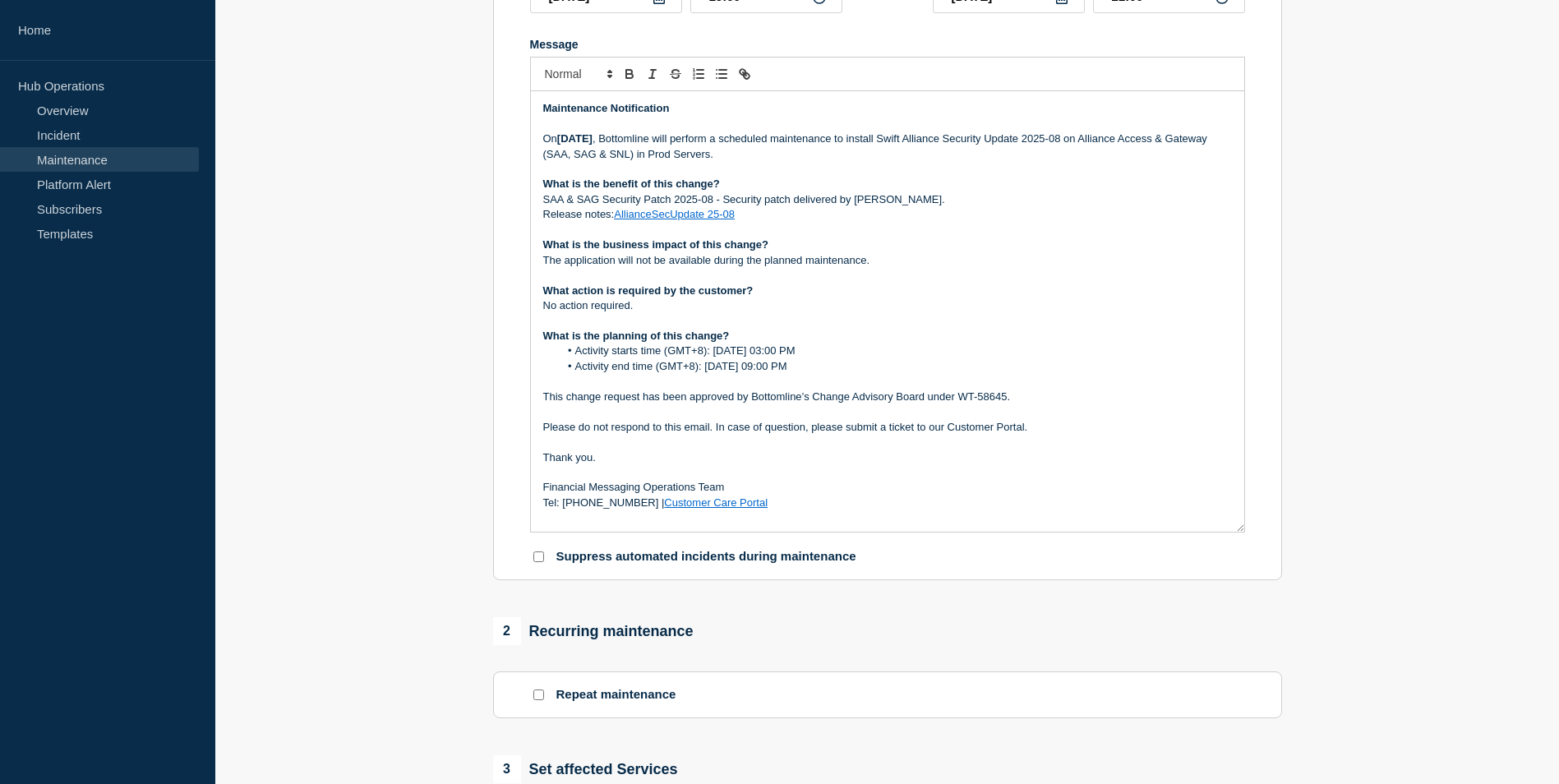
scroll to position [0, 0]
click at [982, 395] on p "This change request has been approved by Bottomline’s Change Advisory Board und…" at bounding box center [888, 396] width 689 height 14
click at [986, 416] on p "Message" at bounding box center [888, 411] width 689 height 14
drag, startPoint x: 957, startPoint y: 399, endPoint x: 1008, endPoint y: 401, distance: 51.0
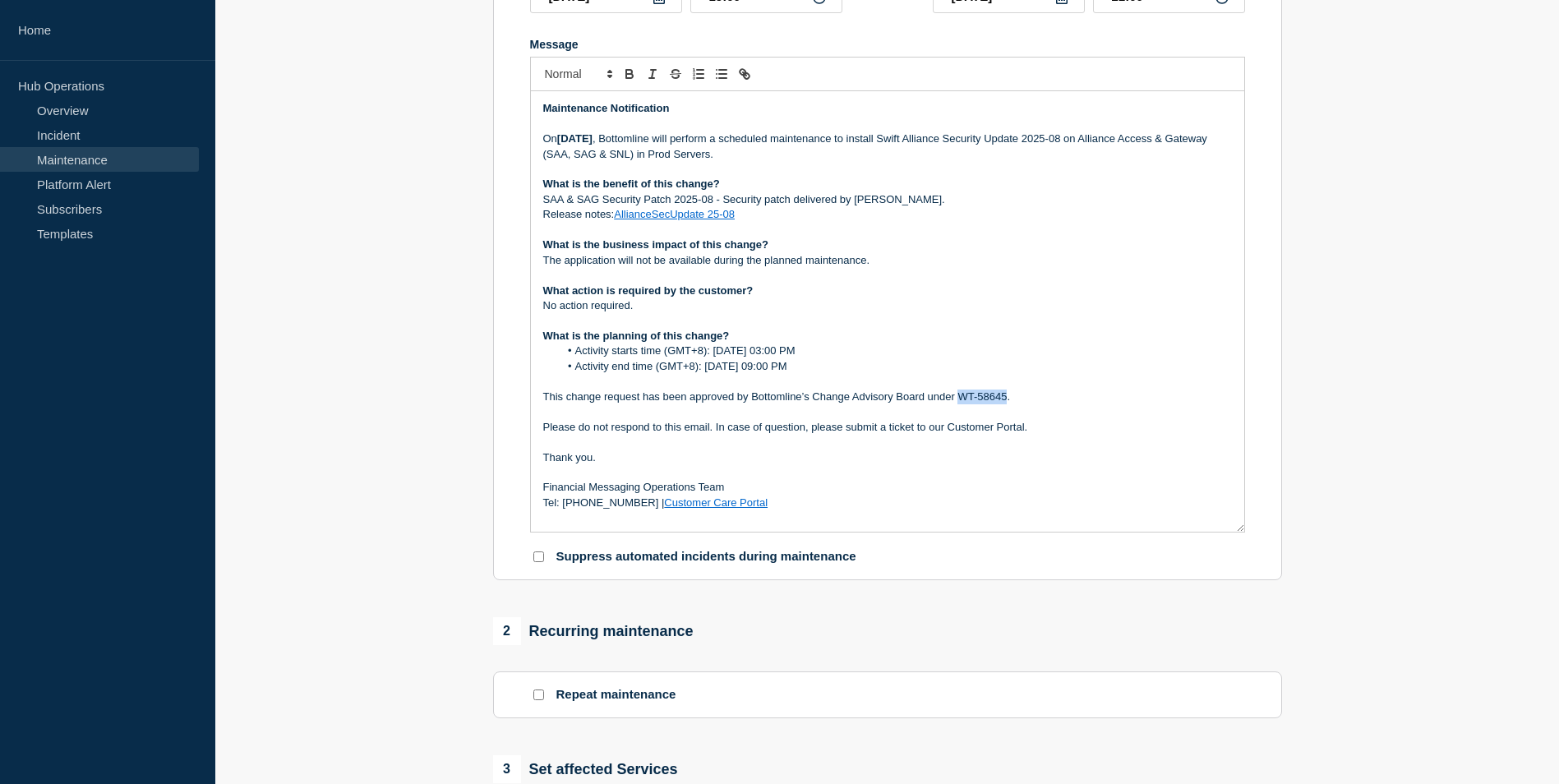
click at [1008, 401] on p "This change request has been approved by Bottomline’s Change Advisory Board und…" at bounding box center [888, 396] width 689 height 14
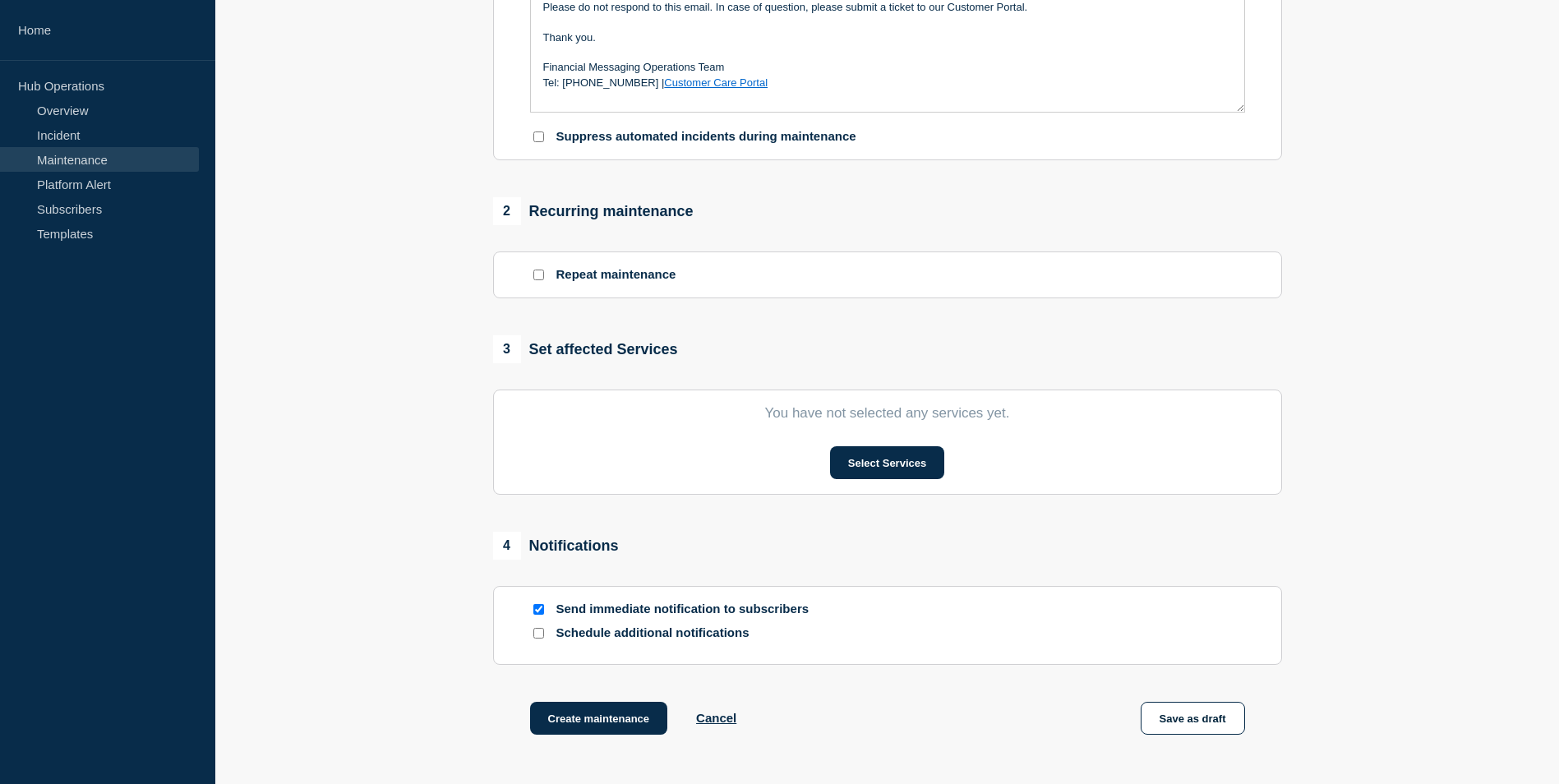
scroll to position [892, 0]
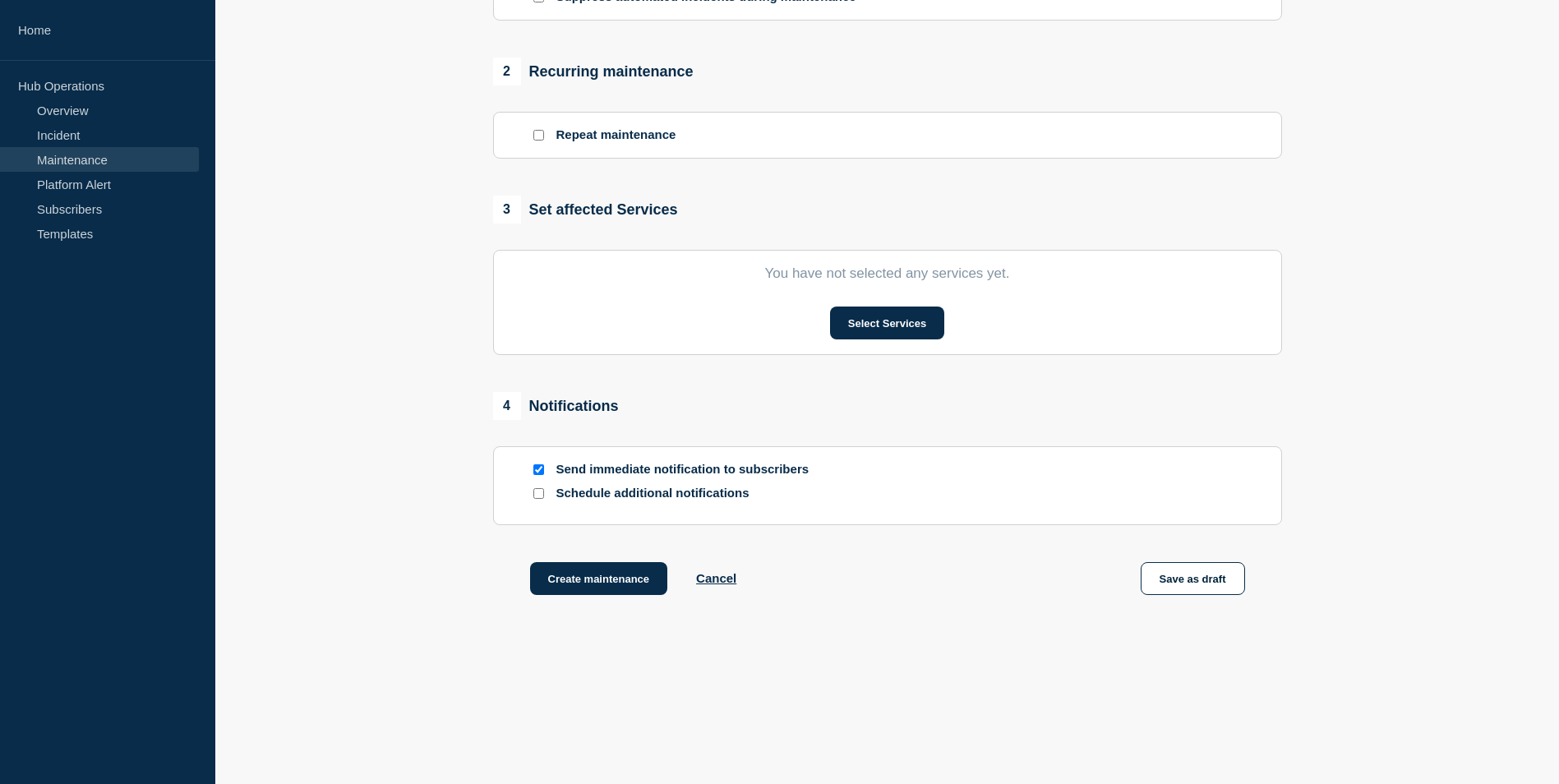
click at [536, 465] on input "Send immediate notification to subscribers" at bounding box center [538, 469] width 11 height 11
checkbox input "false"
click at [881, 320] on button "Select Services" at bounding box center [887, 323] width 114 height 33
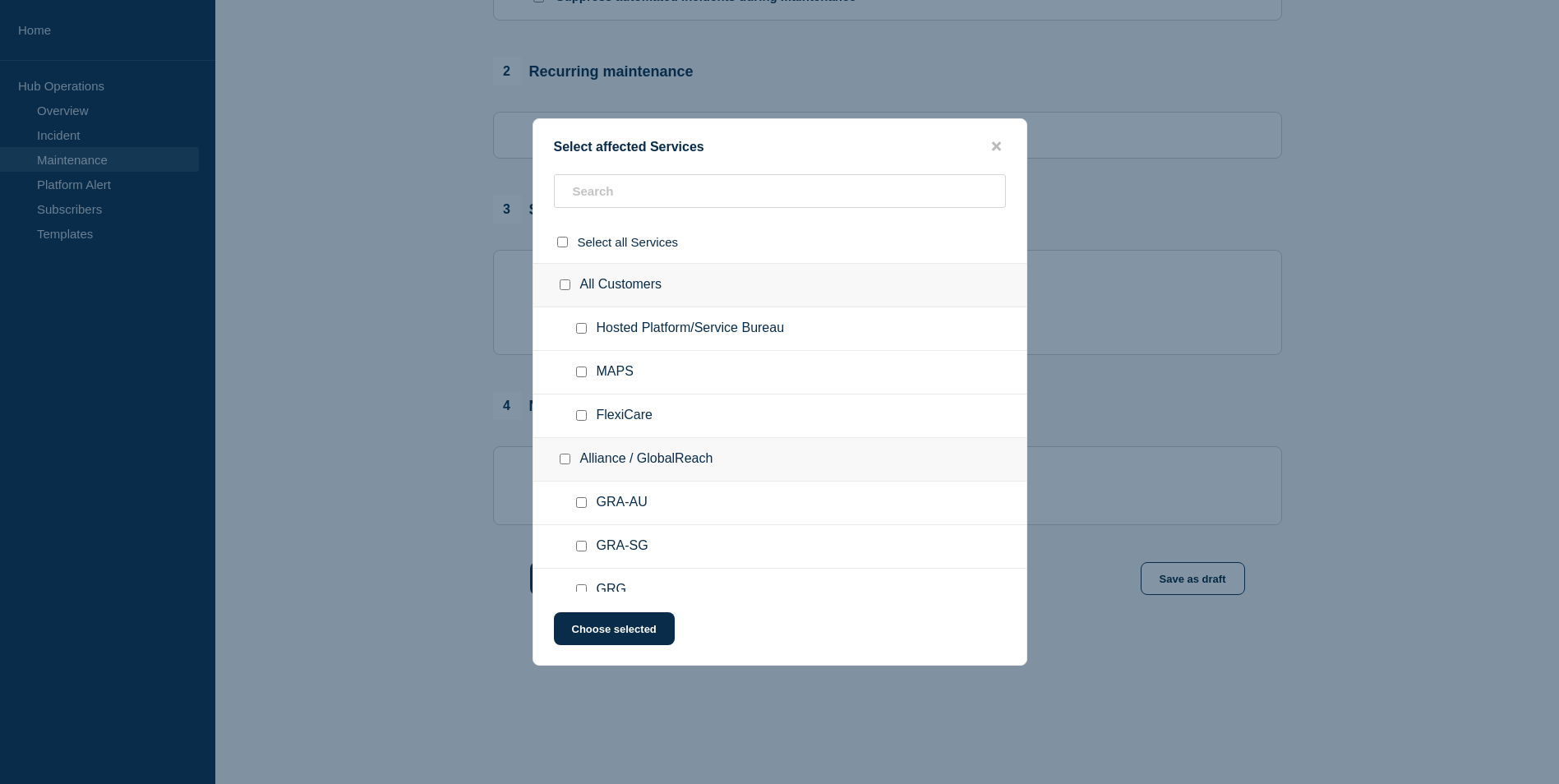
click at [564, 462] on input "Alliance / GlobalReach checkbox" at bounding box center [564, 458] width 11 height 11
checkbox input "true"
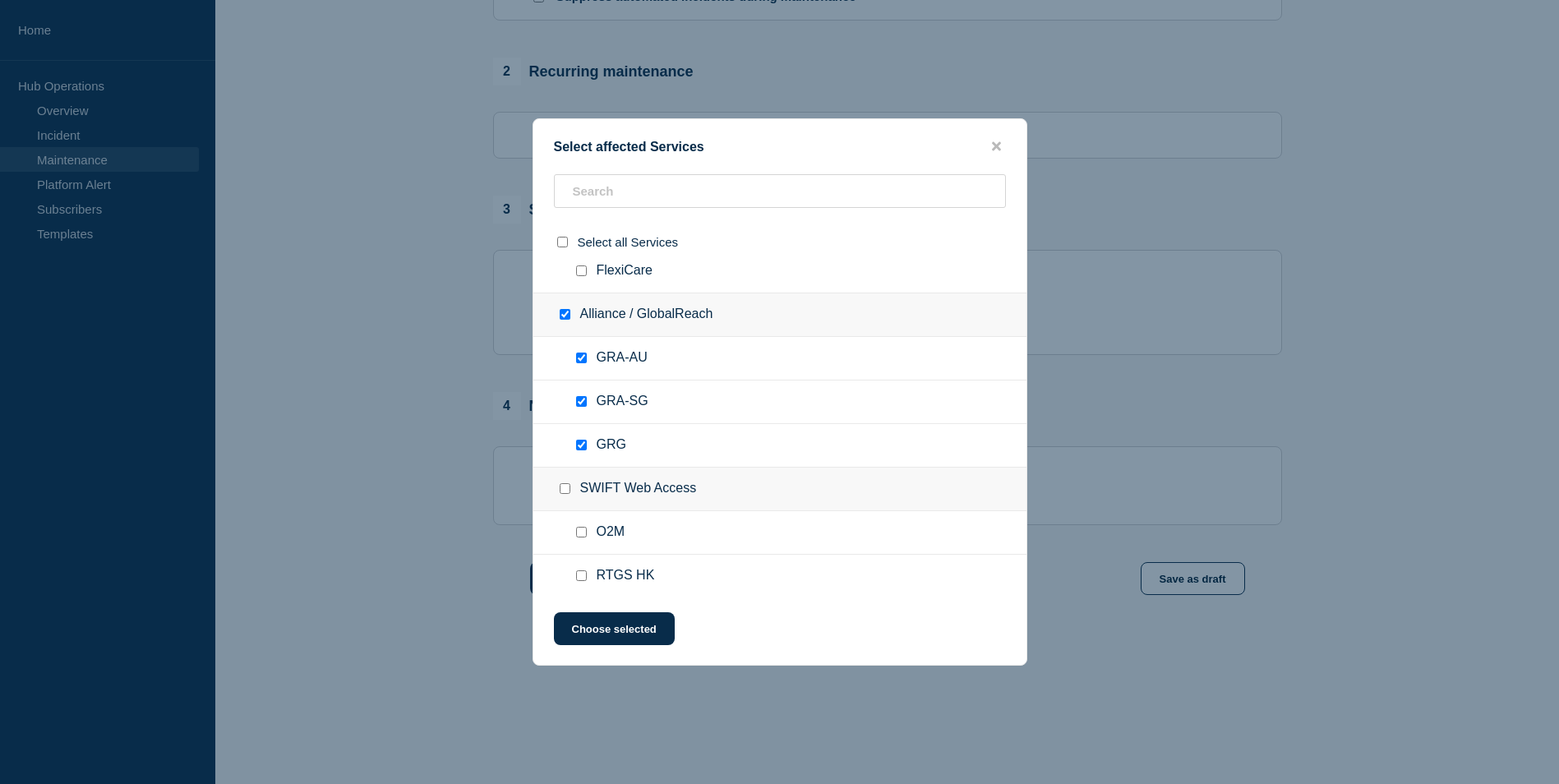
scroll to position [164, 0]
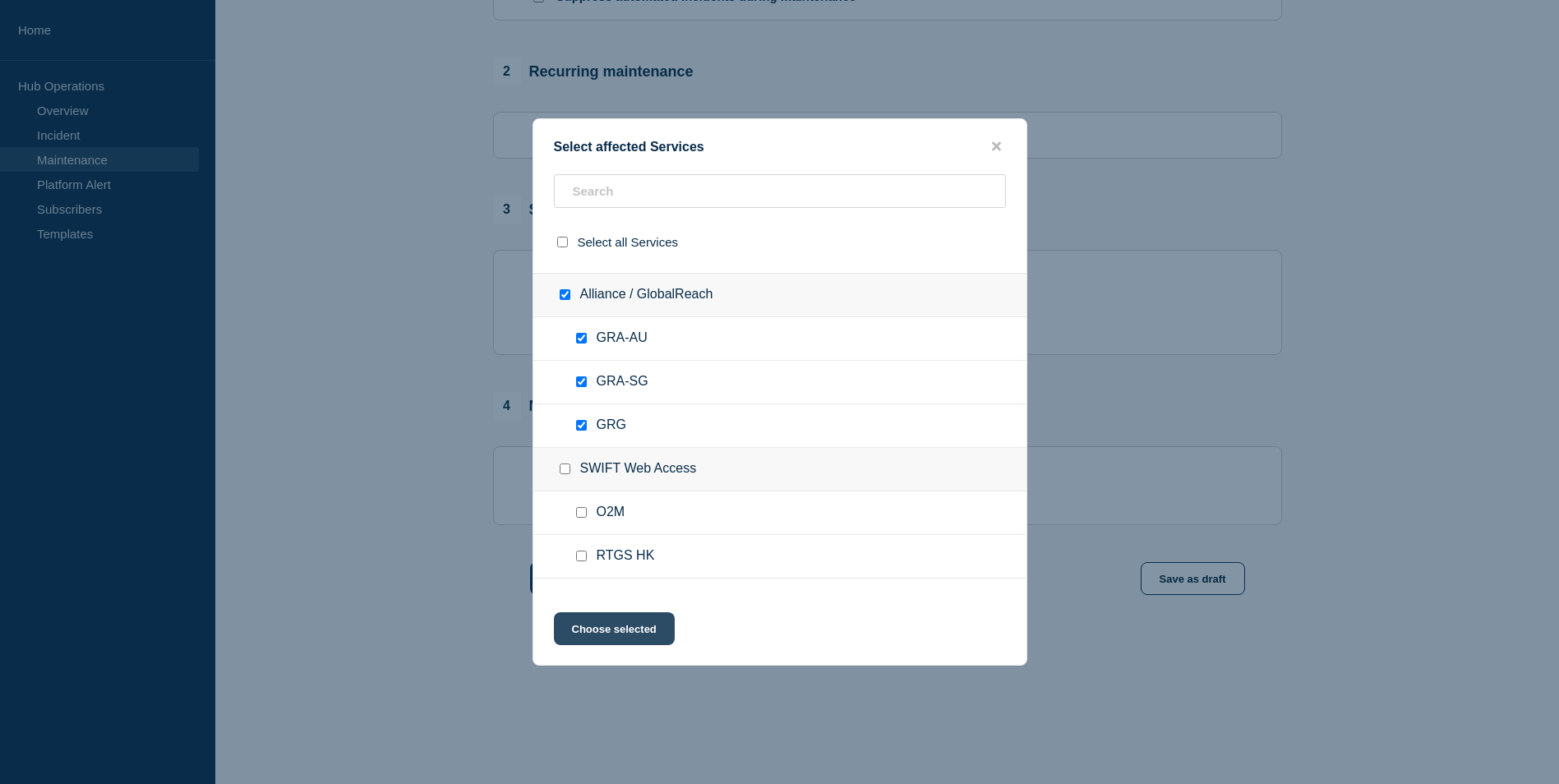
click at [605, 629] on button "Choose selected" at bounding box center [614, 628] width 121 height 33
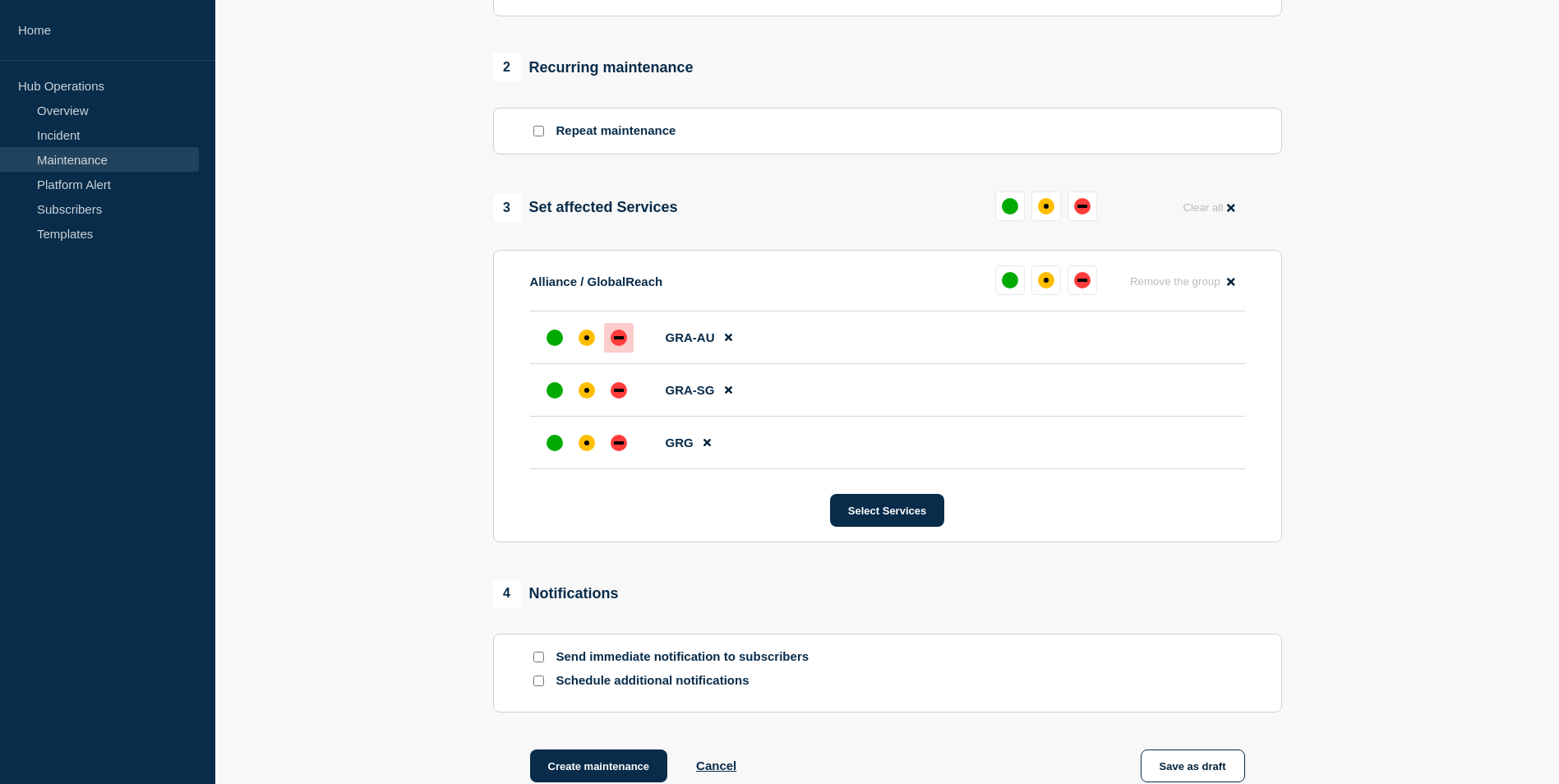
click at [611, 341] on div "down" at bounding box center [619, 338] width 16 height 16
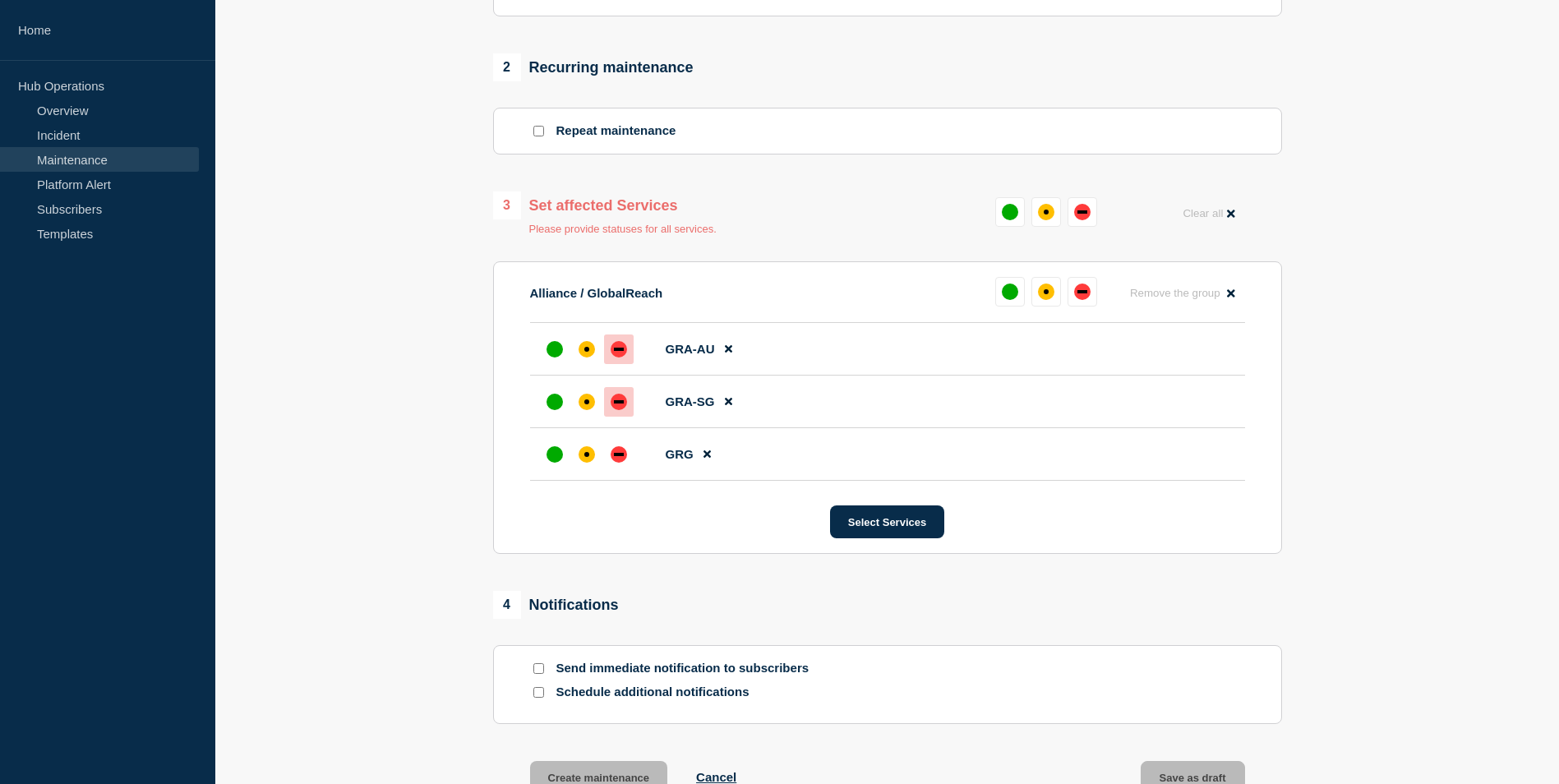
click at [619, 400] on div "down" at bounding box center [619, 402] width 16 height 16
click at [619, 456] on div "down" at bounding box center [619, 454] width 10 height 3
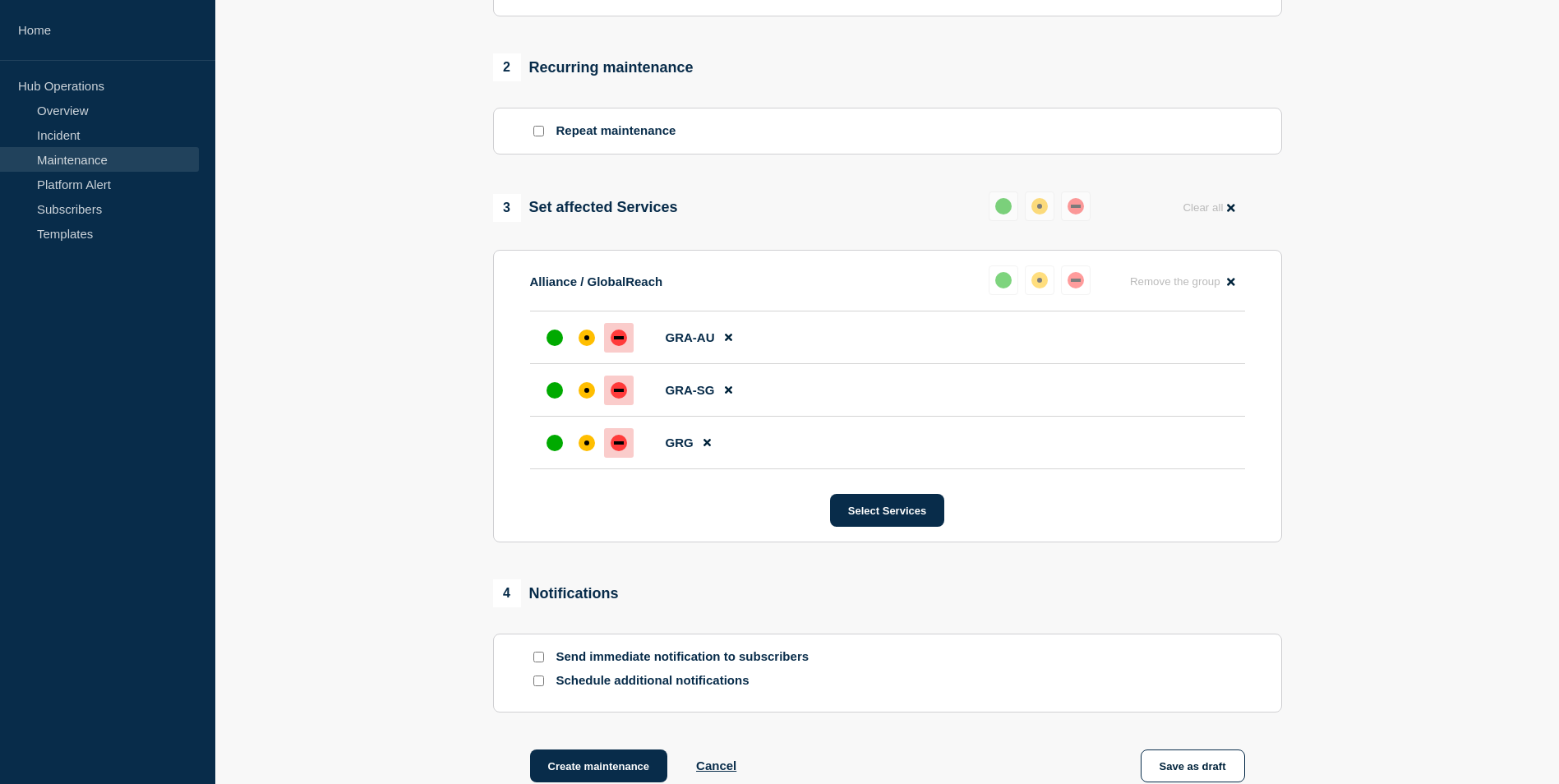
click at [1470, 517] on section "1 Provide details Title (required) Prod | SAA & SAG, SNL - Security Update 2025…" at bounding box center [887, 36] width 1344 height 1576
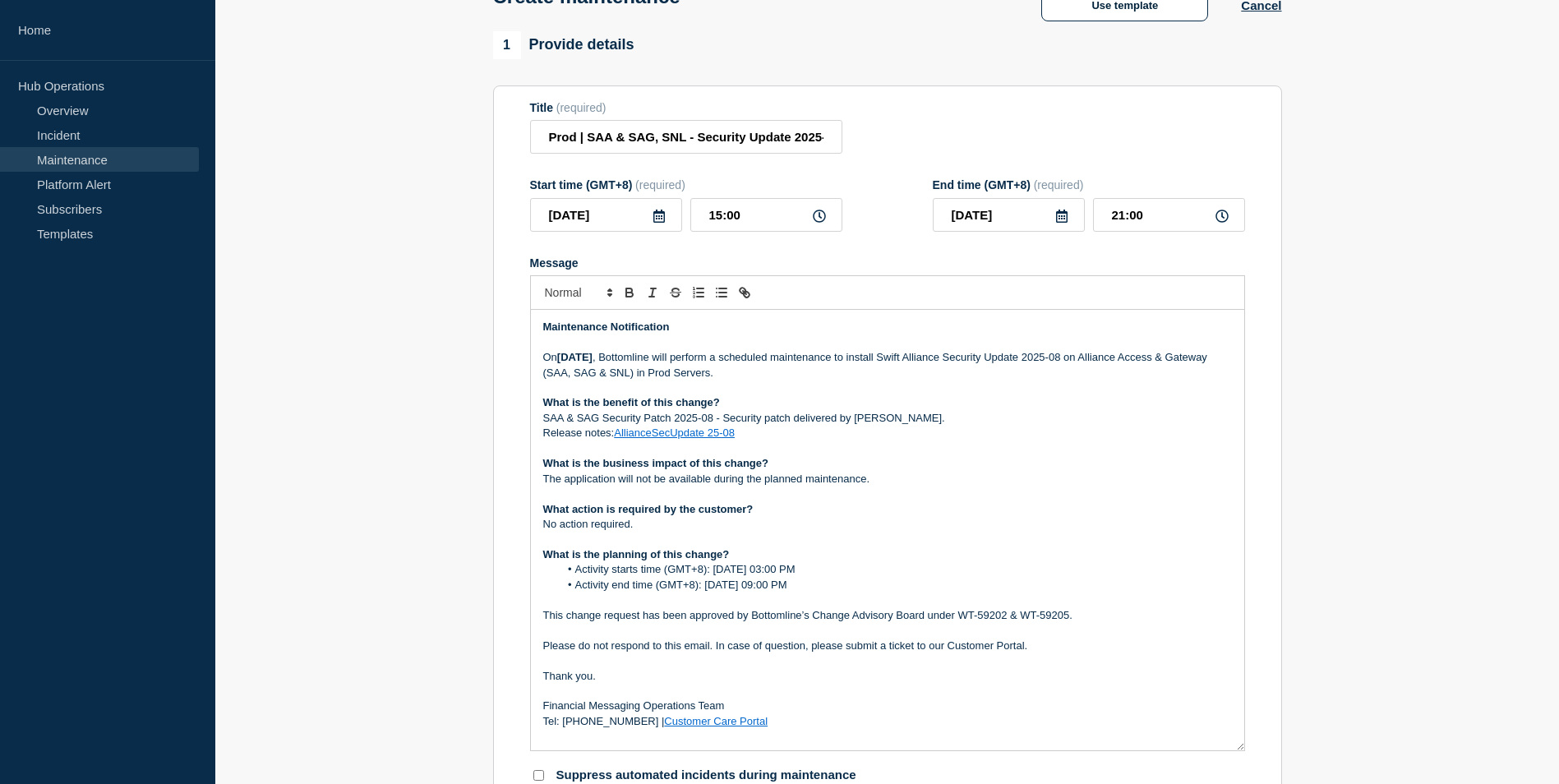
scroll to position [98, 0]
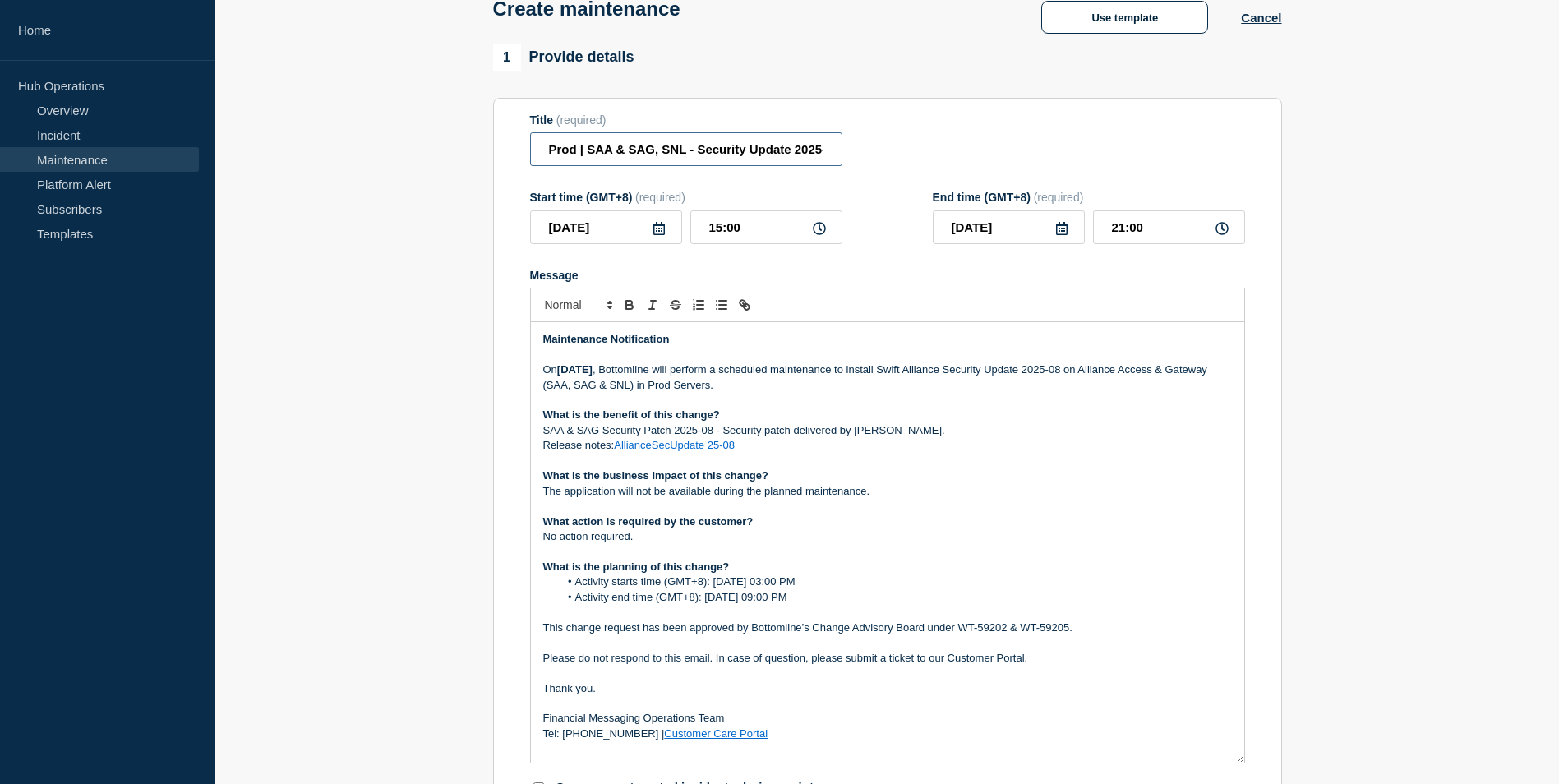
click at [585, 153] on input "Prod | SAA & SAG, SNL - Security Update 2025-08 - 27/SEP/2025 - WT-59202 & WT-5…" at bounding box center [686, 148] width 313 height 33
click at [658, 151] on input "SAA & SAG, SNL - Security Update 2025-08 - 27/SEP/2025 - WT-59202 & WT-59205" at bounding box center [686, 148] width 313 height 33
paste input "PROD"
click at [550, 151] on input "SAA & SAG, SNL - PROD - Security Update 2025-08 - 27/SEP/2025 - WT-59202 & WT-5…" at bounding box center [686, 148] width 313 height 33
click at [571, 152] on input "SAA & SAG, SNL - PROD - Security Update 2025-08 - 27/SEP/2025 - WT-59202 & WT-5…" at bounding box center [686, 148] width 313 height 33
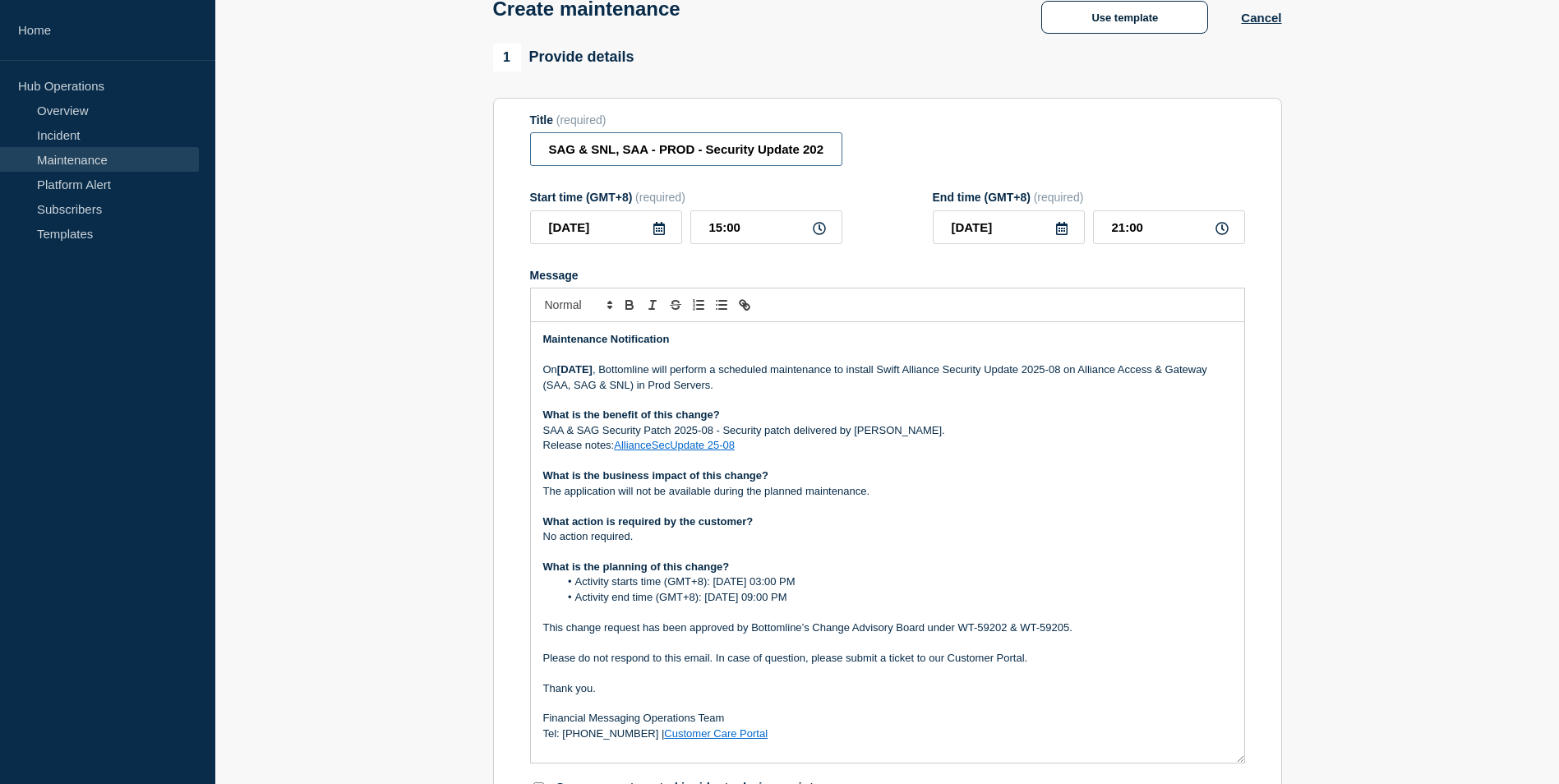
type input "SAG & SNL, SAA - PROD - Security Update 2025-08 - 27/SEP/2025 - WT-59202 & WT-5…"
drag, startPoint x: 706, startPoint y: 388, endPoint x: 682, endPoint y: 386, distance: 24.1
click at [682, 386] on p "On Saturday 27th of September 2025 , Bottomline will perform a scheduled mainte…" at bounding box center [888, 378] width 689 height 31
click at [732, 388] on p "On Saturday 27th of September 2025 , Bottomline will perform a scheduled mainte…" at bounding box center [888, 378] width 689 height 31
click at [742, 388] on p "On Saturday 27th of September 2025 , Bottomline will perform a scheduled mainte…" at bounding box center [888, 378] width 689 height 31
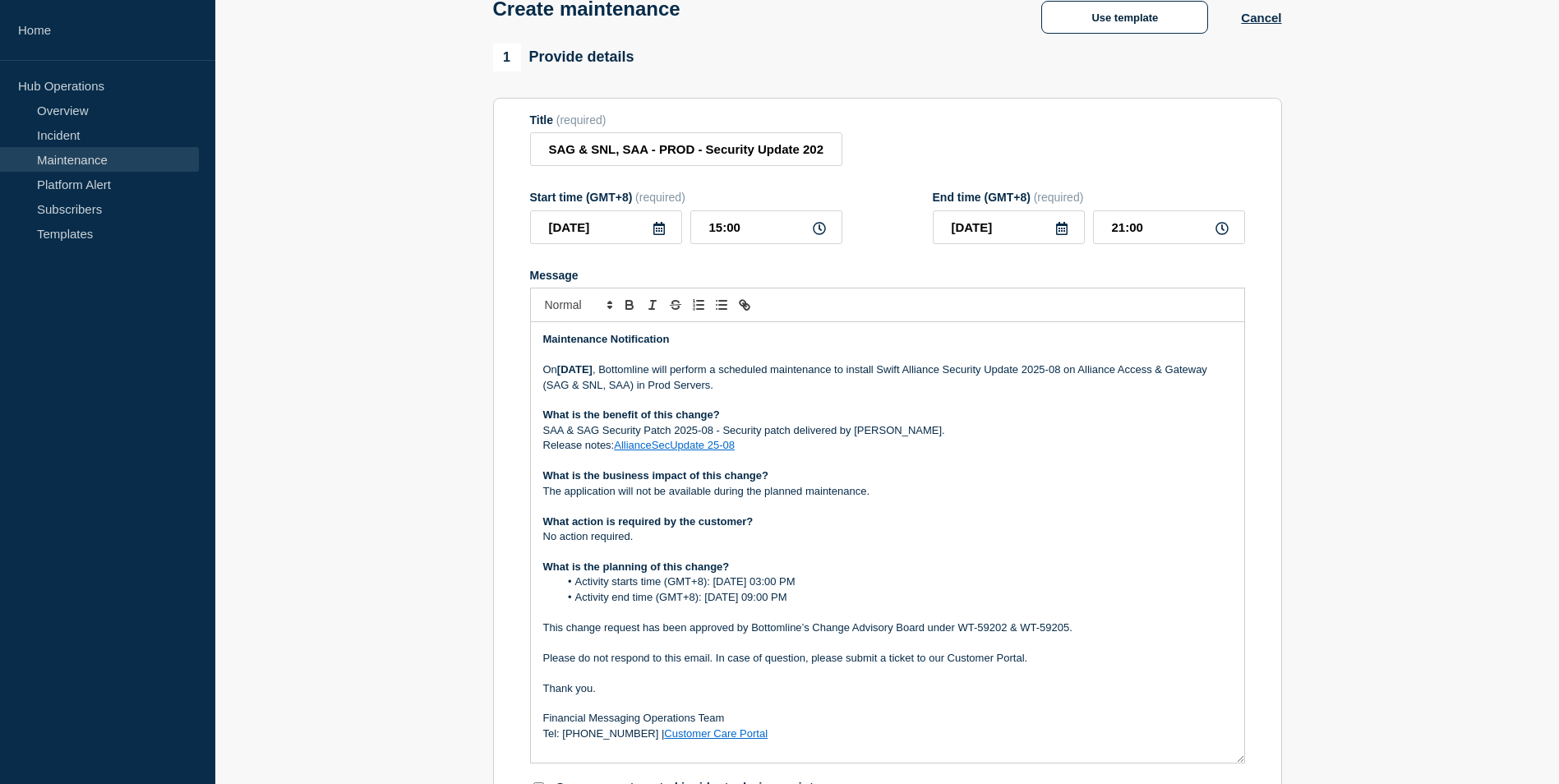
click at [770, 388] on p "On Saturday 27th of September 2025 , Bottomline will perform a scheduled mainte…" at bounding box center [888, 378] width 689 height 31
click at [553, 435] on p "SAA & SAG Security Patch 2025-08 - Security patch delivered by Swift." at bounding box center [888, 430] width 689 height 14
click at [597, 431] on p "SAG & SAG Security Patch 2025-08 - Security patch delivered by Swift." at bounding box center [888, 430] width 689 height 14
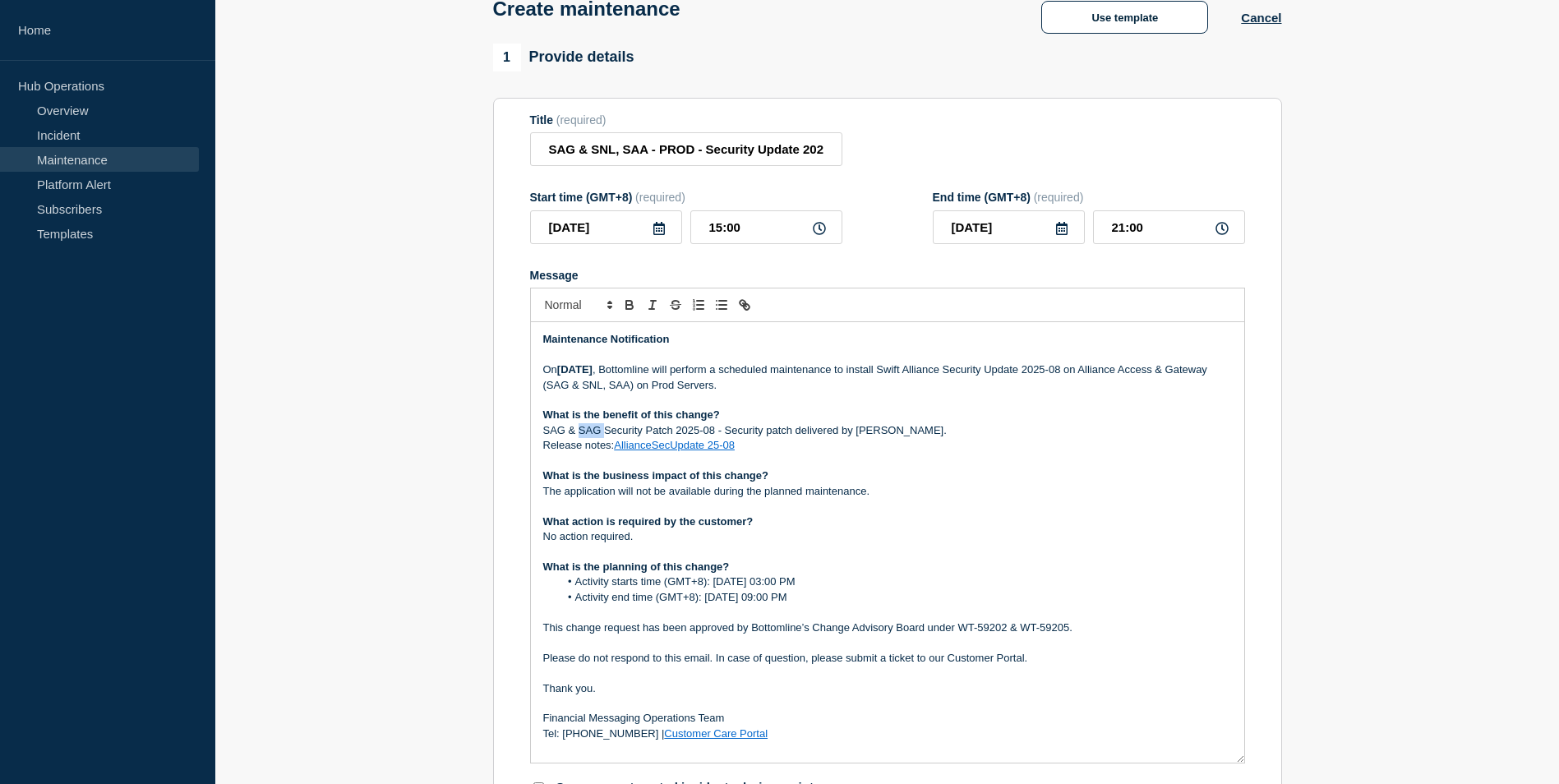
click at [597, 431] on p "SAG & SAG Security Patch 2025-08 - Security patch delivered by Swift." at bounding box center [888, 430] width 689 height 14
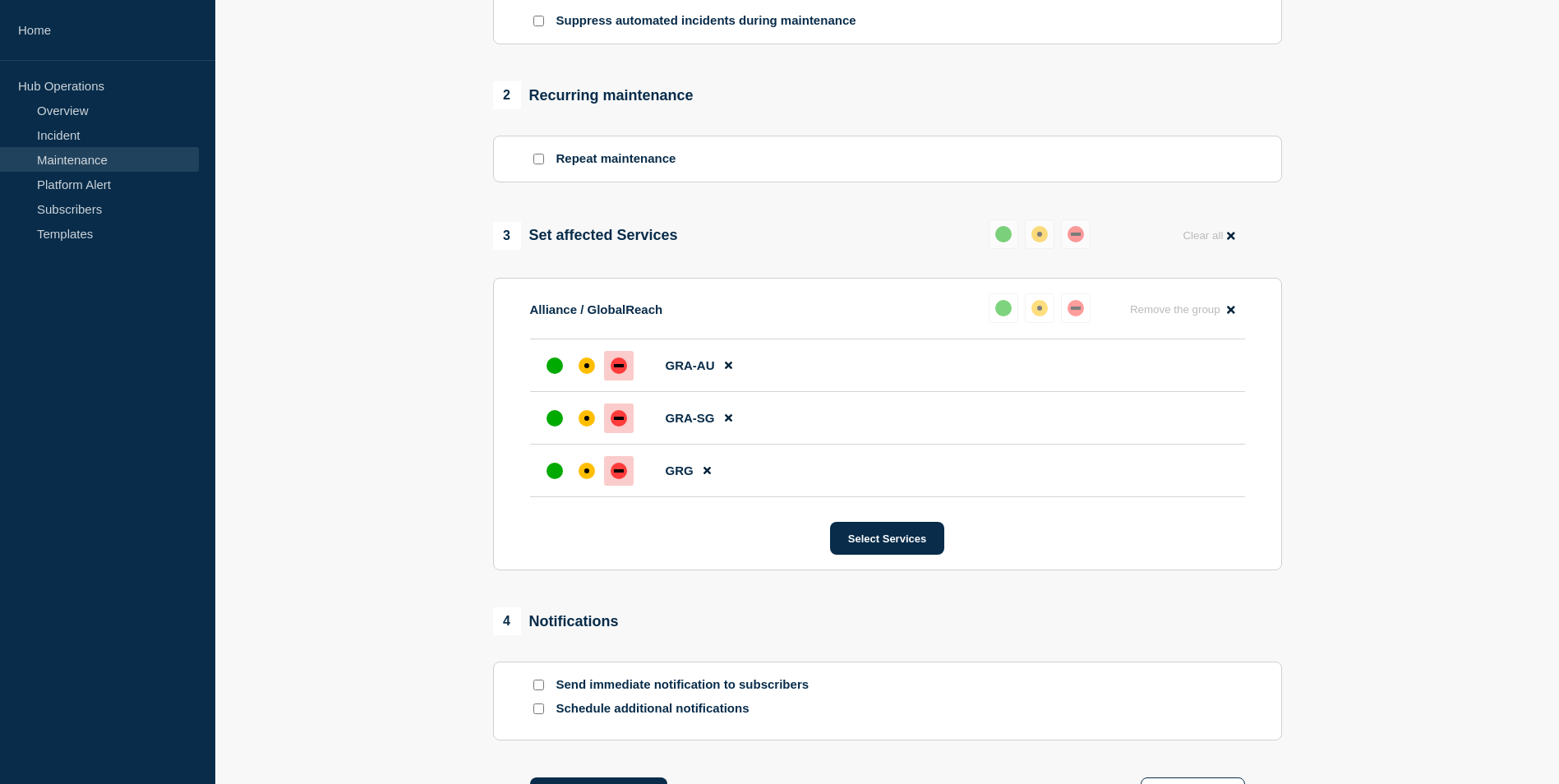
scroll to position [1084, 0]
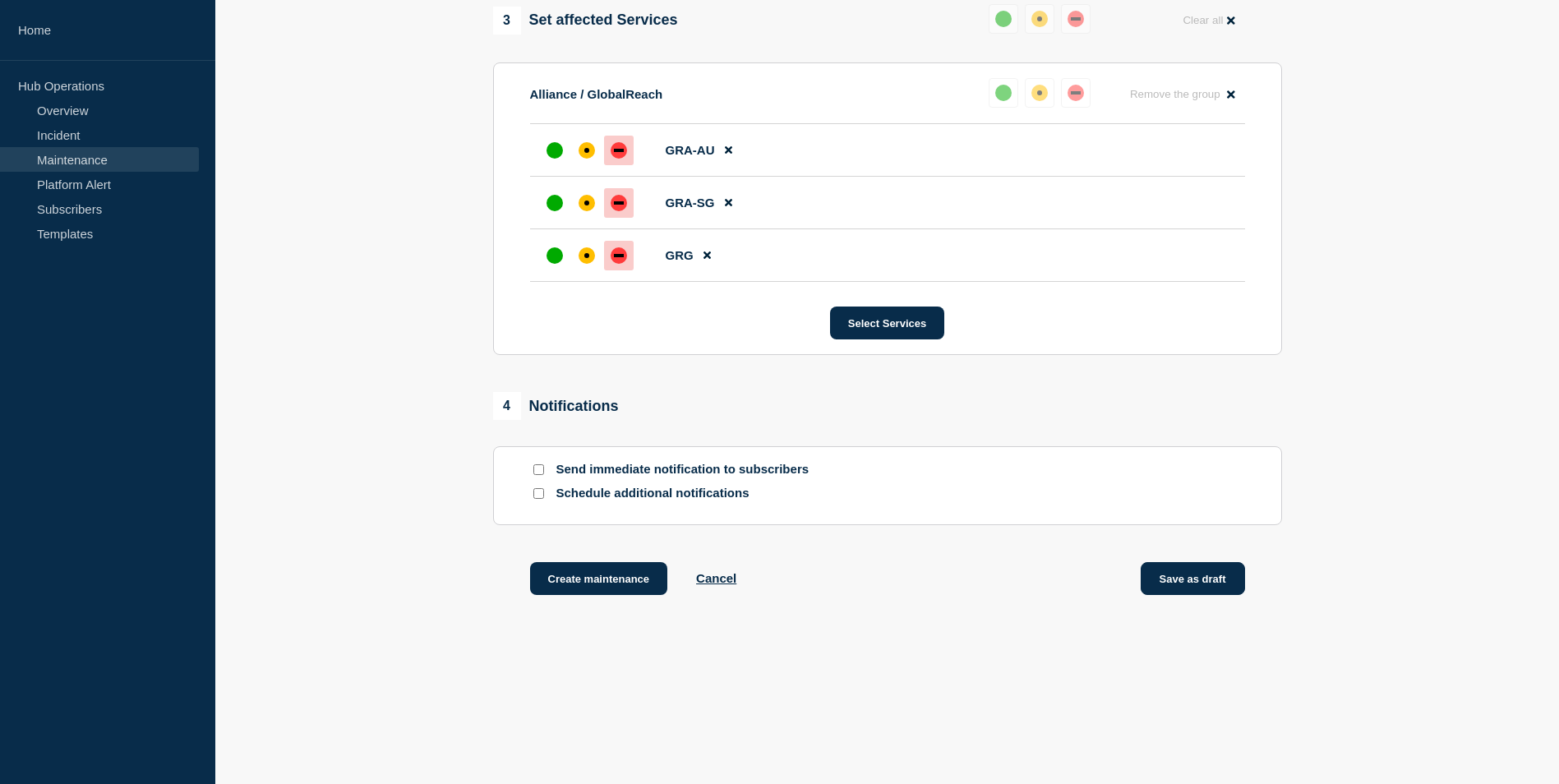
click at [1197, 580] on button "Save as draft" at bounding box center [1193, 578] width 104 height 33
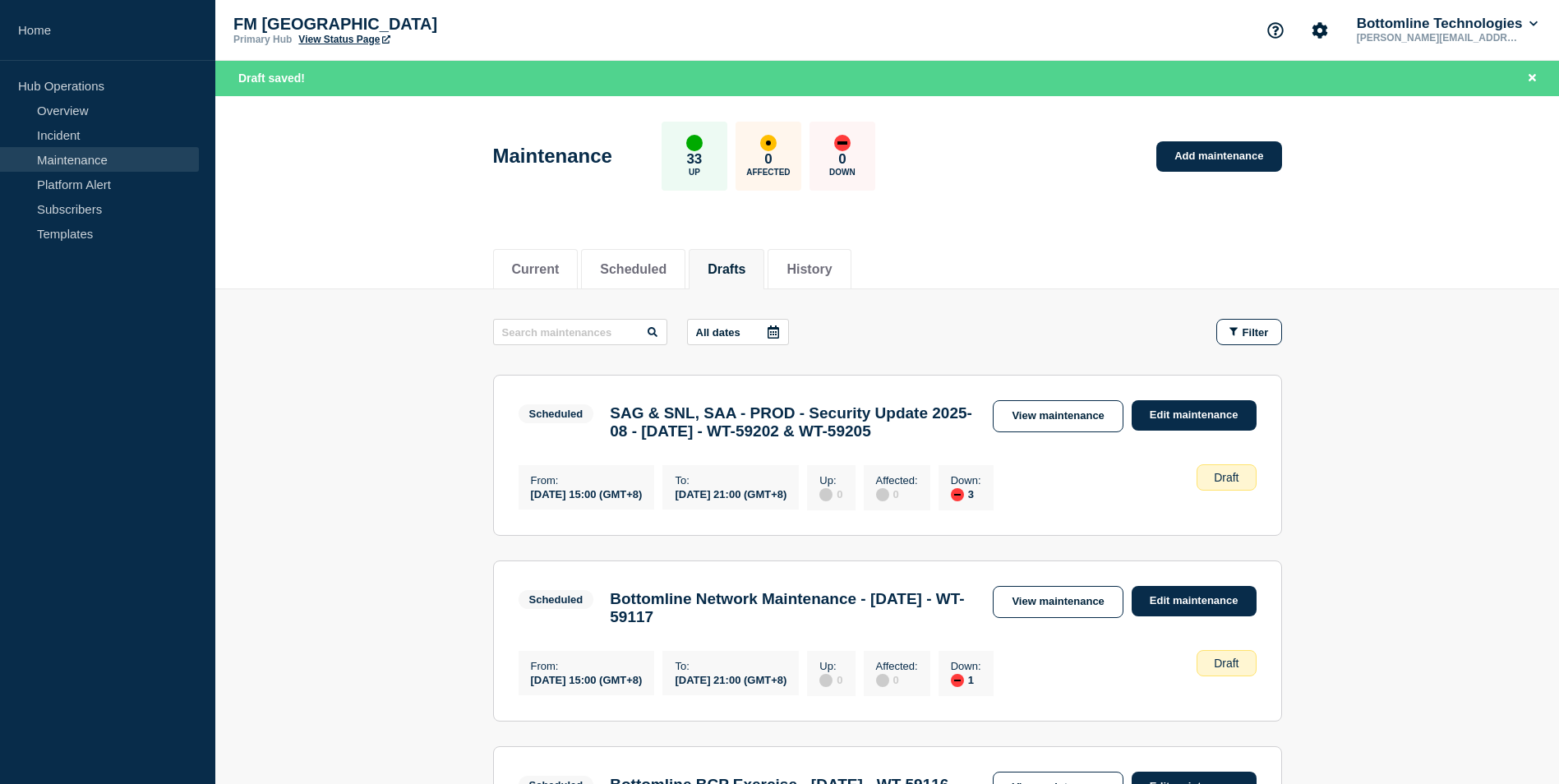
click at [348, 518] on main "All dates Filter Scheduled 3 Down SAG & SNL, SAA - PROD - Security Update 2025-…" at bounding box center [887, 607] width 1344 height 635
click at [1168, 416] on link "Edit maintenance" at bounding box center [1195, 416] width 125 height 31
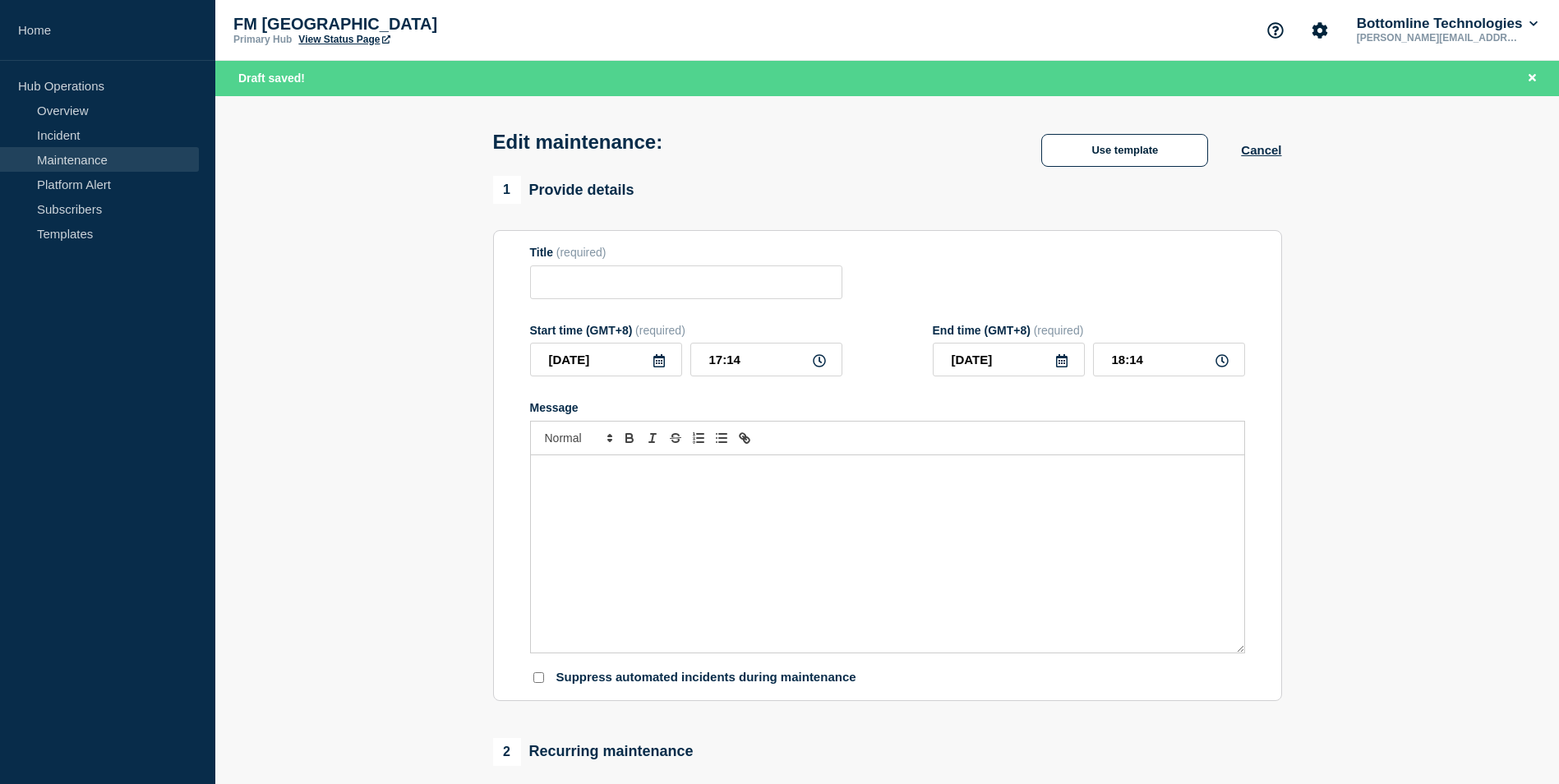
type input "SAG & SNL, SAA - PROD - Security Update 2025-08 - 27/SEP/2025 - WT-59202 & WT-5…"
type input "2025-09-27"
type input "15:00"
type input "2025-09-27"
type input "21:00"
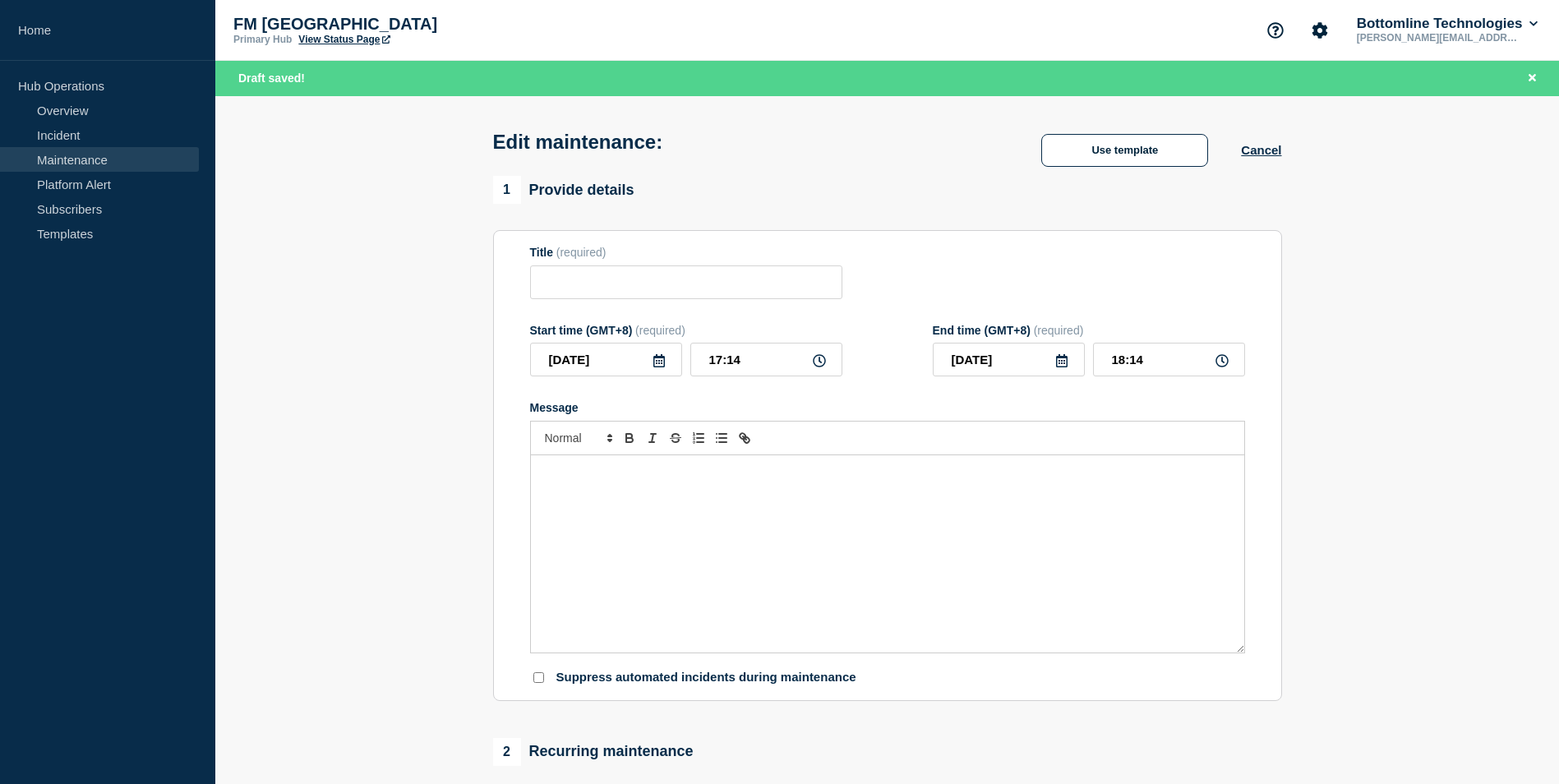
checkbox input "false"
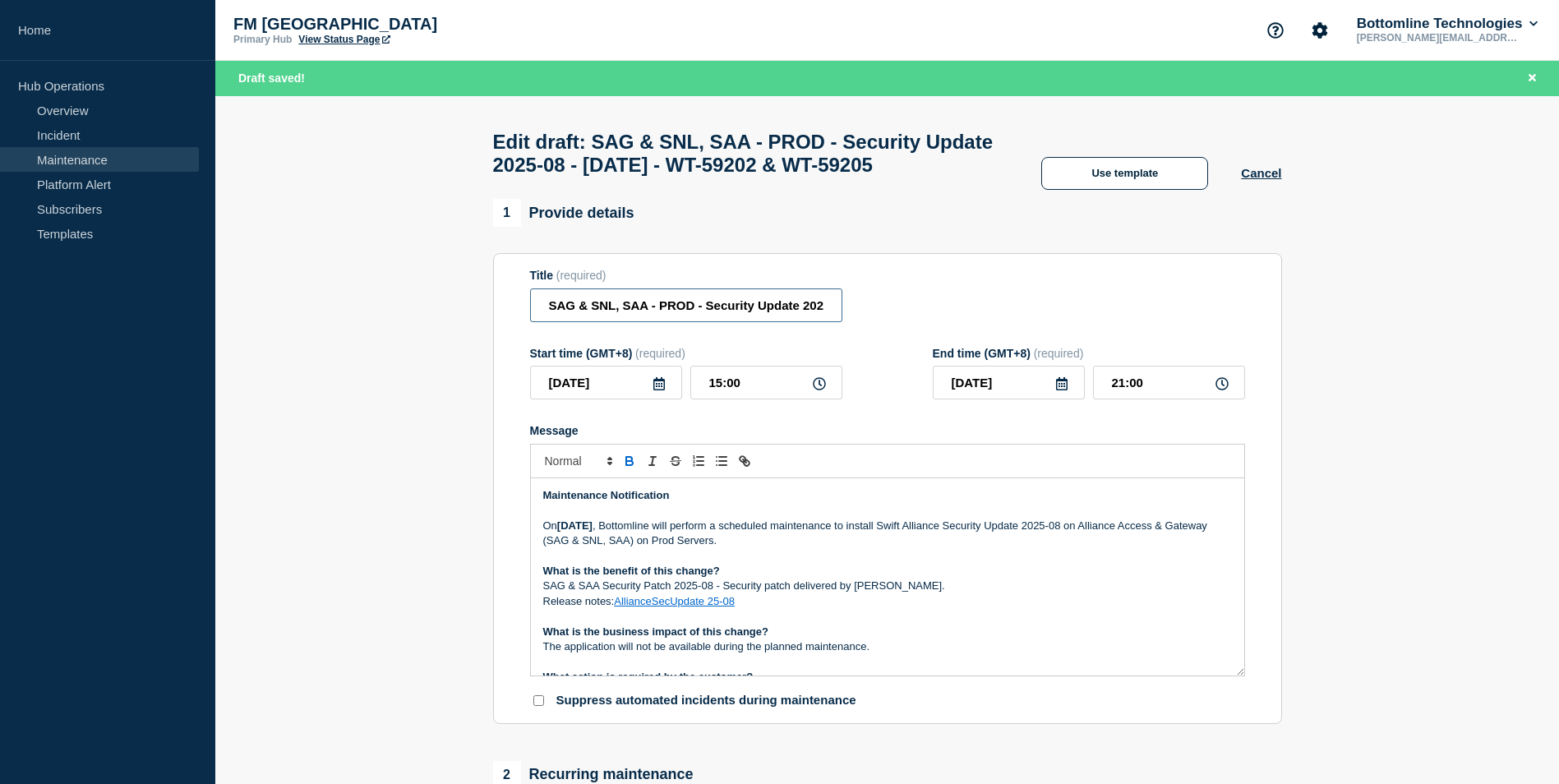
drag, startPoint x: 618, startPoint y: 343, endPoint x: 582, endPoint y: 341, distance: 36.1
click at [582, 322] on input "SAG & SNL, SAA - PROD - Security Update 2025-08 - 27/SEP/2025 - WT-59202 & WT-5…" at bounding box center [686, 305] width 313 height 33
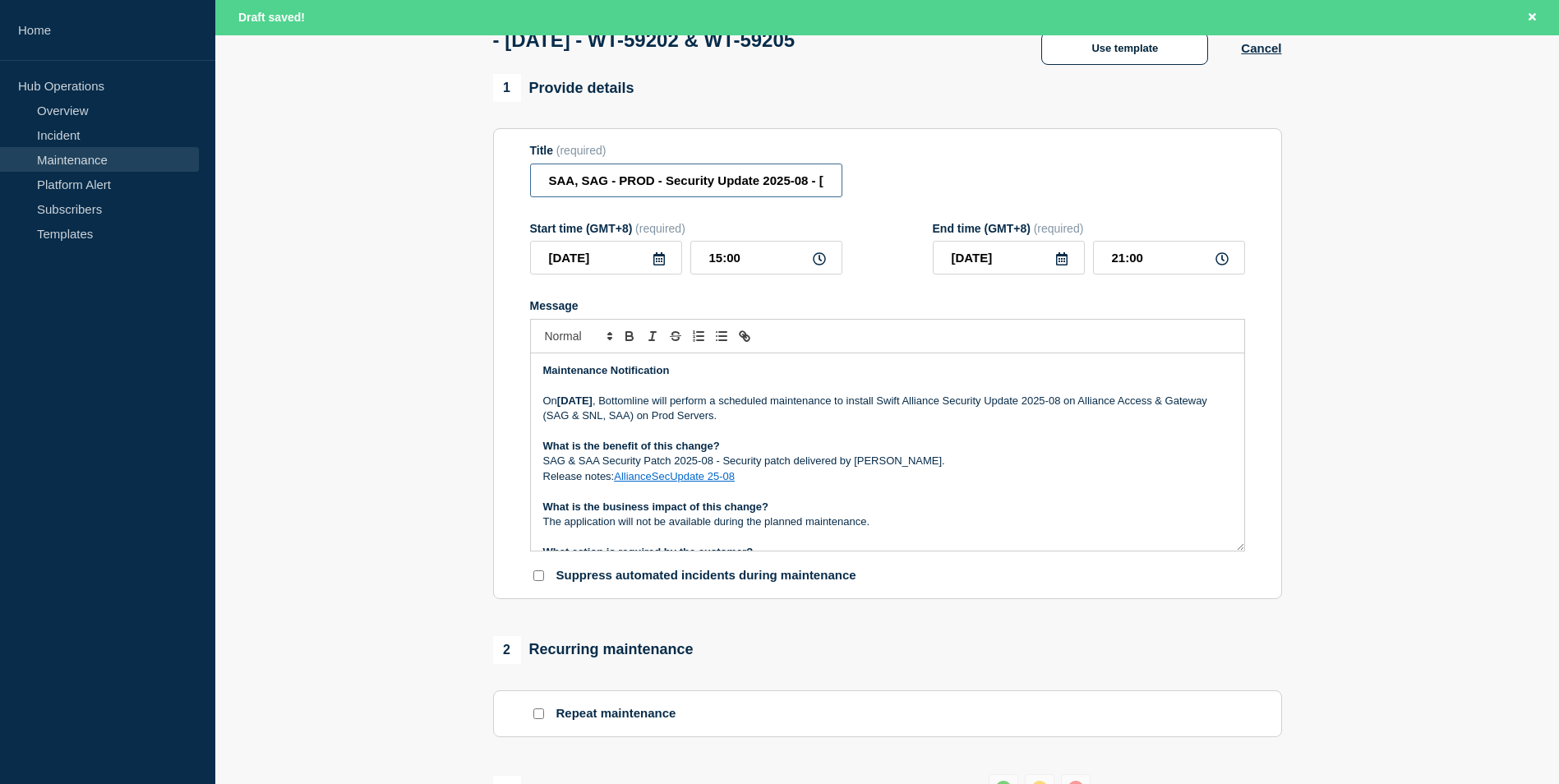
scroll to position [164, 0]
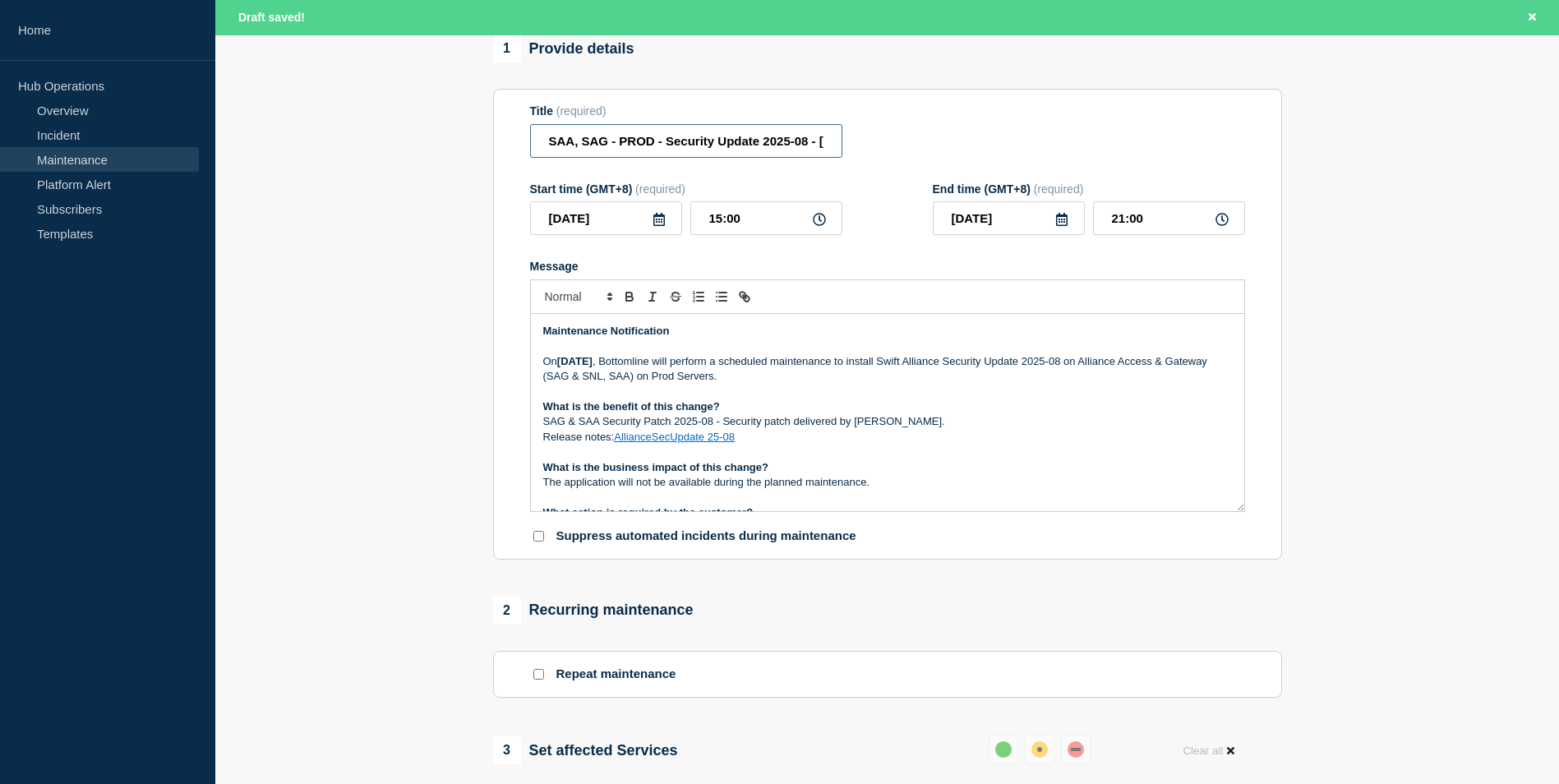
type input "SAA, SAG - PROD - Security Update 2025-08 - 27/SEP/2025 - WT-59202 & WT-59205"
drag, startPoint x: 695, startPoint y: 383, endPoint x: 762, endPoint y: 389, distance: 67.3
click at [762, 384] on p "On Saturday 27th of September 2025 , Bottomline will perform a scheduled mainte…" at bounding box center [888, 369] width 689 height 31
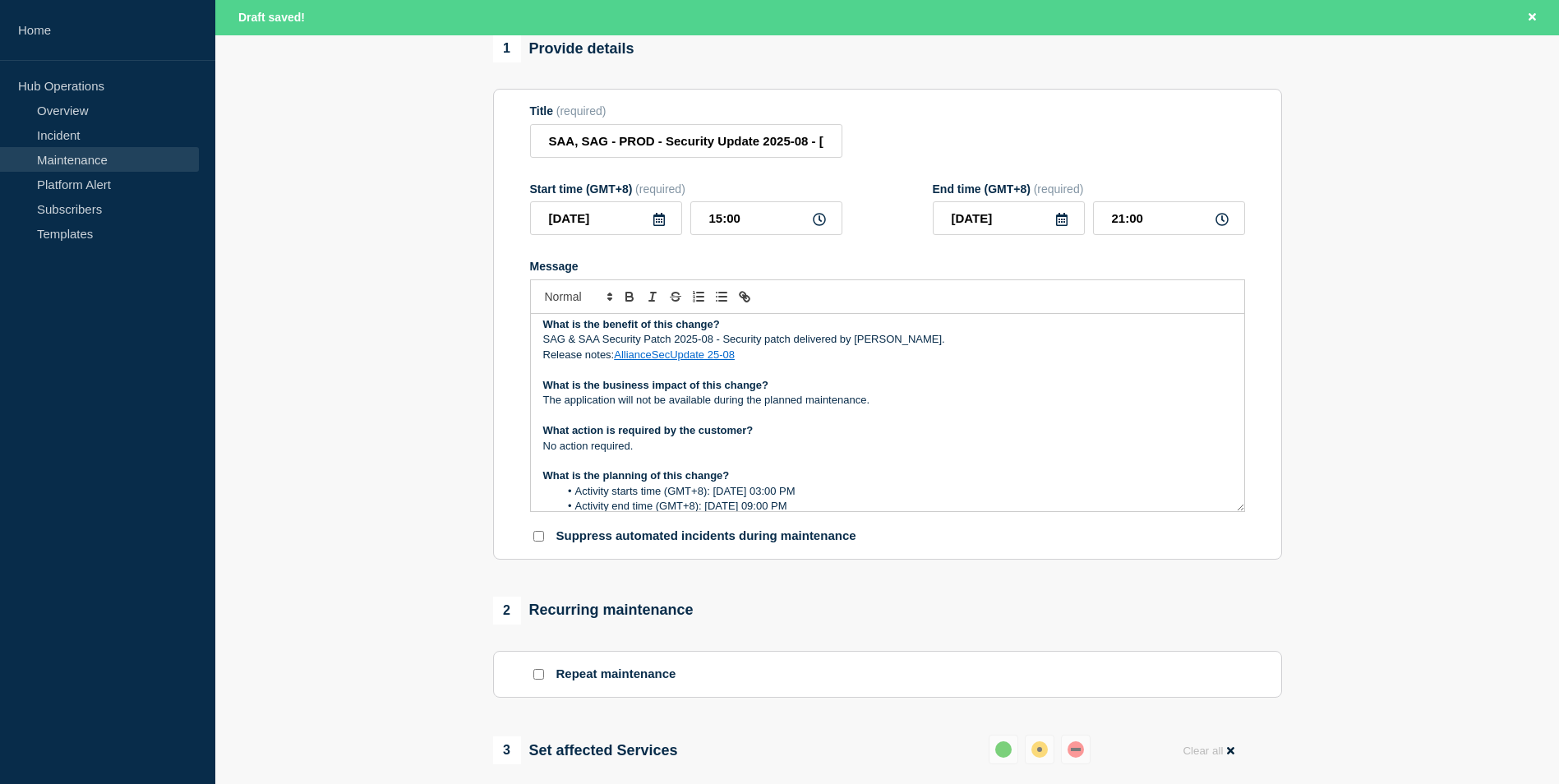
scroll to position [0, 0]
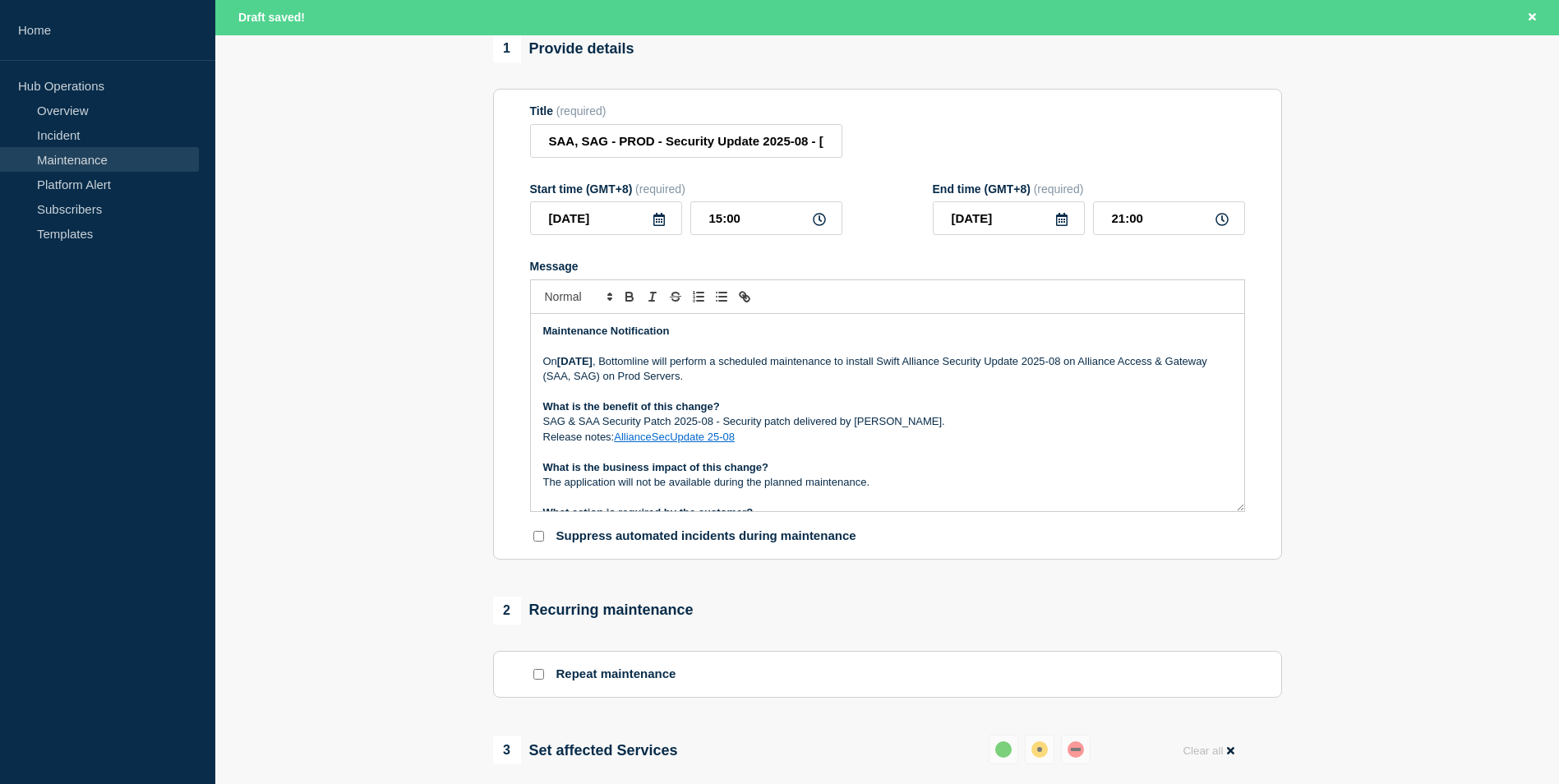
click at [557, 429] on p "SAG & SAA Security Patch 2025-08 - Security patch delivered by Swift." at bounding box center [888, 421] width 689 height 14
click at [885, 425] on p "SAA & SAG Security Patch 2025-08 - Security patch delivered by Swift." at bounding box center [888, 421] width 689 height 14
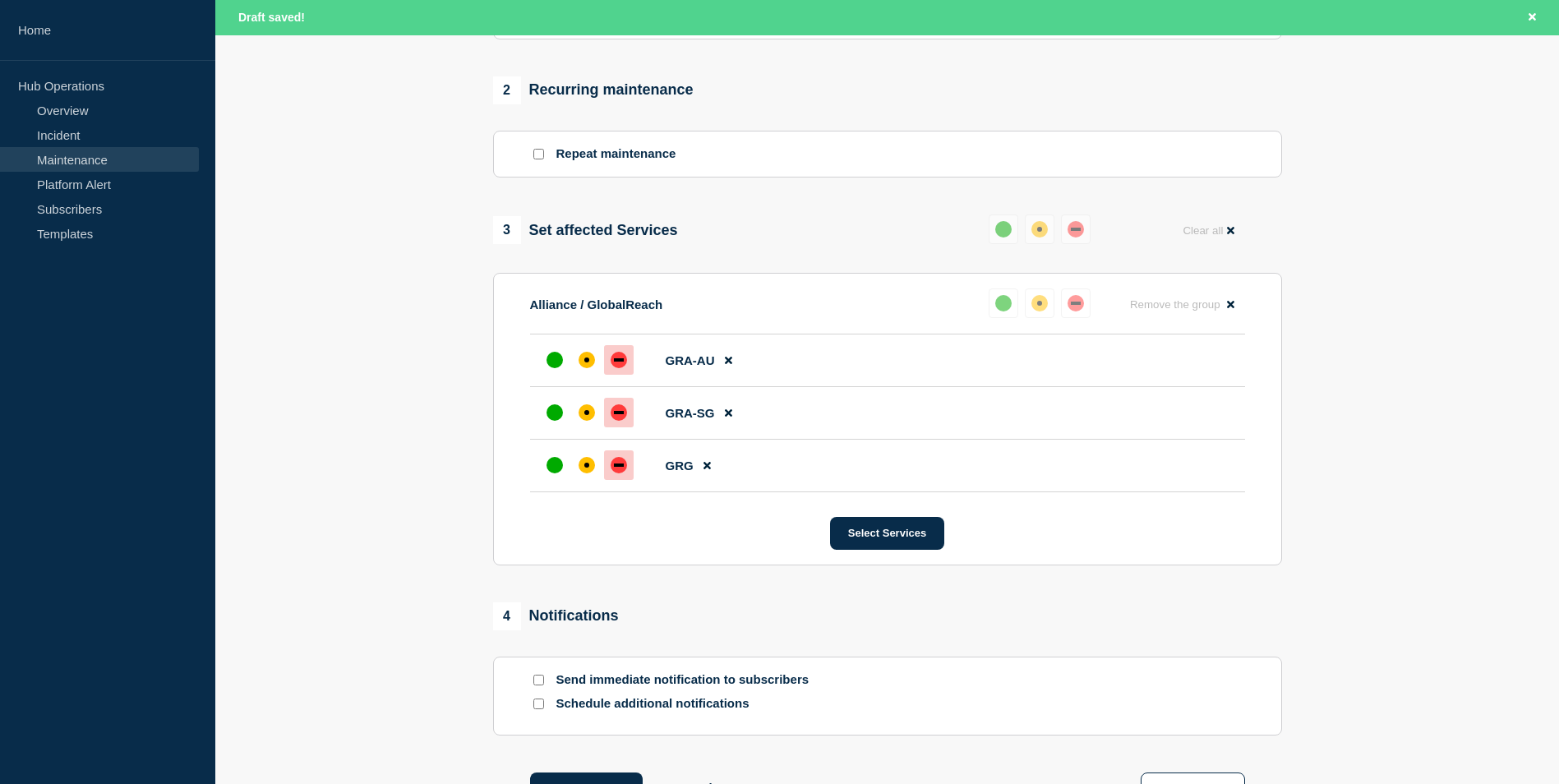
scroll to position [821, 0]
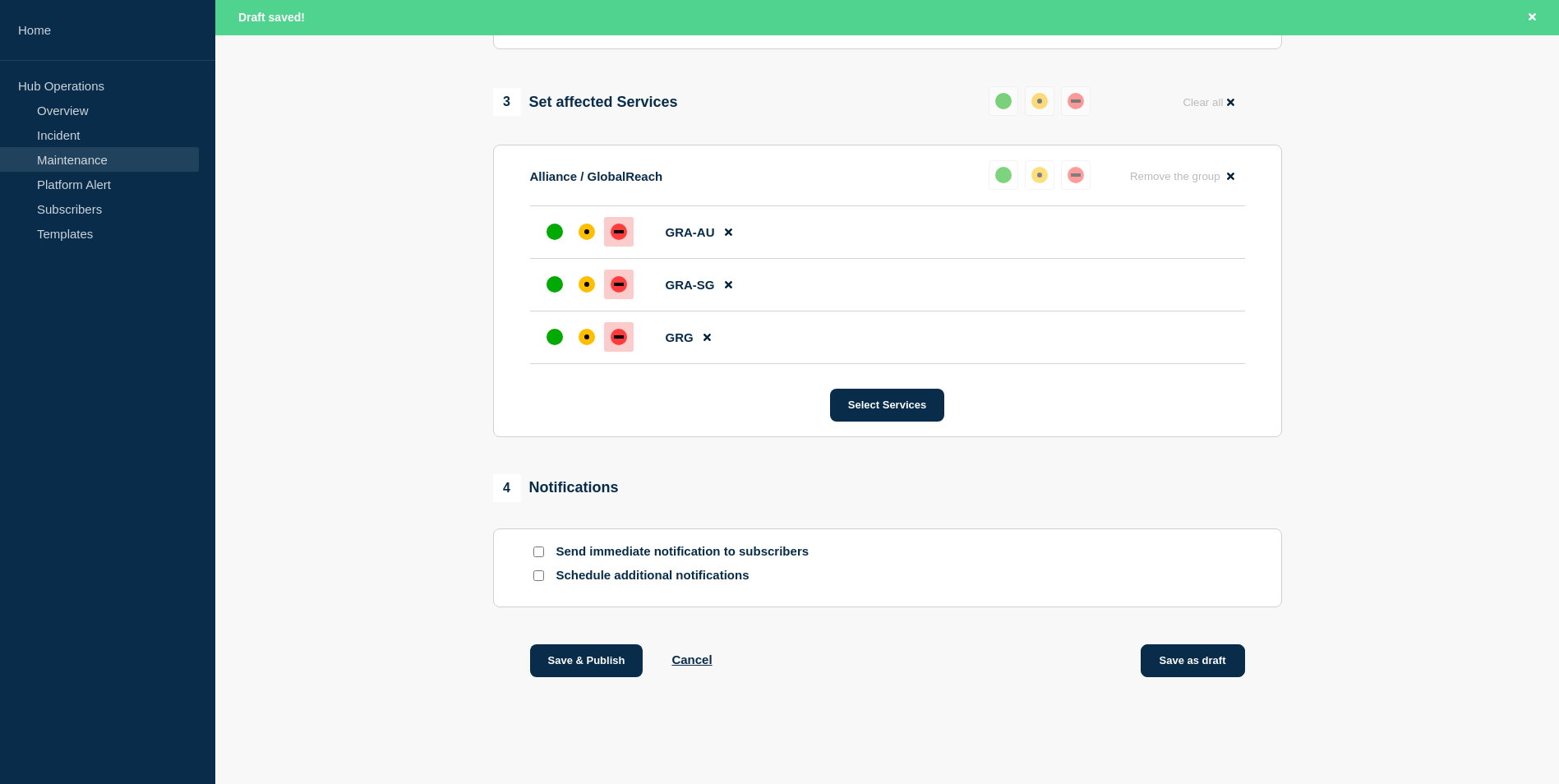
click at [1178, 665] on button "Save as draft" at bounding box center [1193, 661] width 104 height 33
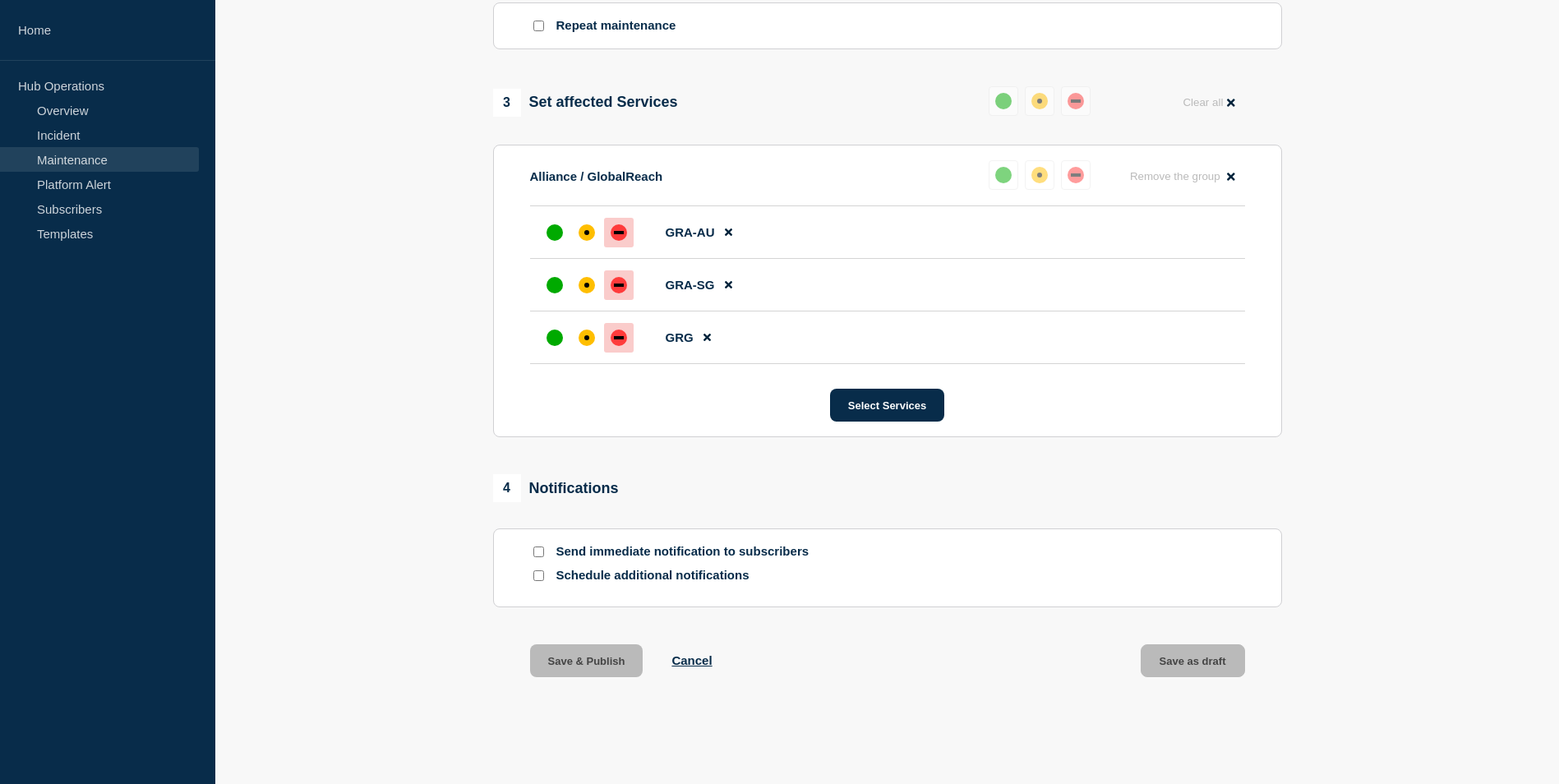
scroll to position [786, 0]
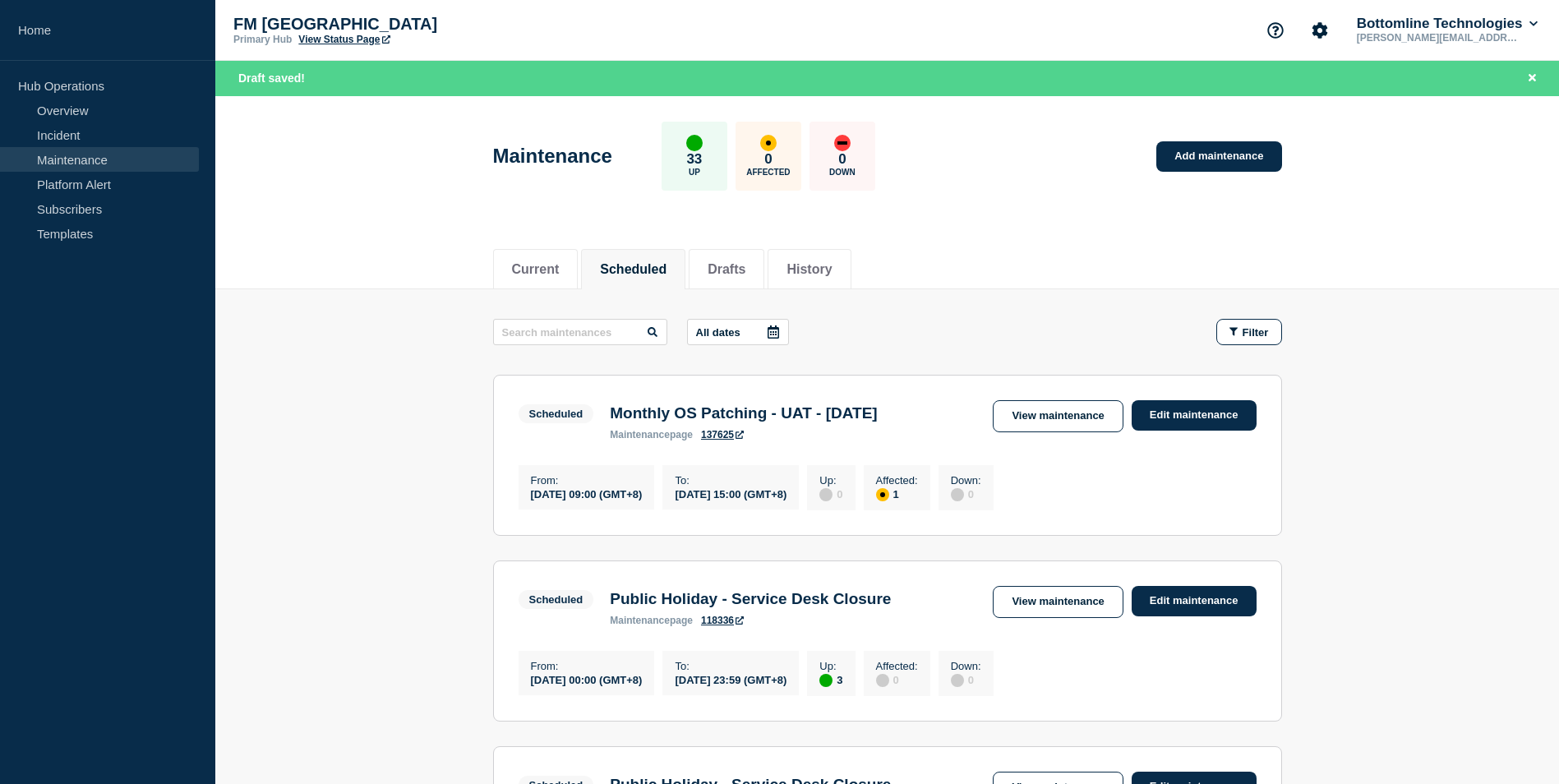
click at [327, 459] on main "All dates Filter Scheduled 1 Affected Monthly OS Patching - UAT - 18 September …" at bounding box center [887, 611] width 1344 height 642
click at [746, 266] on button "Drafts" at bounding box center [727, 269] width 38 height 14
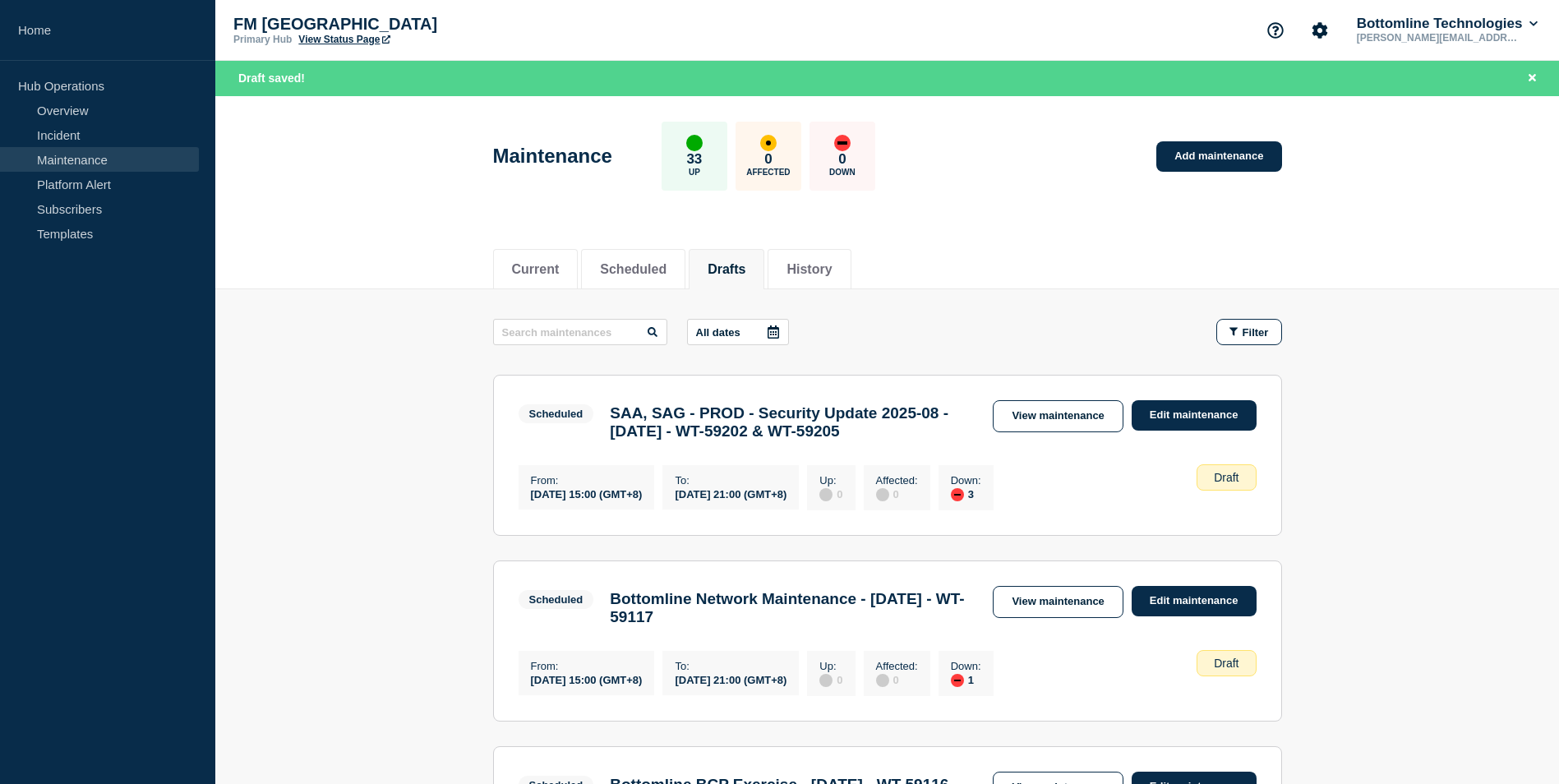
click at [418, 444] on main "All dates Filter Scheduled 3 Down SAA, SAG - PROD - Security Update 2025-08 - 2…" at bounding box center [887, 607] width 1344 height 635
click at [1065, 419] on link "View maintenance" at bounding box center [1058, 417] width 130 height 33
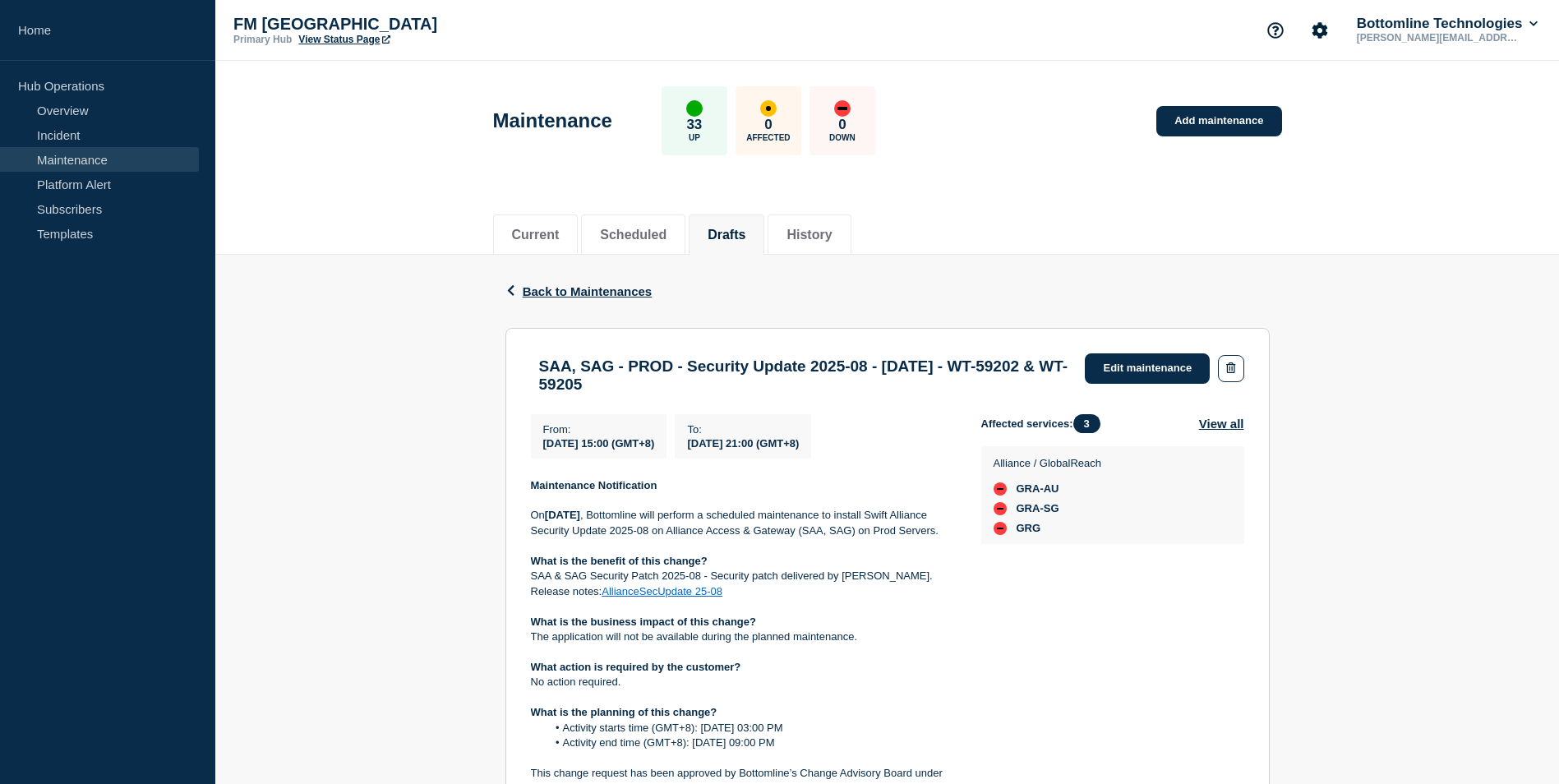
click at [431, 410] on div "Back Back to Maintenances SAA, SAG - PROD - Security Update 2025-08 - 27/SEP/20…" at bounding box center [887, 713] width 1344 height 919
click at [1366, 483] on div "Back Back to Maintenances SAA, SAG - PROD - Security Update 2025-08 - 27/SEP/20…" at bounding box center [887, 713] width 1344 height 919
click at [433, 492] on div "Back Back to Maintenances SAA, SAG - PROD - Security Update 2025-08 - 27/SEP/20…" at bounding box center [887, 713] width 1344 height 919
click at [348, 381] on div "Back Back to Maintenances SAA, SAG - PROD - Security Update 2025-08 - 27/SEP/20…" at bounding box center [887, 713] width 1344 height 919
click at [430, 460] on div "Back Back to Maintenances SAA, SAG - PROD - Security Update 2025-08 - 27/SEP/20…" at bounding box center [887, 713] width 1344 height 919
